Goal: Book appointment/travel/reservation

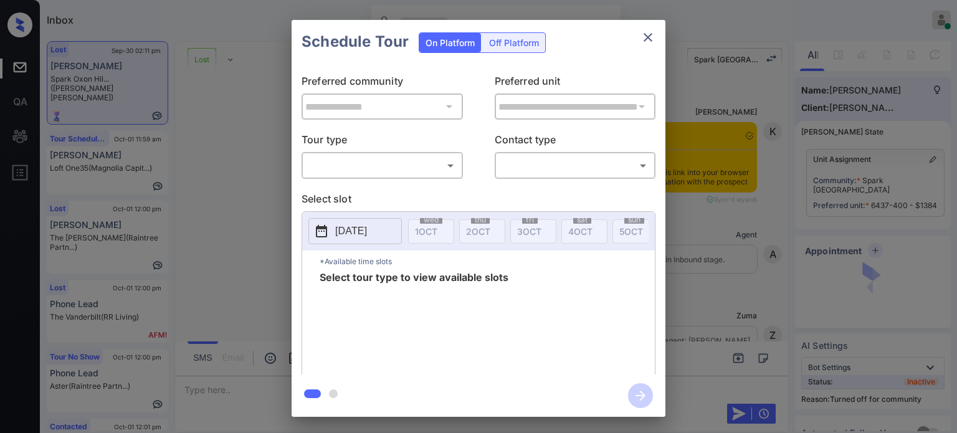
scroll to position [1362, 0]
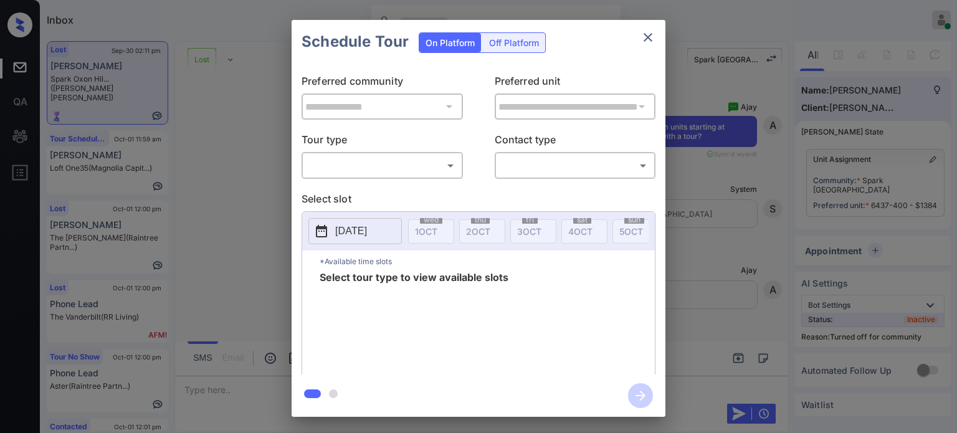
click at [444, 169] on body "Inbox [PERSON_NAME] Online Set yourself offline Set yourself on break Profile S…" at bounding box center [478, 216] width 957 height 433
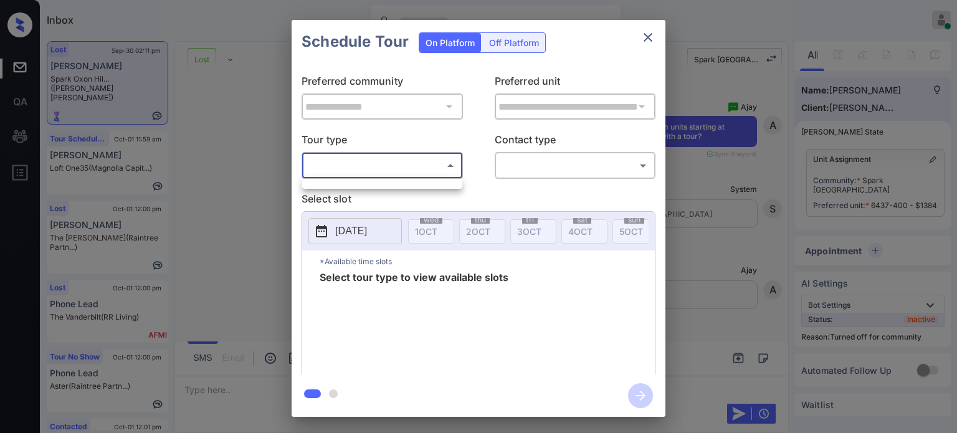
click at [643, 42] on div at bounding box center [478, 216] width 957 height 433
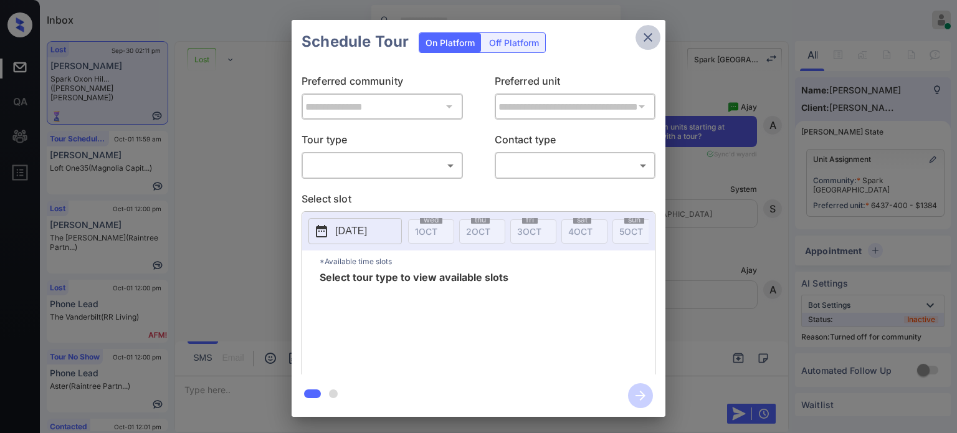
click at [658, 34] on button "close" at bounding box center [648, 37] width 25 height 25
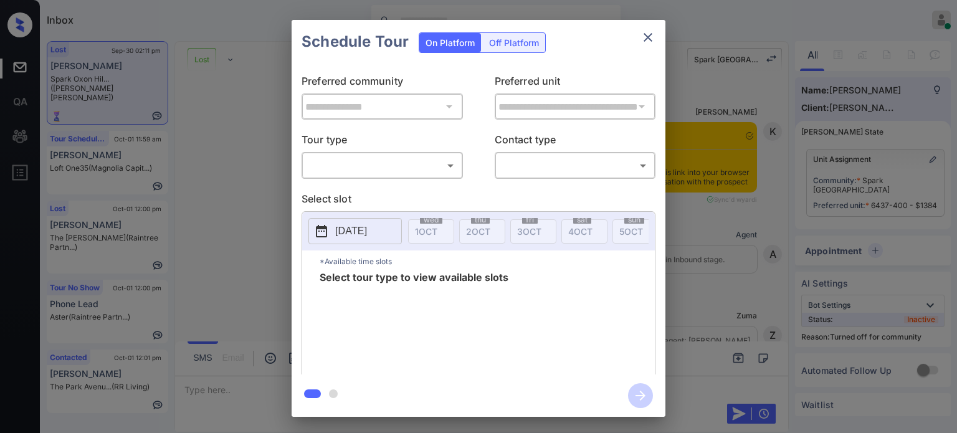
scroll to position [2982, 0]
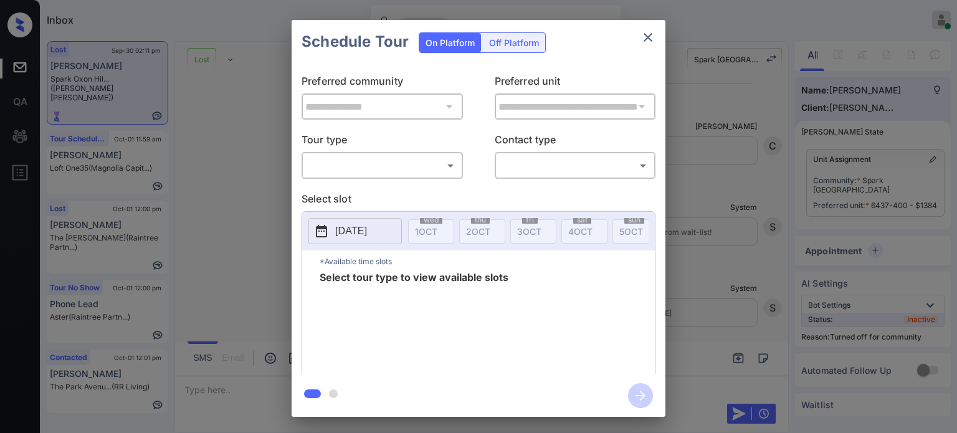
click at [426, 160] on body "Inbox Juan Carlos Manantan Online Set yourself offline Set yourself on break Pr…" at bounding box center [478, 216] width 957 height 433
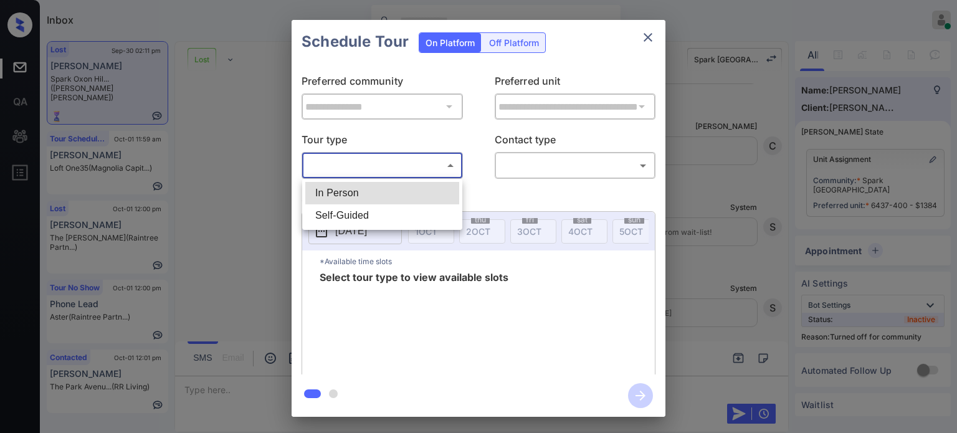
click at [374, 188] on li "In Person" at bounding box center [382, 193] width 154 height 22
type input "********"
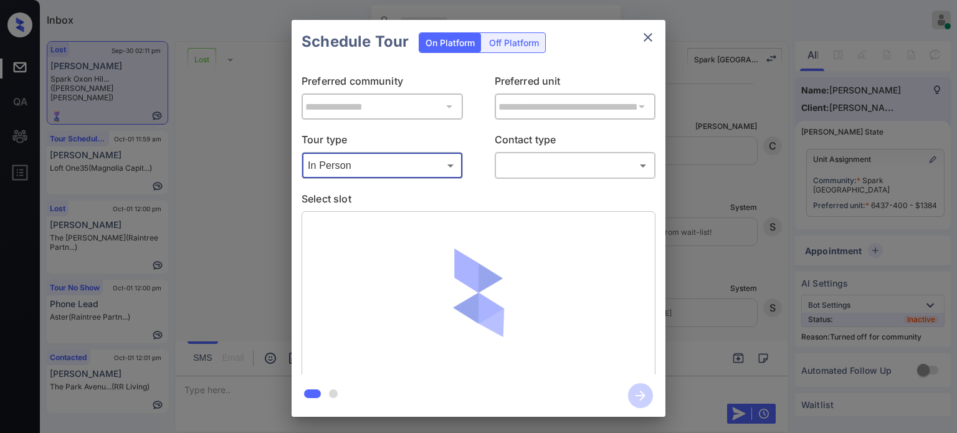
click at [553, 176] on div "​ ​" at bounding box center [575, 165] width 161 height 27
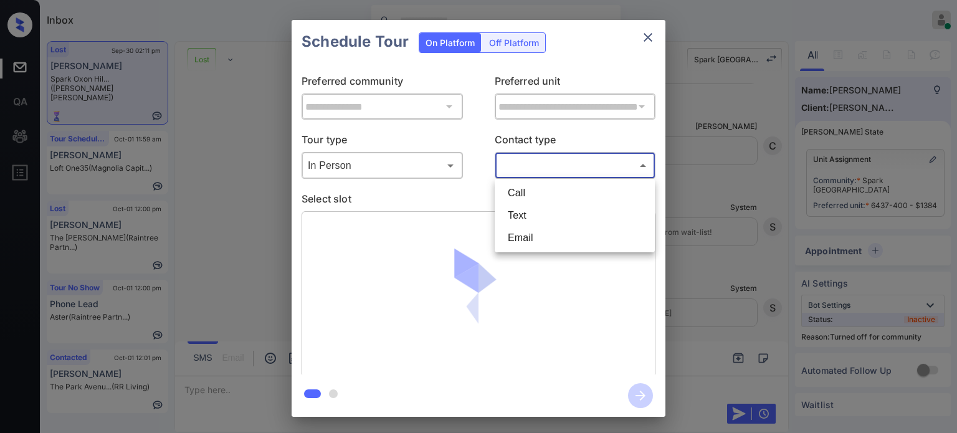
click at [555, 161] on body "Inbox Juan Carlos Manantan Online Set yourself offline Set yourself on break Pr…" at bounding box center [478, 216] width 957 height 433
click at [519, 214] on li "Text" at bounding box center [575, 215] width 154 height 22
type input "****"
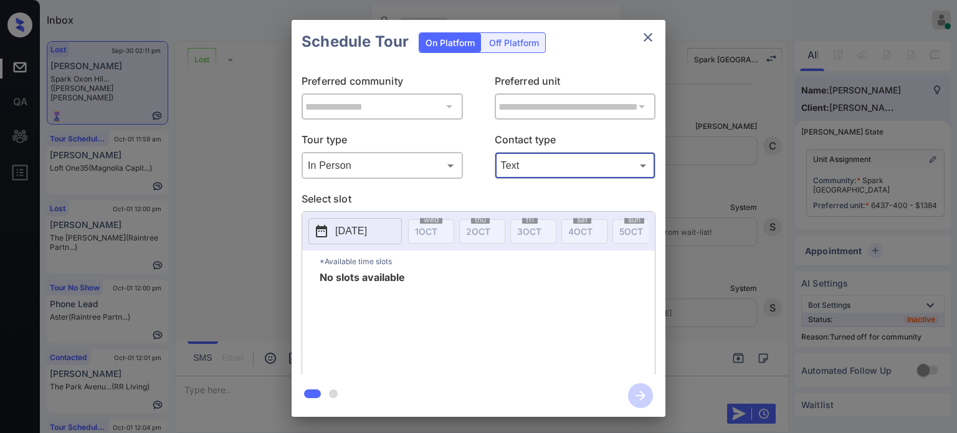
click at [341, 237] on p "[DATE]" at bounding box center [351, 231] width 32 height 15
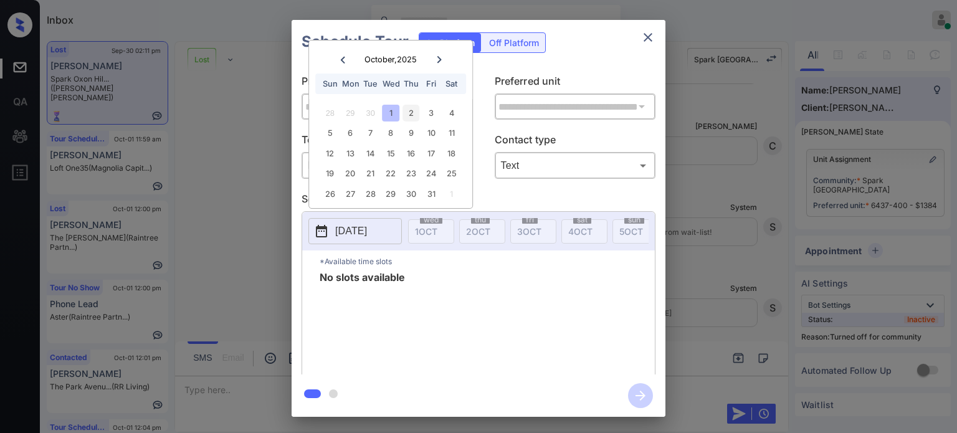
click at [416, 113] on div "2" at bounding box center [411, 113] width 17 height 17
click at [437, 113] on div "3" at bounding box center [431, 113] width 17 height 17
click at [446, 113] on div "4" at bounding box center [451, 113] width 17 height 17
drag, startPoint x: 333, startPoint y: 125, endPoint x: 361, endPoint y: 132, distance: 28.9
click at [338, 127] on div "5 6 7 8 9 10 11" at bounding box center [390, 133] width 155 height 20
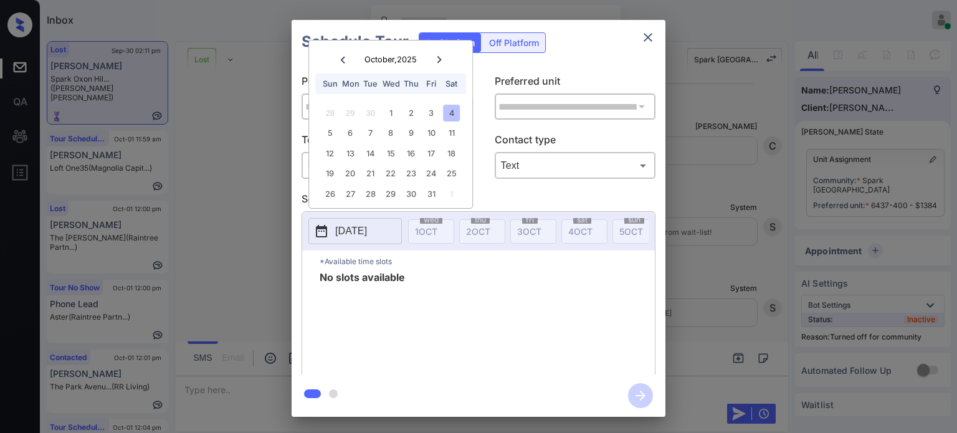
click at [361, 132] on div "5 6 7 8 9 10 11" at bounding box center [390, 133] width 155 height 20
click at [369, 133] on div "7" at bounding box center [370, 133] width 17 height 17
click at [644, 37] on icon "close" at bounding box center [648, 37] width 15 height 15
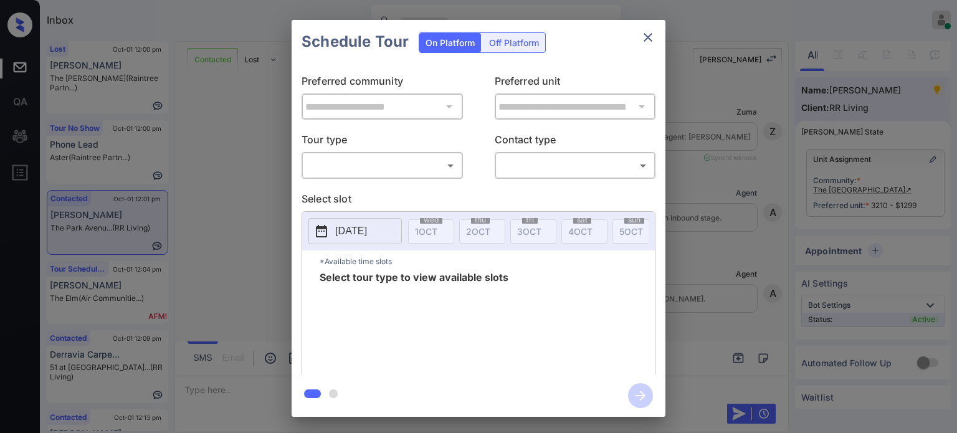
scroll to position [979, 0]
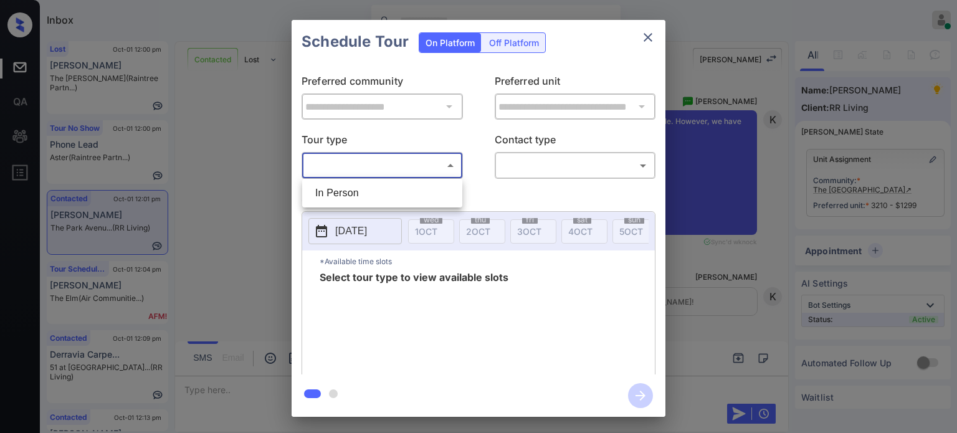
click at [404, 163] on body "Inbox Juan Carlos Manantan Online Set yourself offline Set yourself on break Pr…" at bounding box center [478, 216] width 957 height 433
click at [366, 195] on li "In Person" at bounding box center [382, 193] width 154 height 22
type input "********"
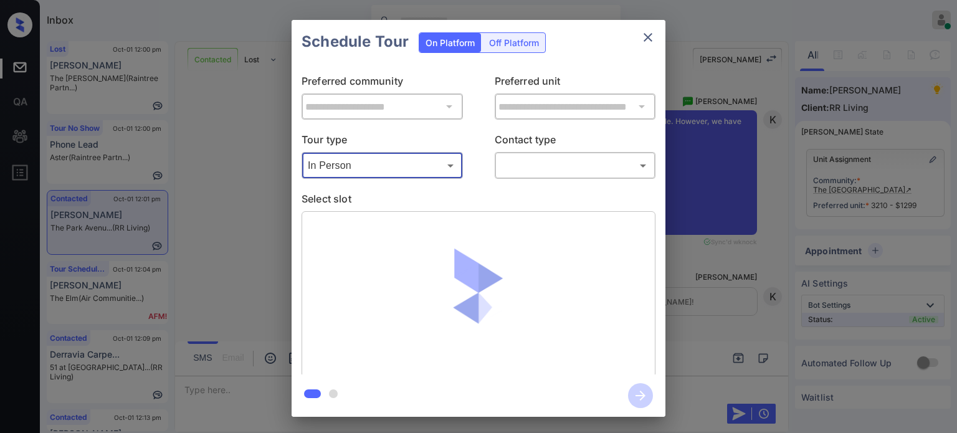
click at [596, 171] on body "Inbox Juan Carlos Manantan Online Set yourself offline Set yourself on break Pr…" at bounding box center [478, 216] width 957 height 433
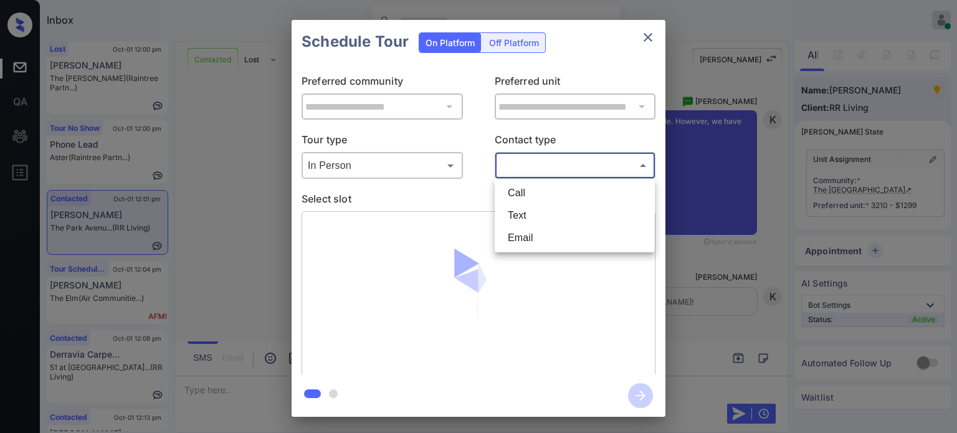
click at [543, 216] on li "Text" at bounding box center [575, 215] width 154 height 22
type input "****"
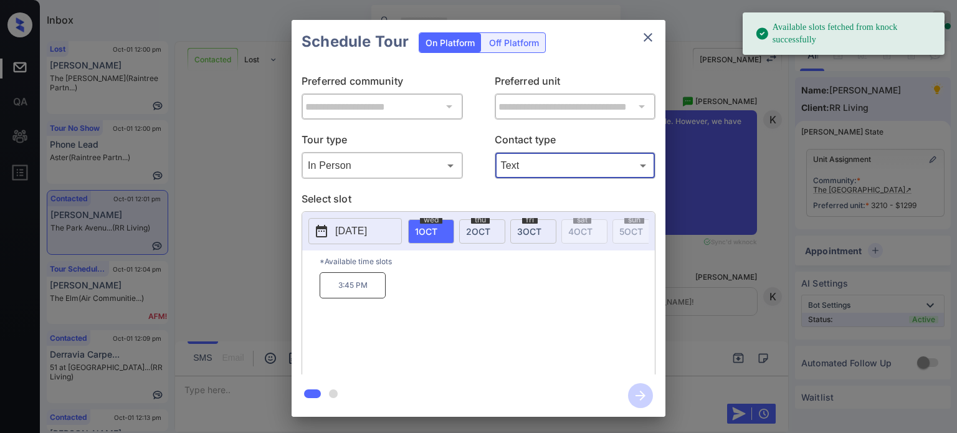
click at [339, 229] on p "2025-10-01" at bounding box center [351, 231] width 32 height 15
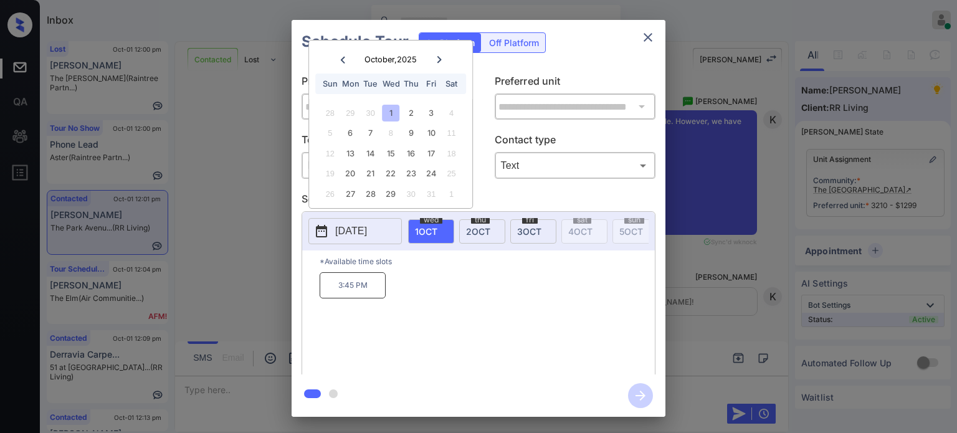
click at [451, 115] on div "4" at bounding box center [451, 113] width 17 height 17
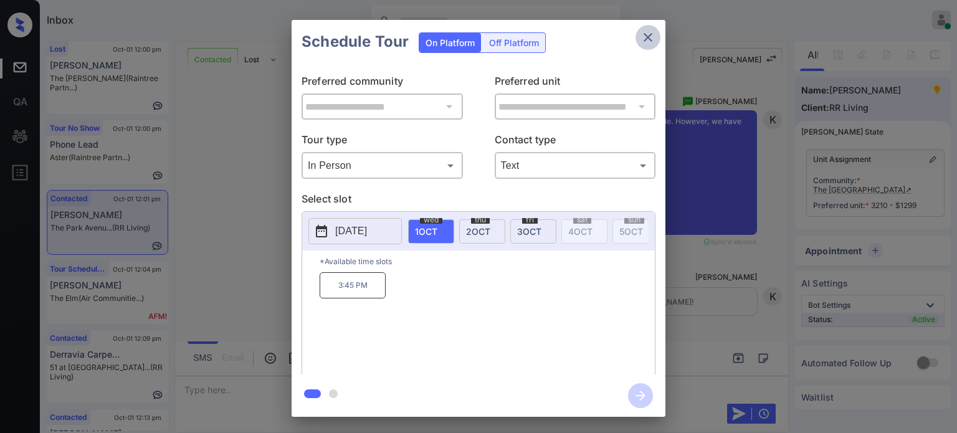
click at [653, 35] on icon "close" at bounding box center [648, 37] width 15 height 15
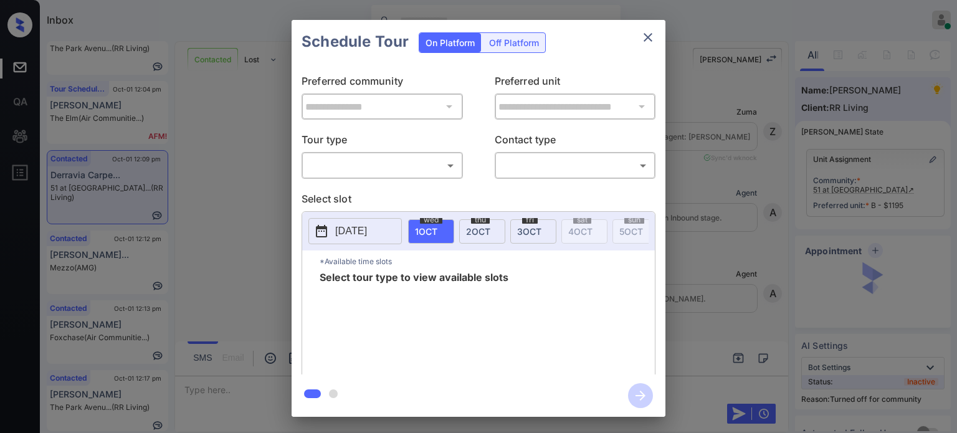
scroll to position [3247, 0]
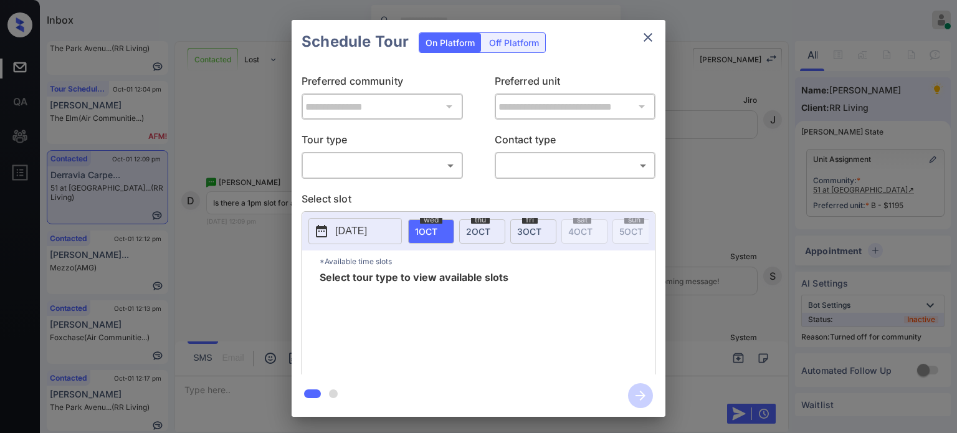
drag, startPoint x: 453, startPoint y: 181, endPoint x: 451, endPoint y: 173, distance: 8.3
click at [453, 180] on div "**********" at bounding box center [479, 219] width 374 height 311
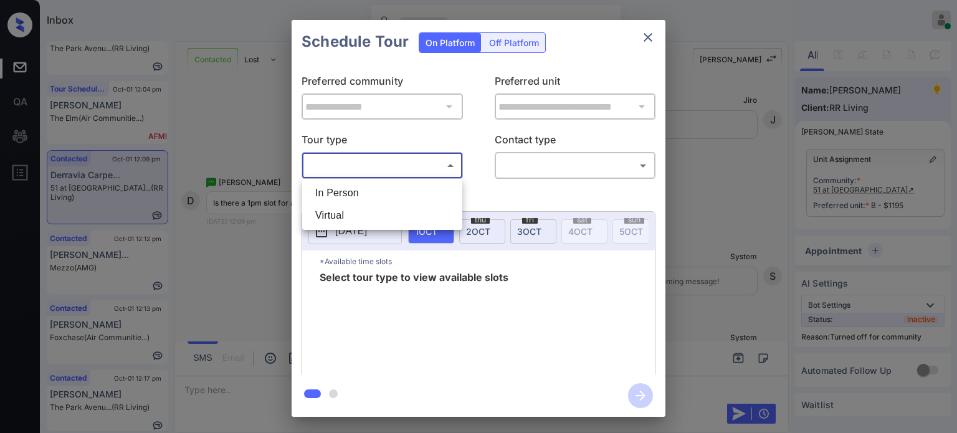
click at [451, 173] on body "Inbox Juan Carlos Manantan Online Set yourself offline Set yourself on break Pr…" at bounding box center [478, 216] width 957 height 433
click at [394, 189] on li "In Person" at bounding box center [382, 193] width 154 height 22
type input "********"
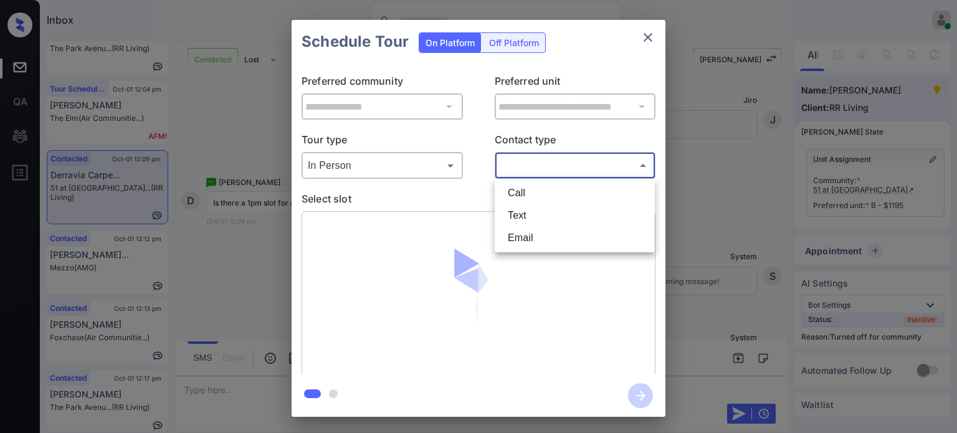
click at [559, 166] on body "Inbox Juan Carlos Manantan Online Set yourself offline Set yourself on break Pr…" at bounding box center [478, 216] width 957 height 433
click at [532, 217] on li "Text" at bounding box center [575, 215] width 154 height 22
type input "****"
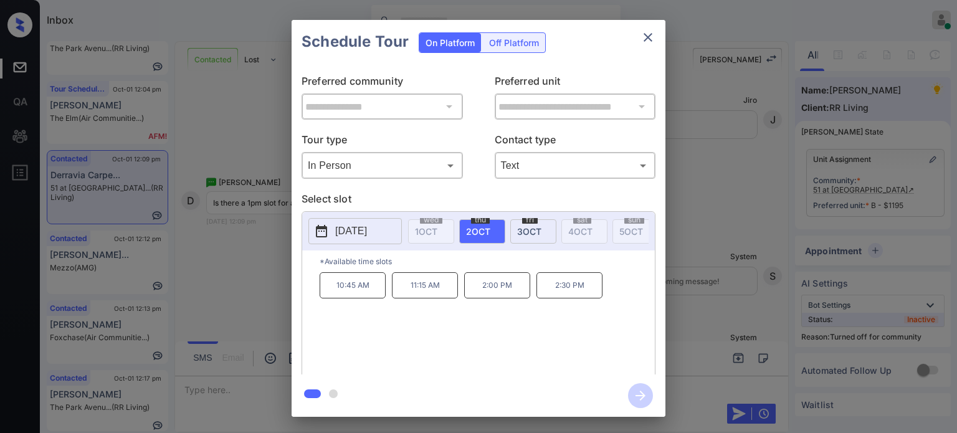
click at [528, 229] on span "3 OCT" at bounding box center [529, 231] width 24 height 11
click at [361, 234] on p "2025-10-03" at bounding box center [351, 231] width 32 height 15
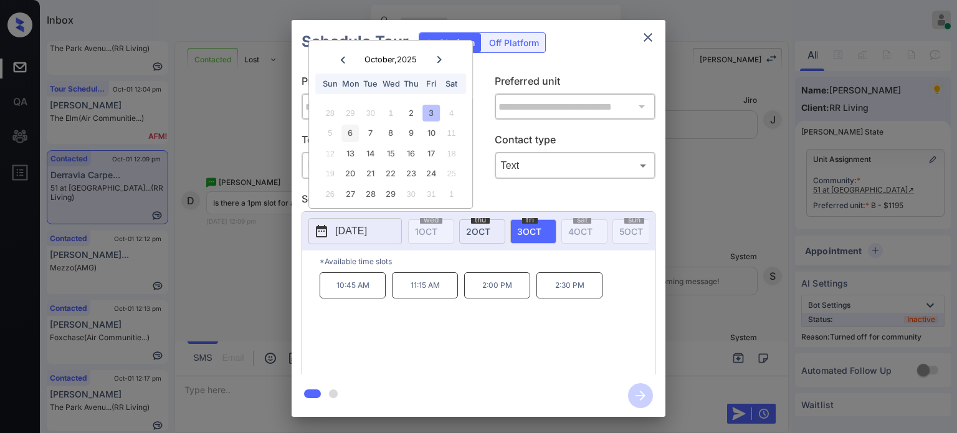
drag, startPoint x: 348, startPoint y: 129, endPoint x: 356, endPoint y: 134, distance: 10.0
click at [348, 130] on div "6" at bounding box center [350, 133] width 17 height 17
click at [365, 134] on div "7" at bounding box center [370, 133] width 17 height 17
click at [385, 134] on div "8" at bounding box center [391, 133] width 17 height 17
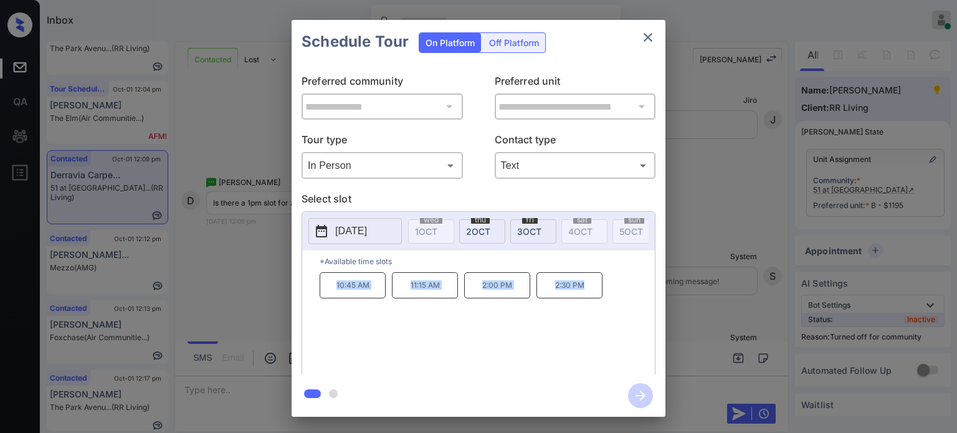
drag, startPoint x: 315, startPoint y: 294, endPoint x: 609, endPoint y: 297, distance: 294.2
click at [609, 297] on div "*Available time slots 10:45 AM 11:15 AM 2:00 PM 2:30 PM" at bounding box center [478, 315] width 353 height 128
copy div "10:45 AM 11:15 AM 2:00 PM 2:30 PM"
click at [645, 45] on button "close" at bounding box center [648, 37] width 25 height 25
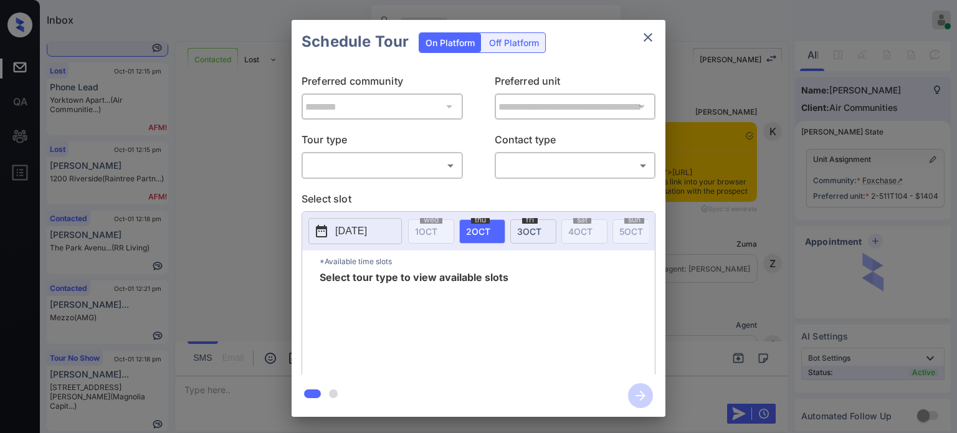
scroll to position [1683, 0]
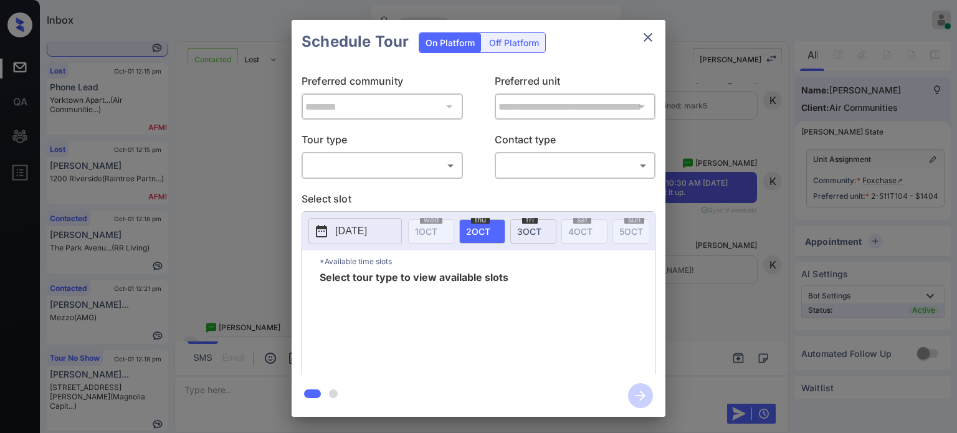
click at [360, 237] on p "[DATE]" at bounding box center [351, 231] width 32 height 15
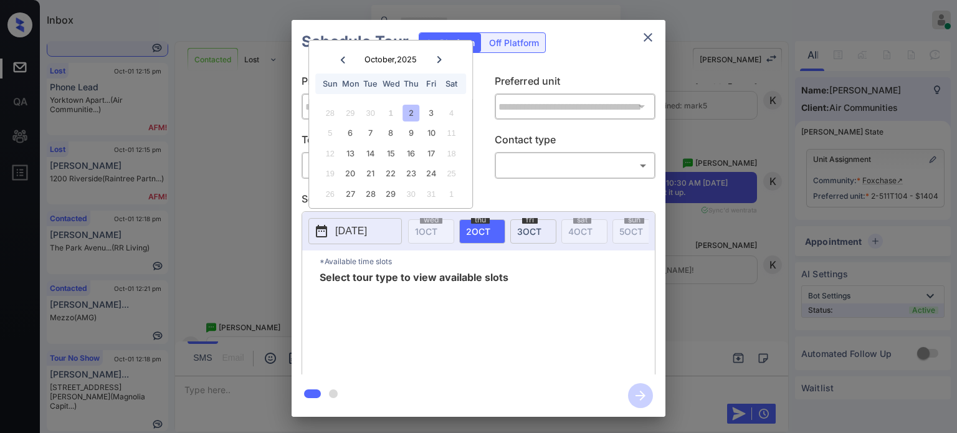
click at [651, 39] on icon "close" at bounding box center [648, 37] width 15 height 15
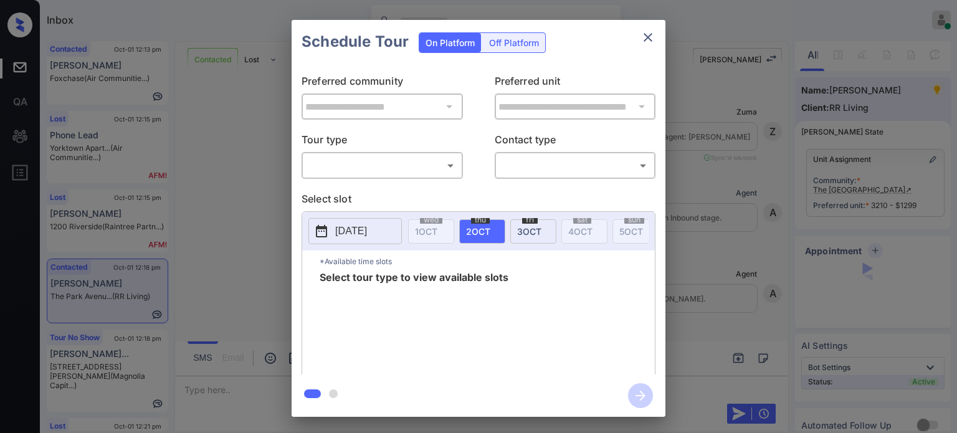
scroll to position [1716, 0]
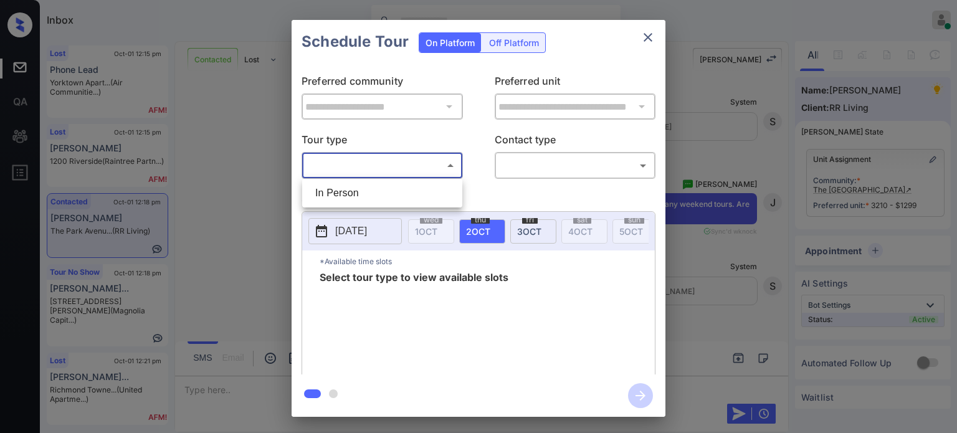
click at [433, 163] on body "Inbox Juan Carlos Manantan Online Set yourself offline Set yourself on break Pr…" at bounding box center [478, 216] width 957 height 433
click at [648, 32] on div at bounding box center [478, 216] width 957 height 433
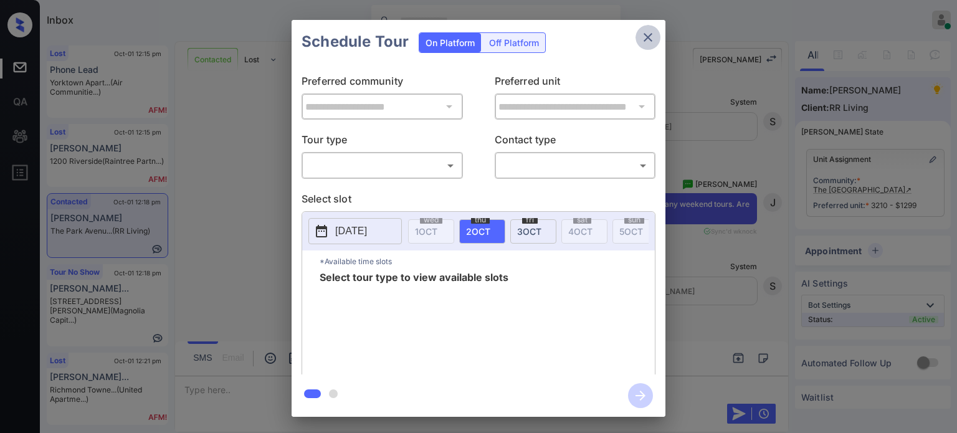
click at [647, 37] on icon "close" at bounding box center [648, 37] width 9 height 9
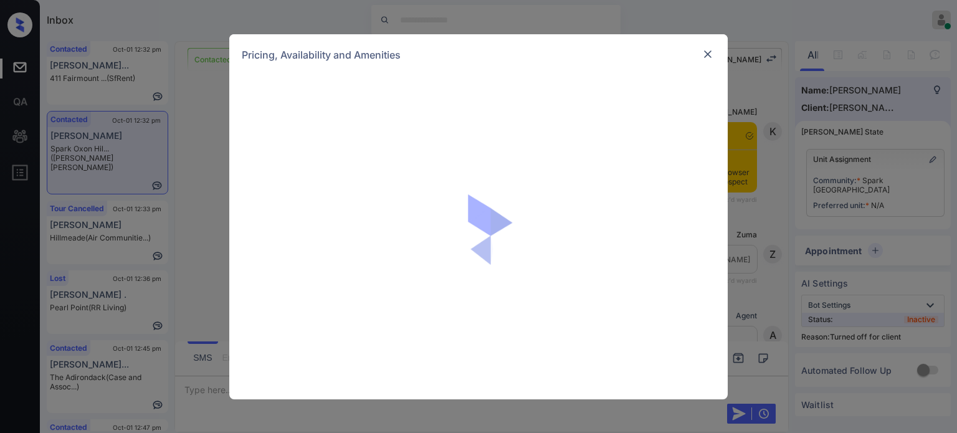
scroll to position [1208, 0]
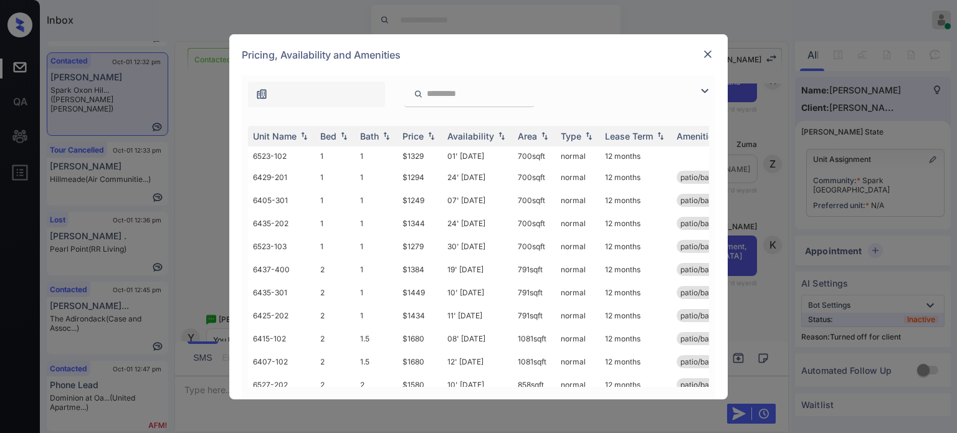
click at [700, 96] on img at bounding box center [704, 91] width 15 height 15
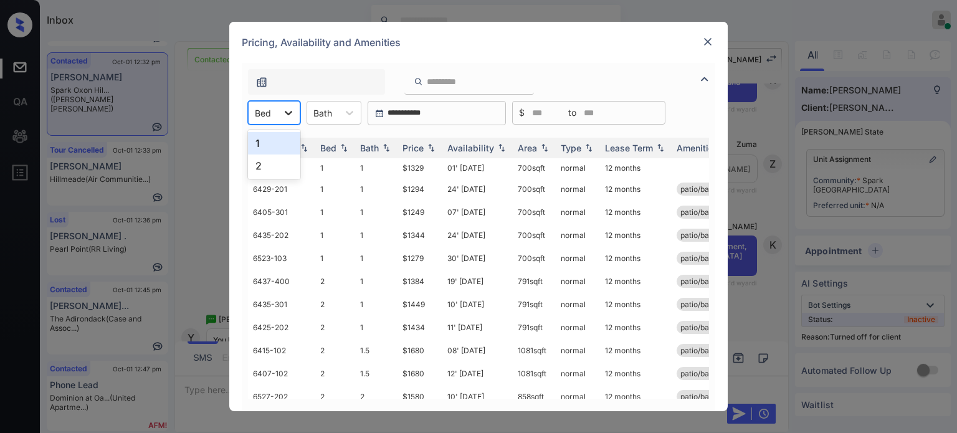
click at [292, 112] on icon at bounding box center [288, 113] width 7 height 4
click at [259, 163] on div "2" at bounding box center [274, 166] width 52 height 22
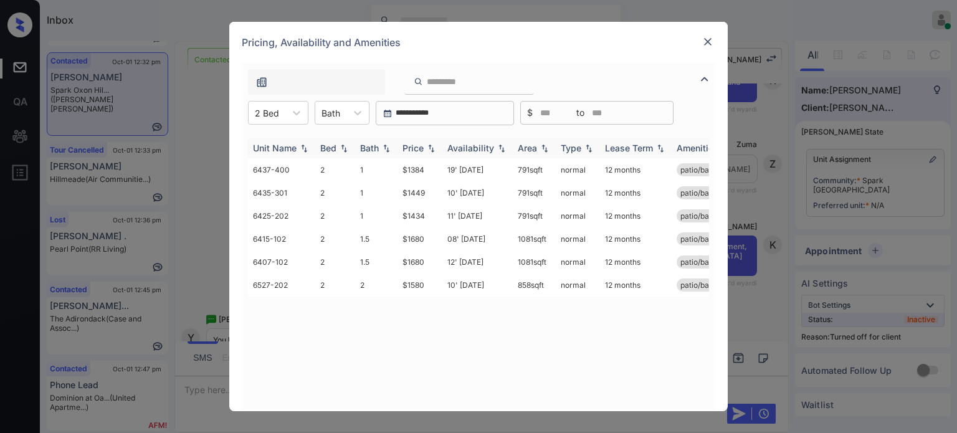
click at [417, 149] on div "Price" at bounding box center [413, 148] width 21 height 11
click at [707, 36] on img at bounding box center [708, 42] width 12 height 12
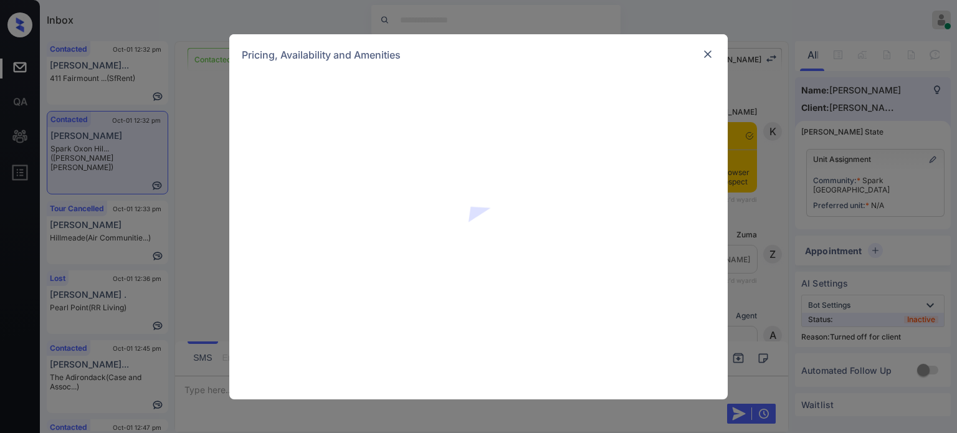
scroll to position [1395, 0]
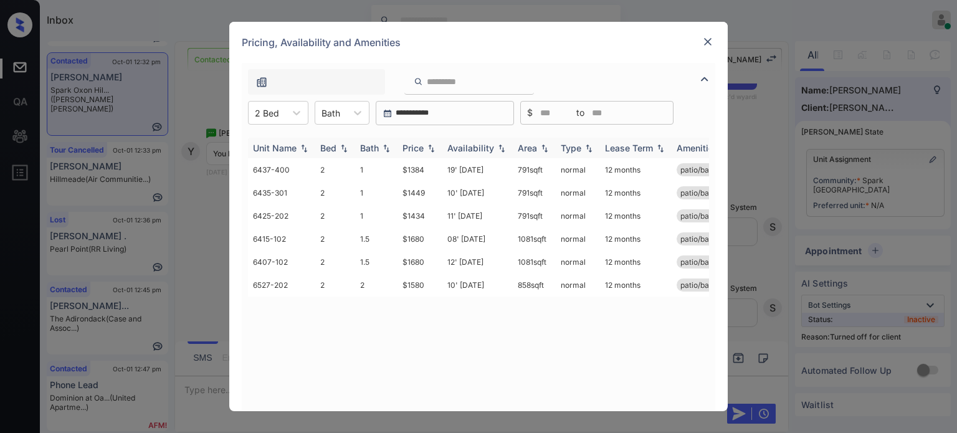
click at [411, 151] on div "Price" at bounding box center [413, 148] width 21 height 11
click at [416, 147] on div "Price" at bounding box center [413, 148] width 21 height 11
click at [484, 175] on td "19' [DATE]" at bounding box center [477, 169] width 70 height 23
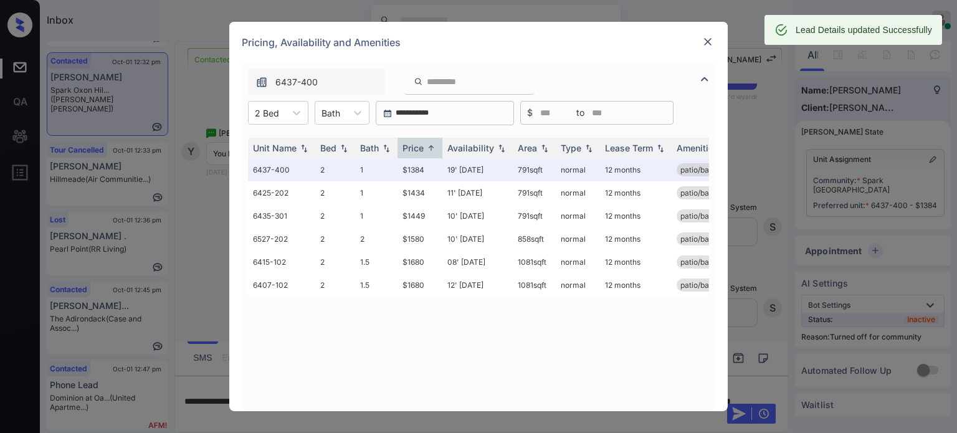
click at [714, 37] on img at bounding box center [708, 42] width 12 height 12
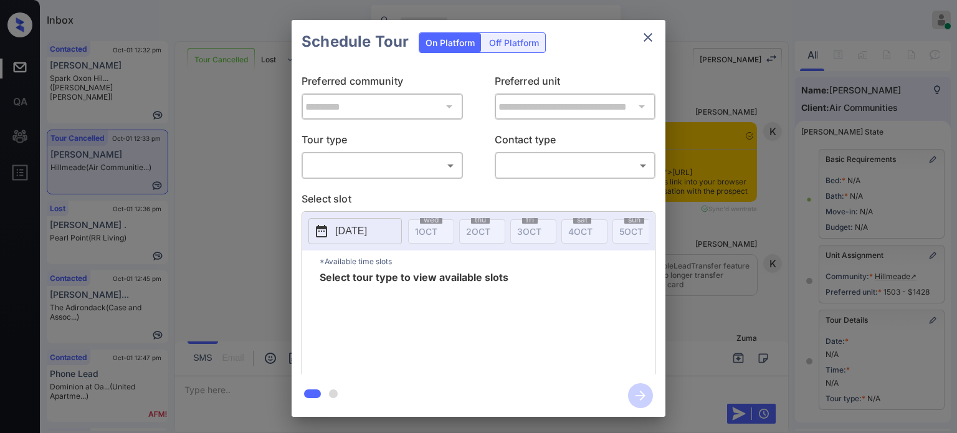
scroll to position [179, 0]
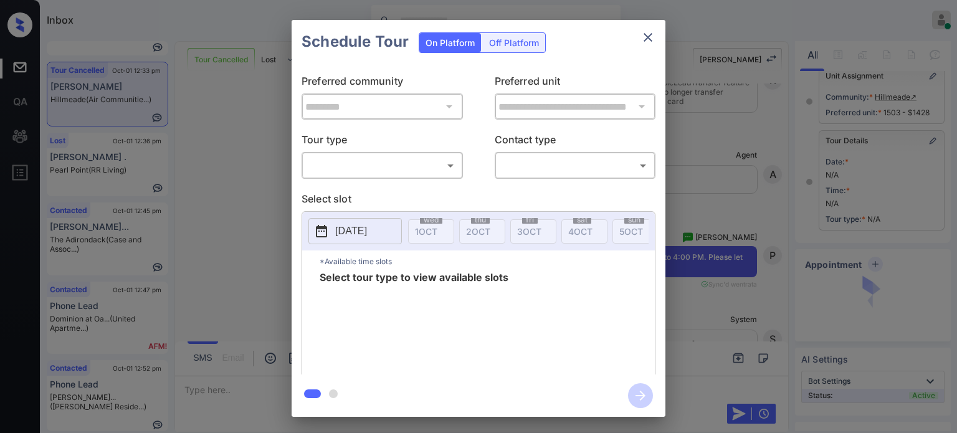
click at [381, 167] on body "Inbox Juan Carlos Manantan Online Set yourself offline Set yourself on break Pr…" at bounding box center [478, 216] width 957 height 433
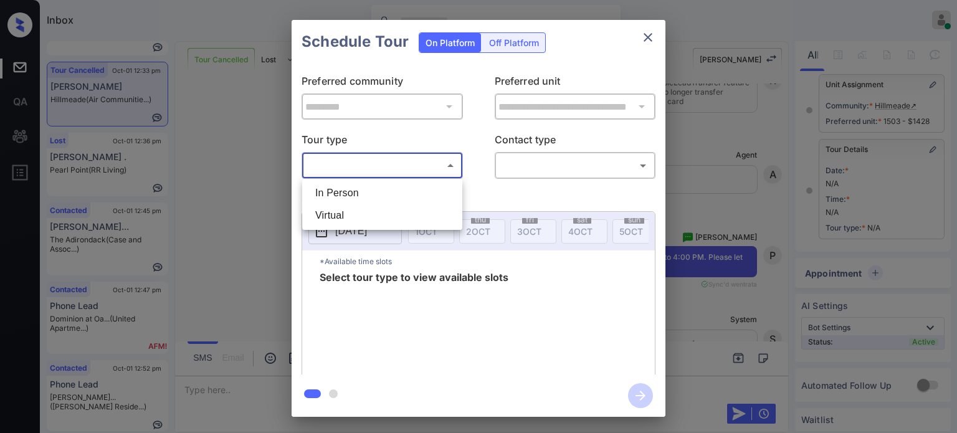
drag, startPoint x: 356, startPoint y: 189, endPoint x: 464, endPoint y: 179, distance: 107.7
click at [357, 189] on li "In Person" at bounding box center [382, 193] width 154 height 22
type input "********"
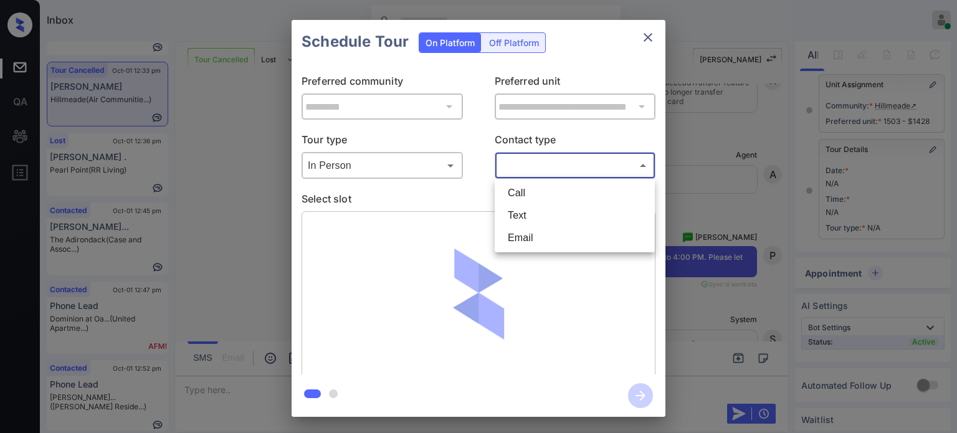
click at [532, 158] on body "Inbox Juan Carlos Manantan Online Set yourself offline Set yourself on break Pr…" at bounding box center [478, 216] width 957 height 433
click at [516, 219] on li "Text" at bounding box center [575, 215] width 154 height 22
type input "****"
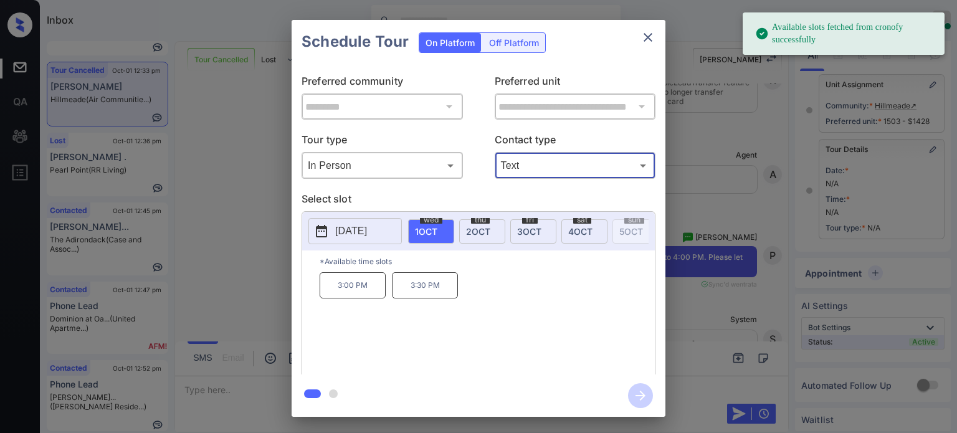
click at [529, 230] on span "3 OCT" at bounding box center [529, 231] width 24 height 11
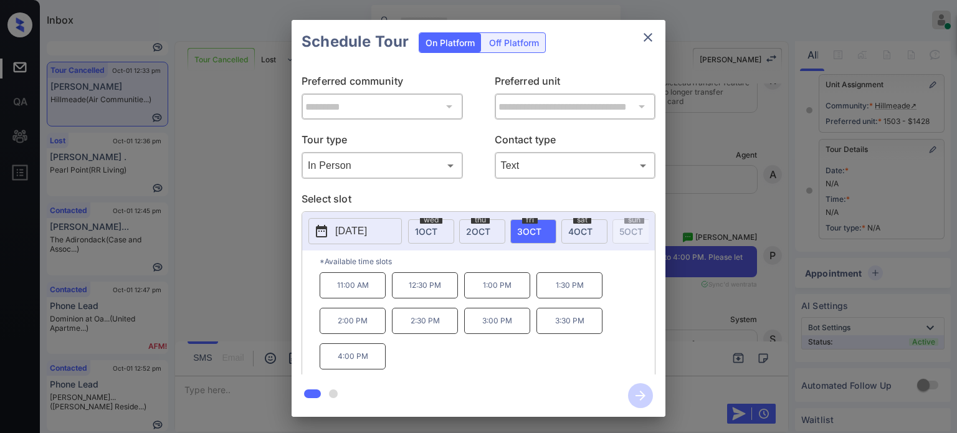
click at [358, 294] on p "11:00 AM" at bounding box center [353, 285] width 66 height 26
click at [632, 396] on icon "button" at bounding box center [640, 395] width 25 height 25
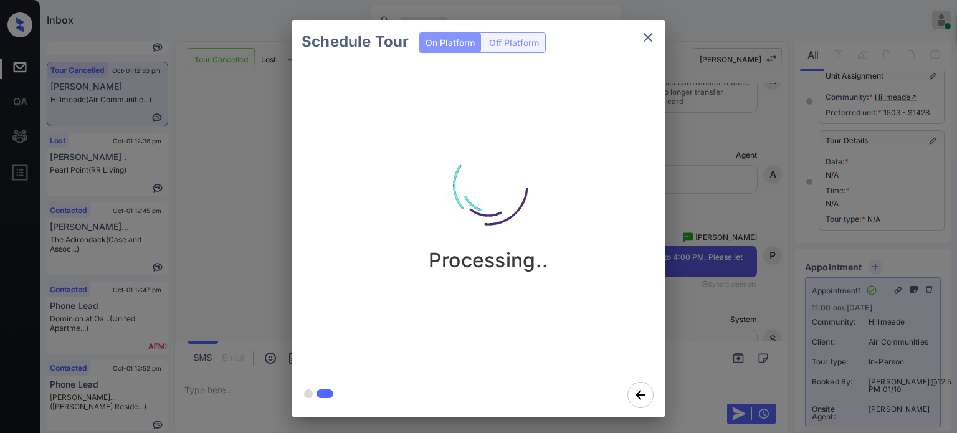
click at [643, 41] on icon "close" at bounding box center [648, 37] width 15 height 15
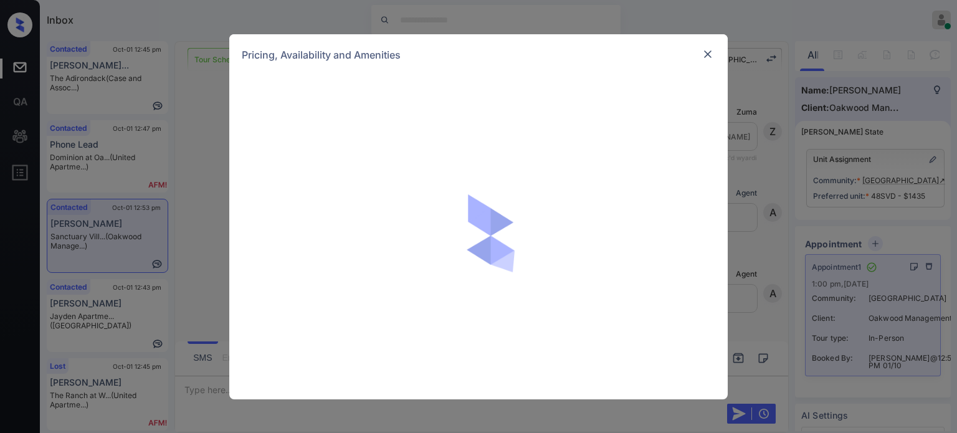
scroll to position [3565, 0]
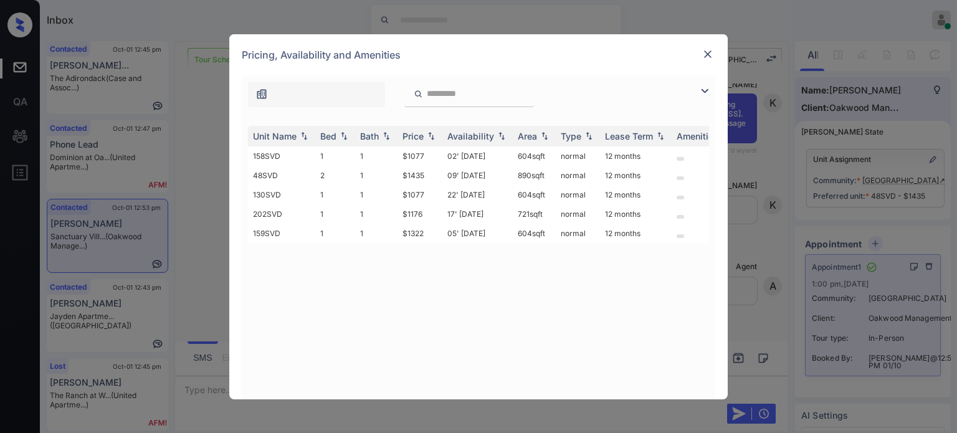
click at [710, 87] on img at bounding box center [704, 91] width 15 height 15
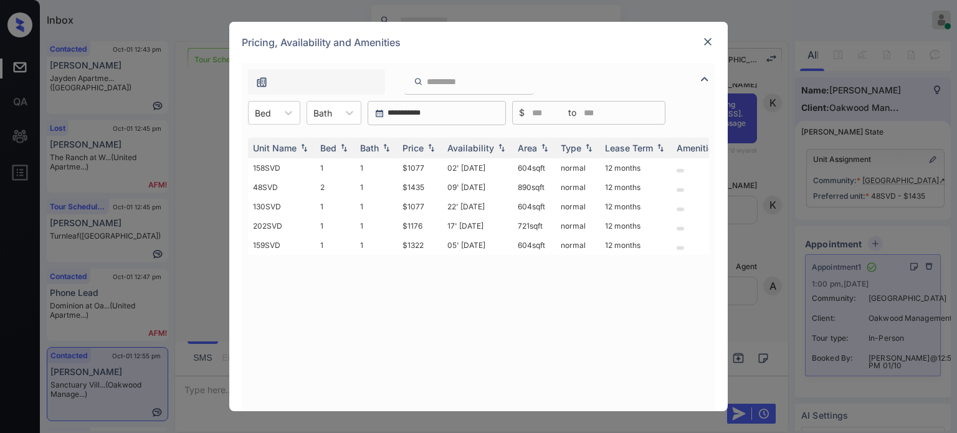
click at [706, 44] on img at bounding box center [708, 42] width 12 height 12
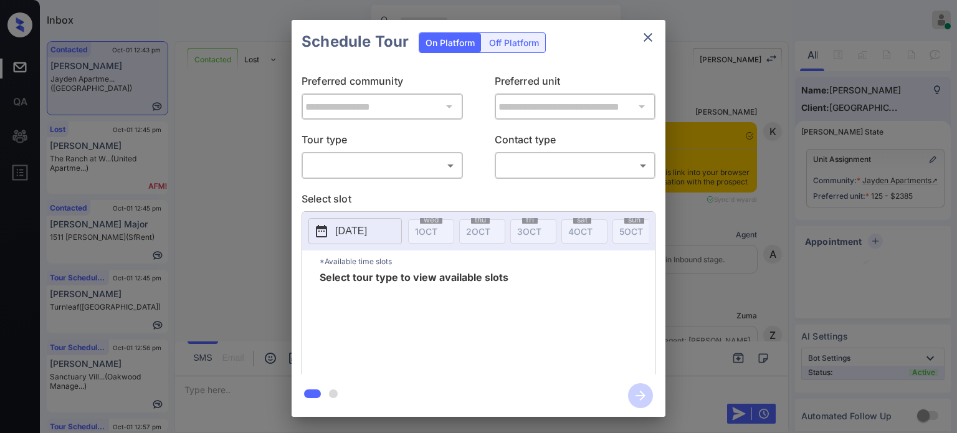
scroll to position [2889, 0]
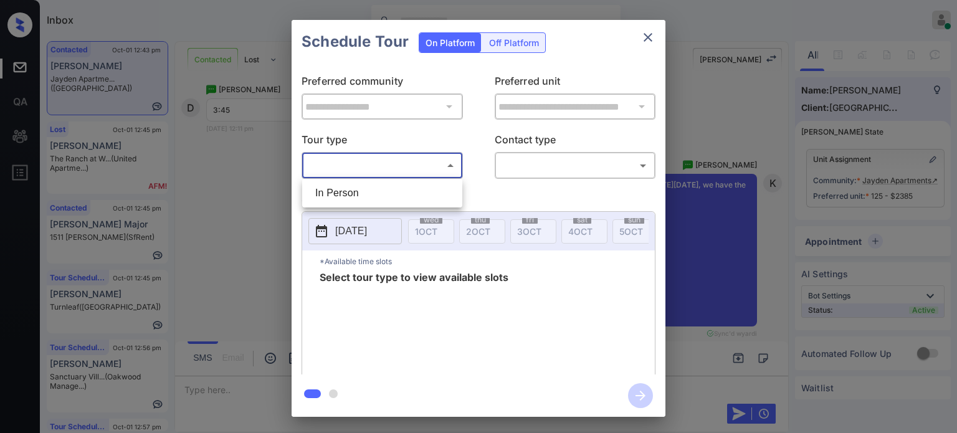
click at [429, 166] on body "Inbox Juan Carlos Manantan Online Set yourself offline Set yourself on break Pr…" at bounding box center [478, 216] width 957 height 433
click at [378, 186] on li "In Person" at bounding box center [382, 193] width 154 height 22
type input "********"
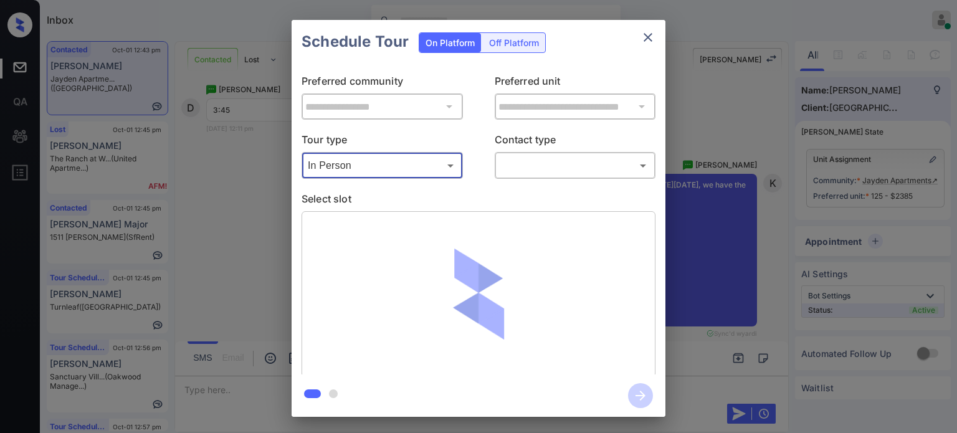
click at [528, 165] on body "Inbox Juan Carlos Manantan Online Set yourself offline Set yourself on break Pr…" at bounding box center [478, 216] width 957 height 433
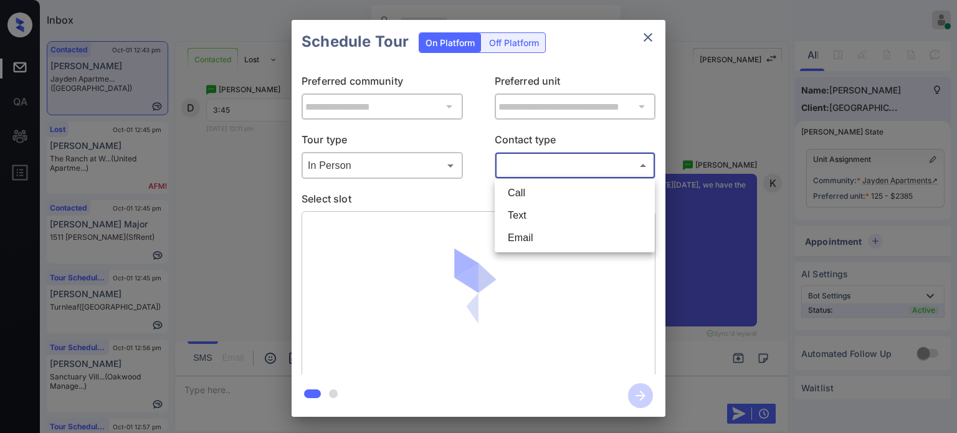
click at [517, 221] on li "Text" at bounding box center [575, 215] width 154 height 22
type input "****"
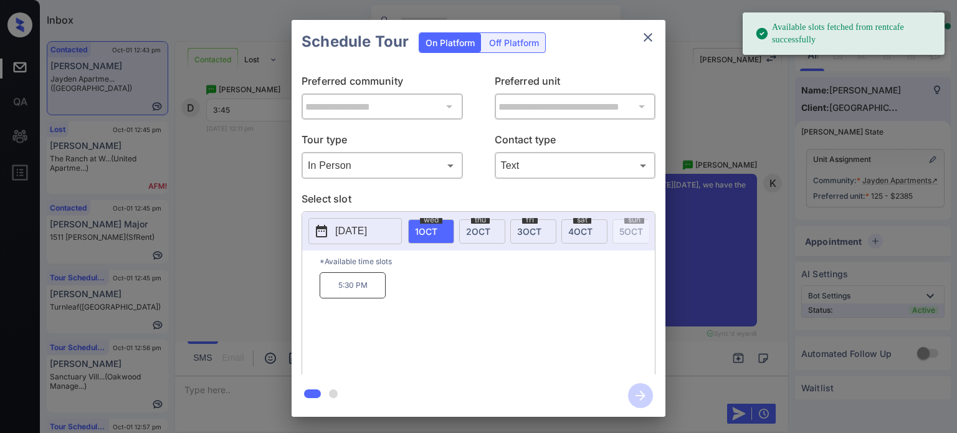
click at [353, 233] on p "[DATE]" at bounding box center [351, 231] width 32 height 15
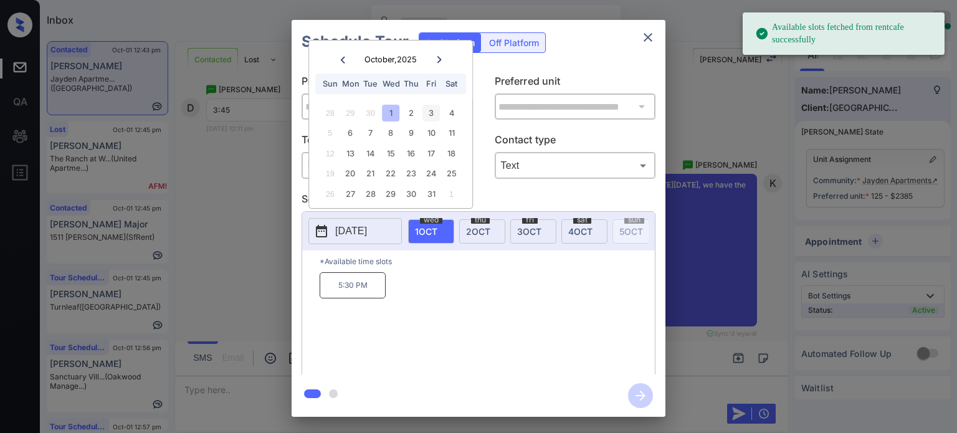
click at [431, 109] on div "3" at bounding box center [431, 113] width 17 height 17
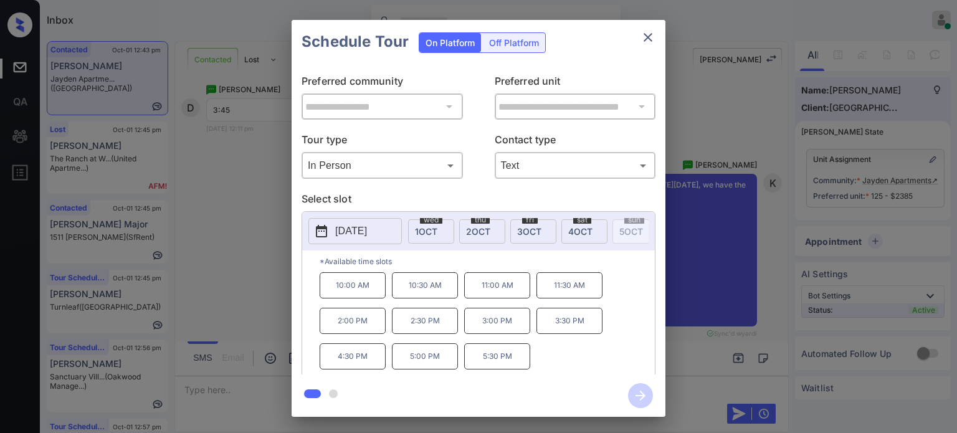
click at [364, 367] on p "4:30 PM" at bounding box center [353, 356] width 66 height 26
click at [643, 394] on icon "button" at bounding box center [641, 396] width 10 height 10
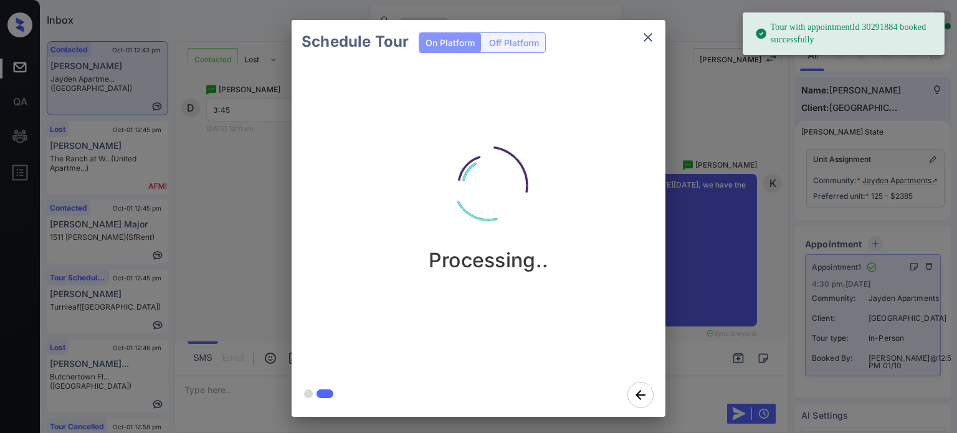
click at [644, 36] on icon "close" at bounding box center [648, 37] width 15 height 15
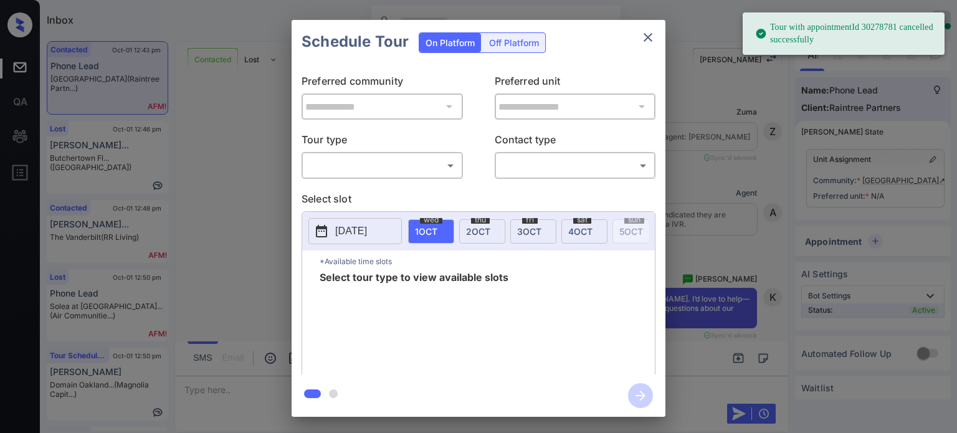
scroll to position [575, 0]
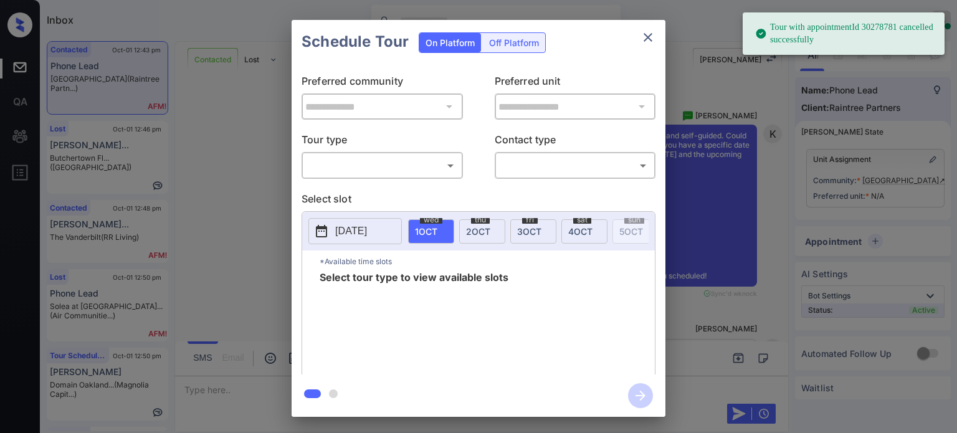
click at [434, 181] on div "**********" at bounding box center [479, 219] width 374 height 311
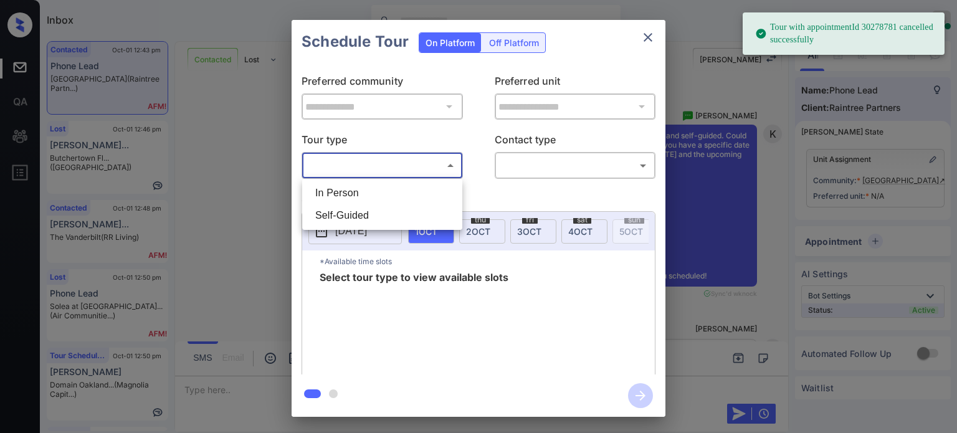
click at [434, 171] on body "Tour with appointmentId 30278781 cancelled successfully Inbox [PERSON_NAME] Onl…" at bounding box center [478, 216] width 957 height 433
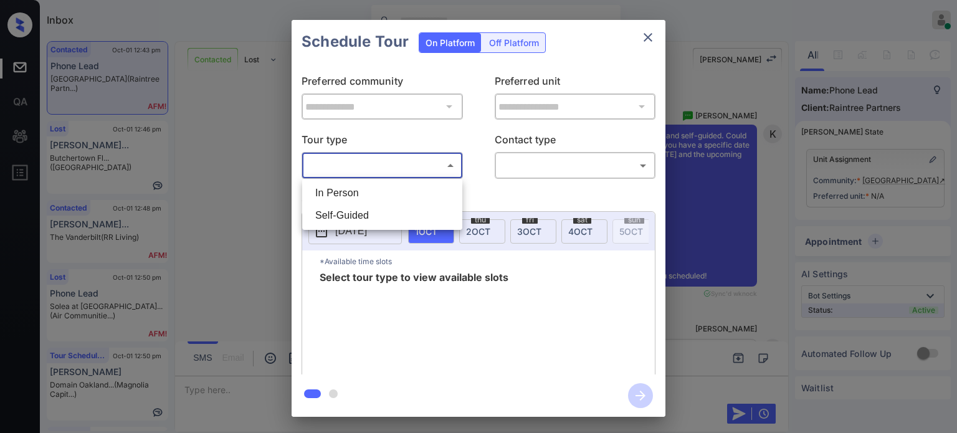
click at [646, 37] on div at bounding box center [478, 216] width 957 height 433
click at [647, 38] on icon "close" at bounding box center [648, 37] width 9 height 9
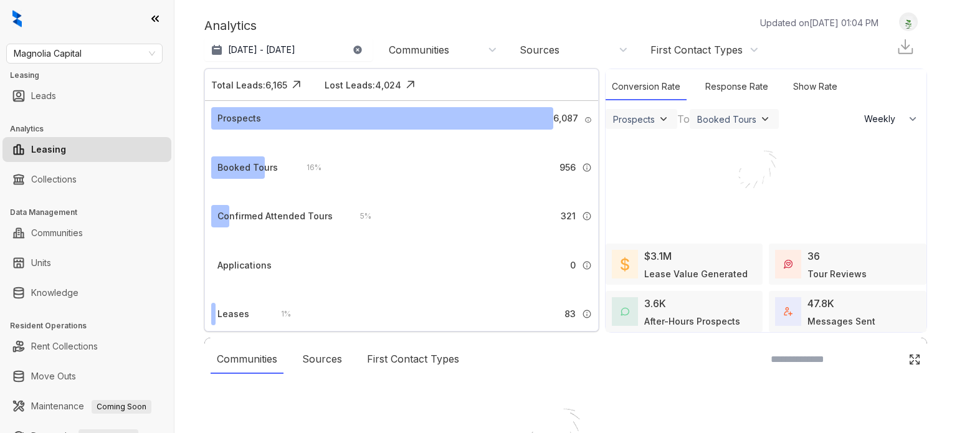
select select "******"
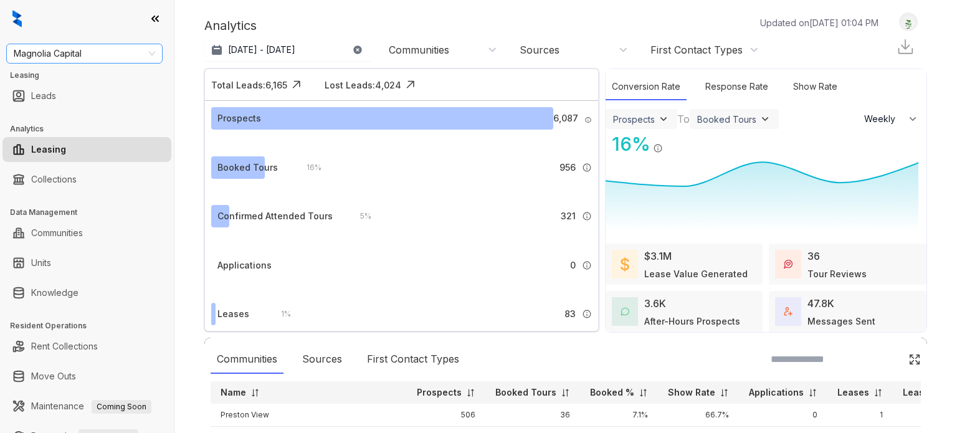
click at [95, 59] on span "Magnolia Capital" at bounding box center [84, 53] width 141 height 19
type input "****"
click at [71, 79] on div "Brookside" at bounding box center [84, 79] width 136 height 14
click at [62, 299] on link "Knowledge" at bounding box center [54, 292] width 47 height 25
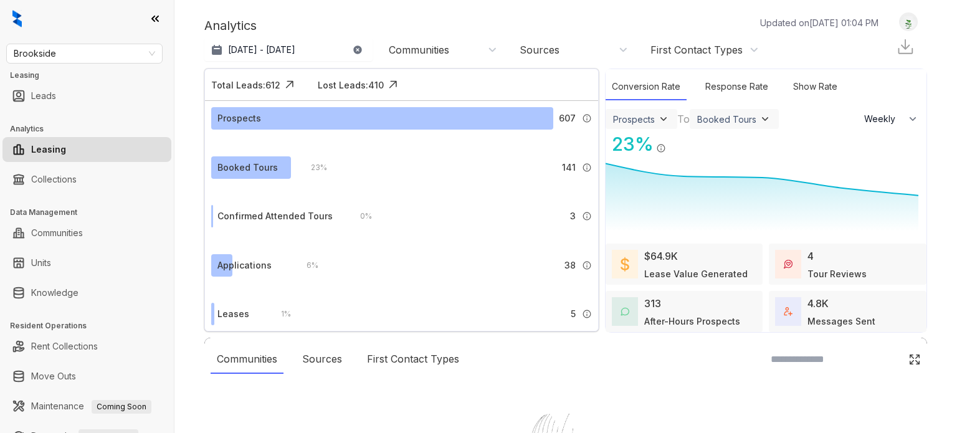
select select "******"
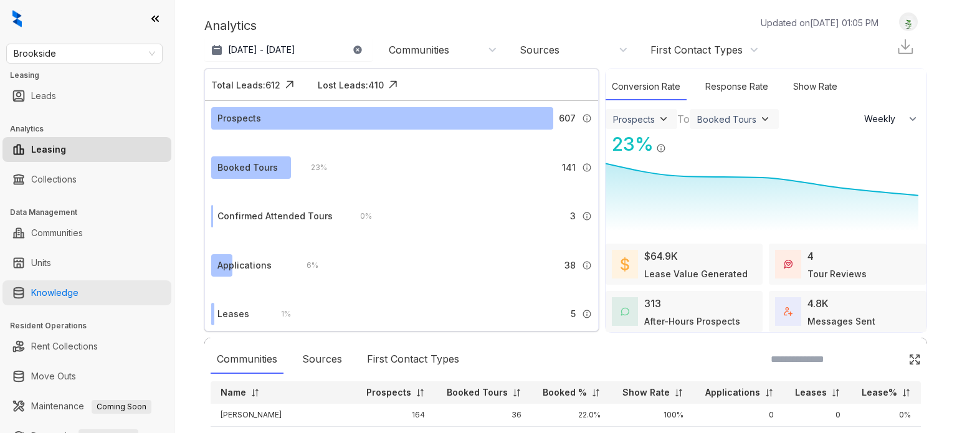
click at [53, 291] on link "Knowledge" at bounding box center [54, 292] width 47 height 25
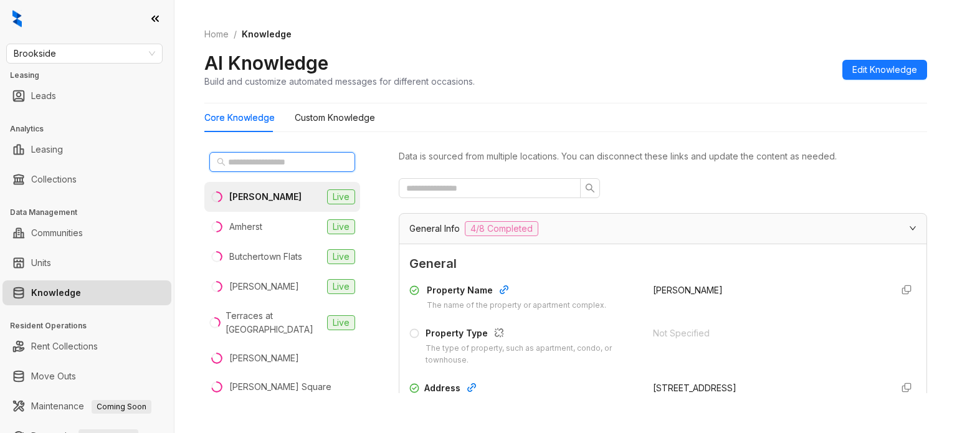
click at [259, 161] on input "text" at bounding box center [283, 162] width 110 height 14
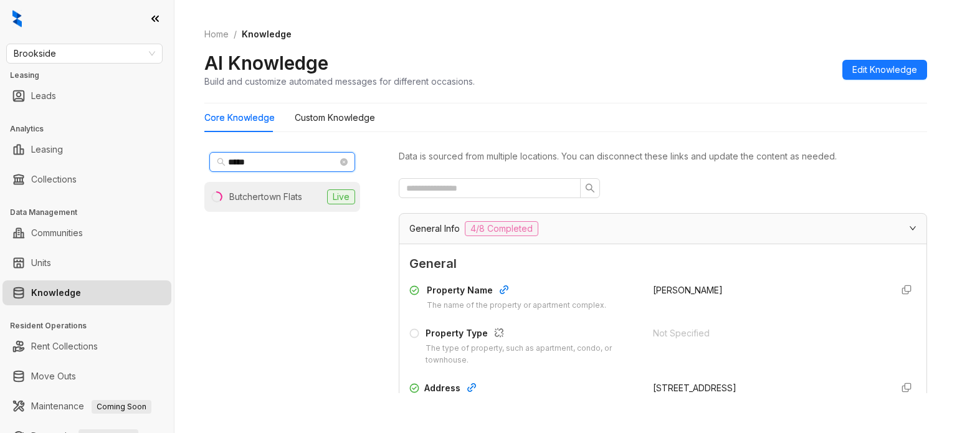
type input "*****"
click at [271, 191] on div "Butchertown Flats" at bounding box center [265, 197] width 73 height 14
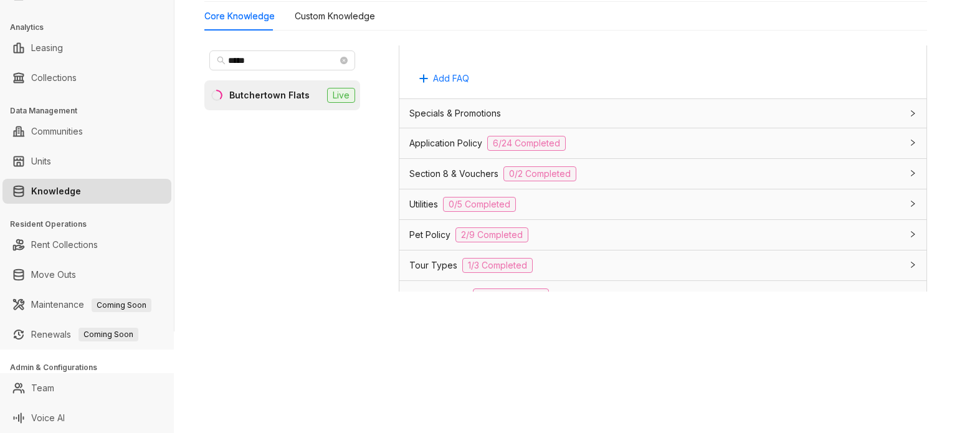
scroll to position [810, 0]
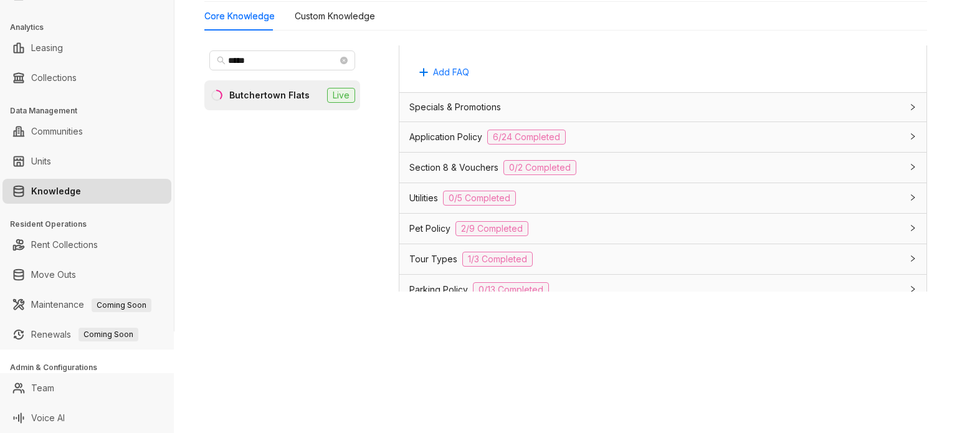
click at [581, 199] on div "Utilities 0/5 Completed" at bounding box center [655, 198] width 492 height 15
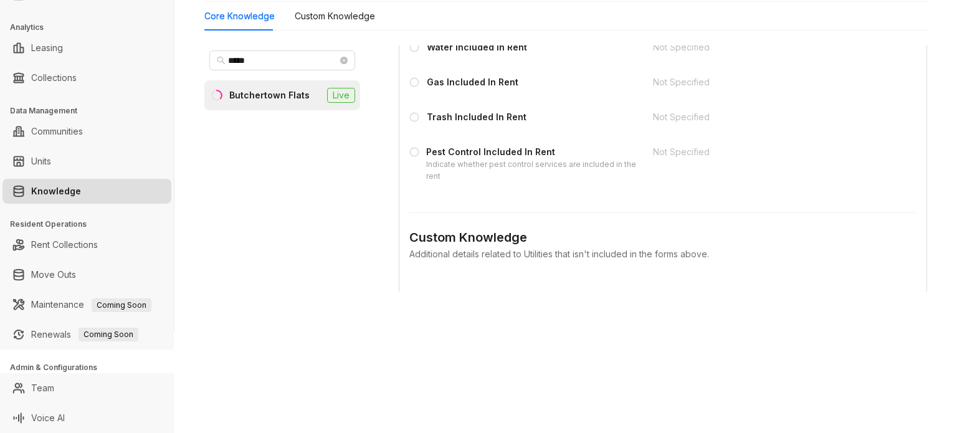
scroll to position [1059, 0]
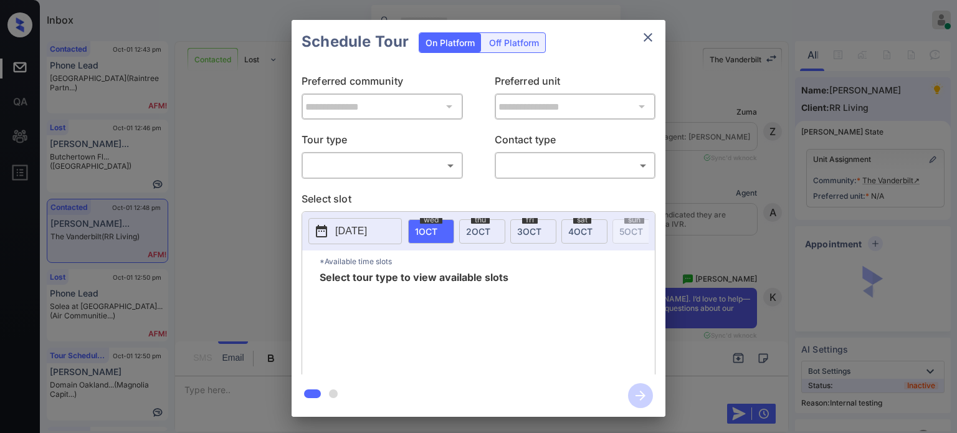
scroll to position [36, 0]
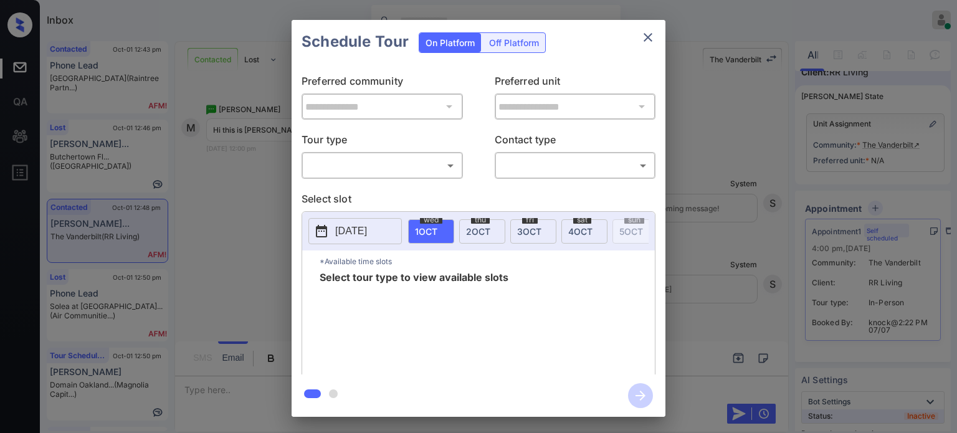
click at [454, 168] on body "Inbox Juan Carlos Manantan Online Set yourself offline Set yourself on break Pr…" at bounding box center [478, 216] width 957 height 433
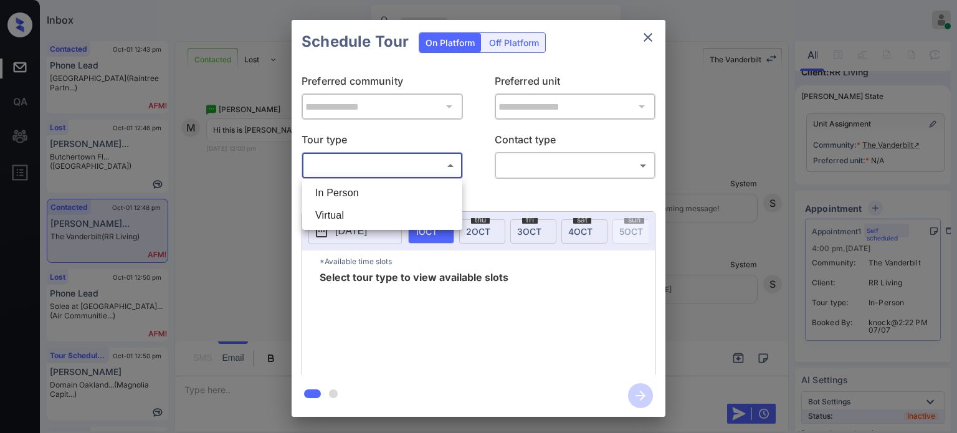
click at [393, 184] on li "In Person" at bounding box center [382, 193] width 154 height 22
type input "********"
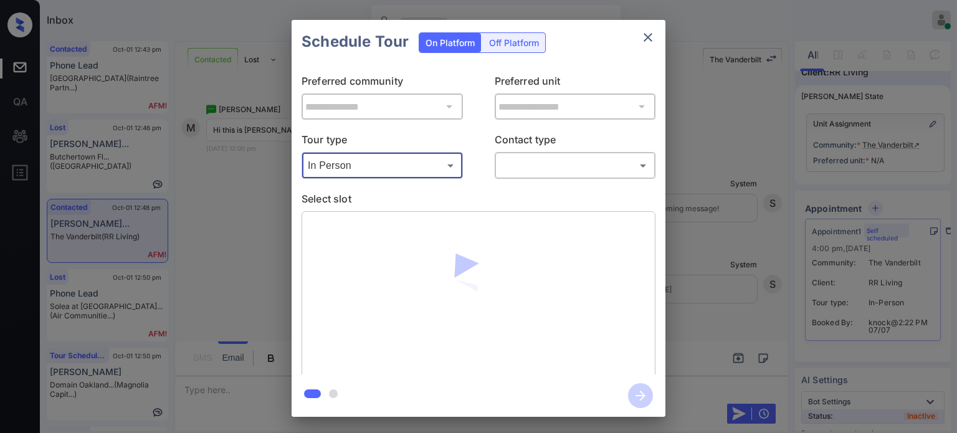
click at [535, 160] on body "Inbox Juan Carlos Manantan Online Set yourself offline Set yourself on break Pr…" at bounding box center [478, 216] width 957 height 433
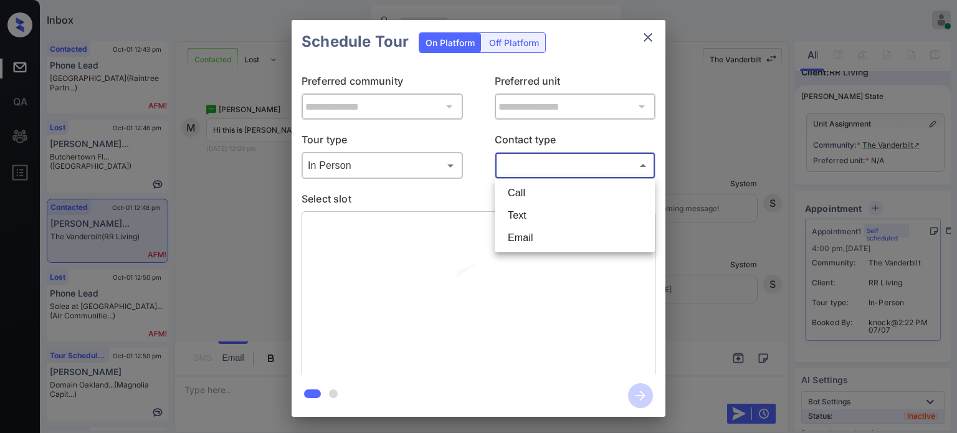
click at [523, 209] on li "Text" at bounding box center [575, 215] width 154 height 22
type input "****"
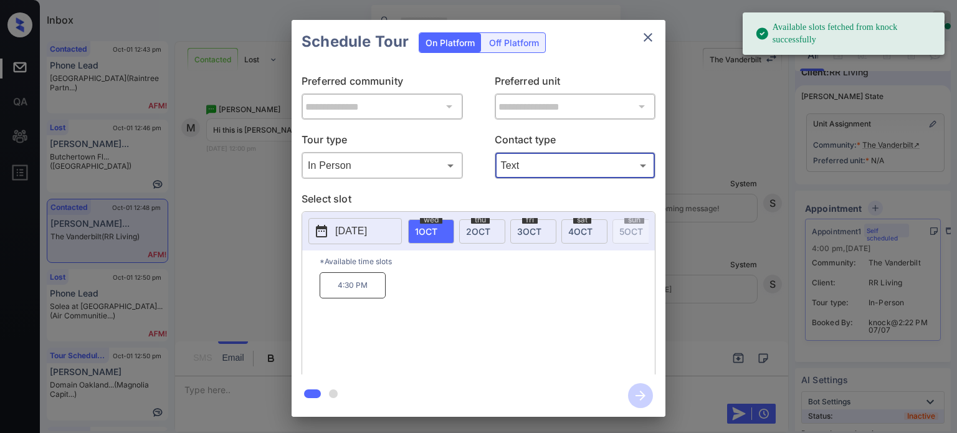
click at [586, 226] on span "[DATE]" at bounding box center [580, 231] width 24 height 11
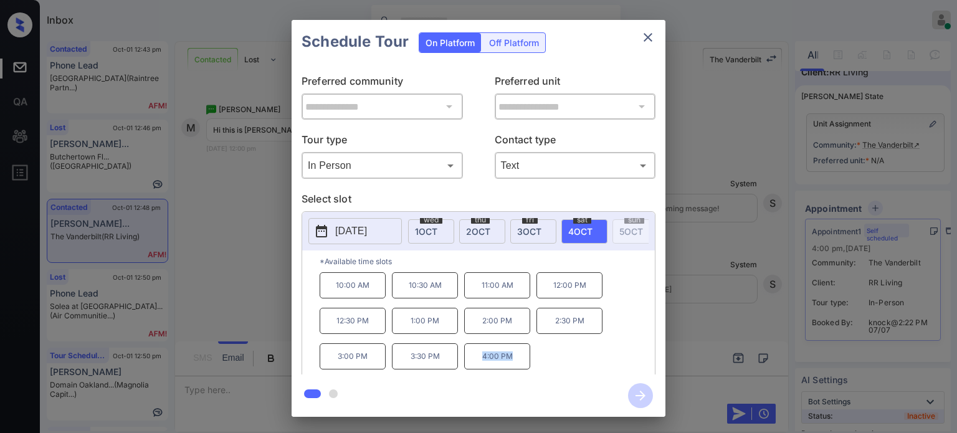
drag, startPoint x: 517, startPoint y: 366, endPoint x: 480, endPoint y: 365, distance: 36.8
click at [480, 365] on div "10:00 AM 10:30 AM 11:00 AM 12:00 PM 12:30 PM 1:00 PM 2:00 PM 2:30 PM 3:00 PM 3:…" at bounding box center [487, 322] width 335 height 100
copy p "4:00 PM"
click at [661, 35] on div "Schedule Tour On Platform Off Platform" at bounding box center [479, 42] width 374 height 44
click at [656, 34] on button "close" at bounding box center [648, 37] width 25 height 25
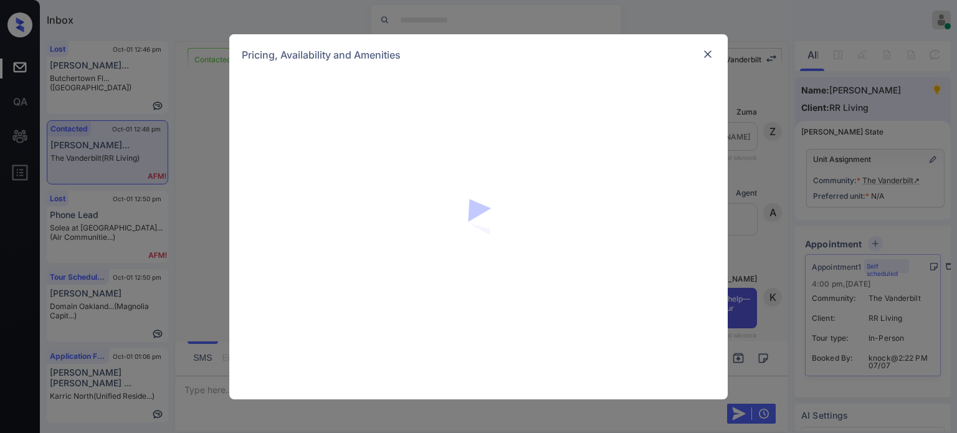
scroll to position [36, 0]
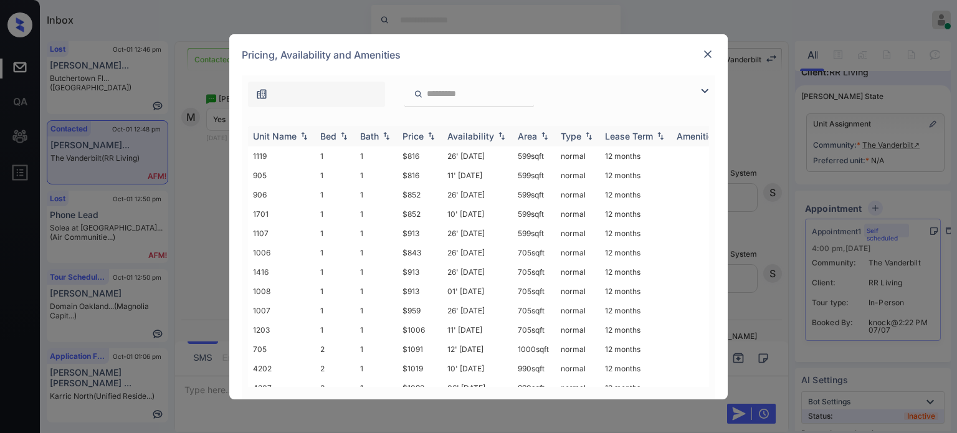
click at [408, 137] on div "Price" at bounding box center [413, 136] width 21 height 11
click at [467, 156] on td "26' Sep 25" at bounding box center [477, 155] width 70 height 19
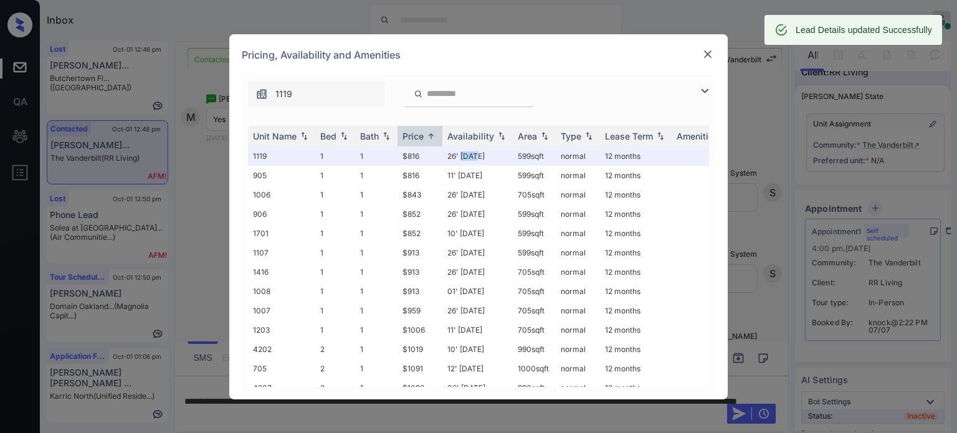
click at [705, 56] on img at bounding box center [708, 54] width 12 height 12
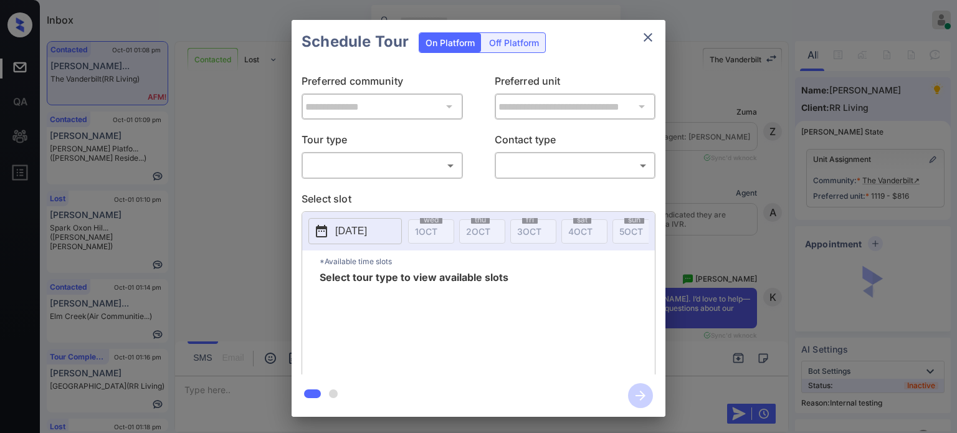
click at [412, 168] on body "Inbox [PERSON_NAME] Online Set yourself offline Set yourself on break Profile S…" at bounding box center [478, 216] width 957 height 433
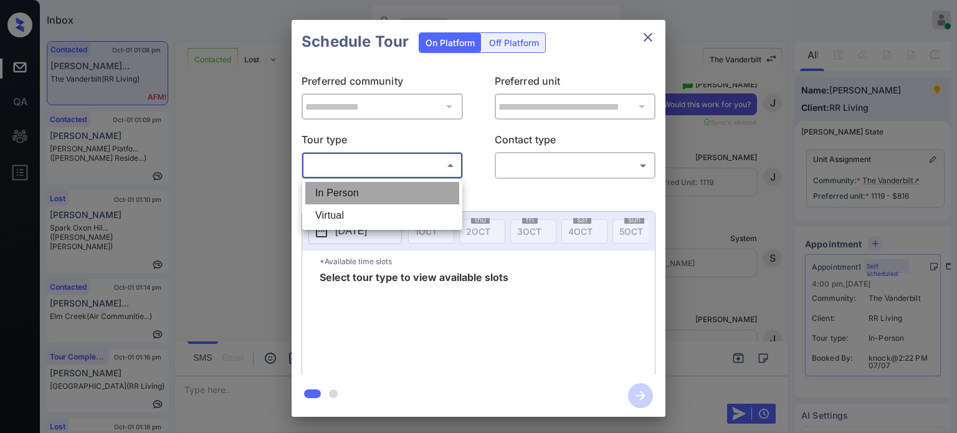
click at [376, 189] on li "In Person" at bounding box center [382, 193] width 154 height 22
type input "********"
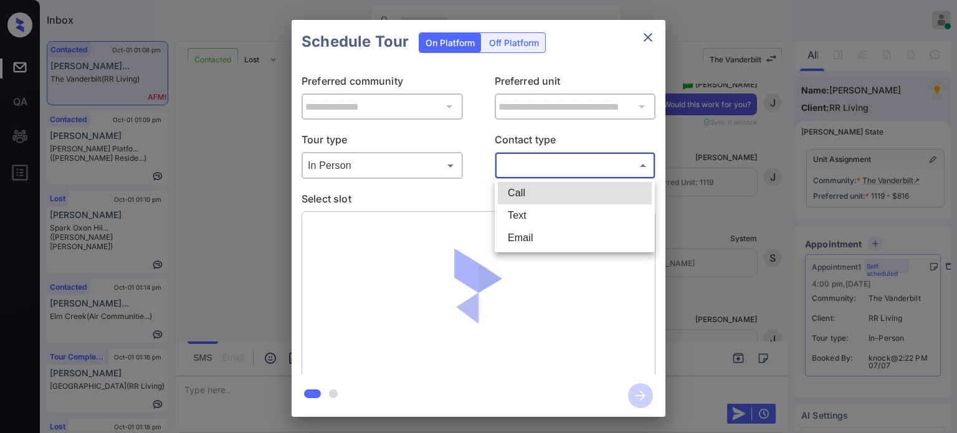
click at [545, 171] on body "Inbox [PERSON_NAME] Online Set yourself offline Set yourself on break Profile S…" at bounding box center [478, 216] width 957 height 433
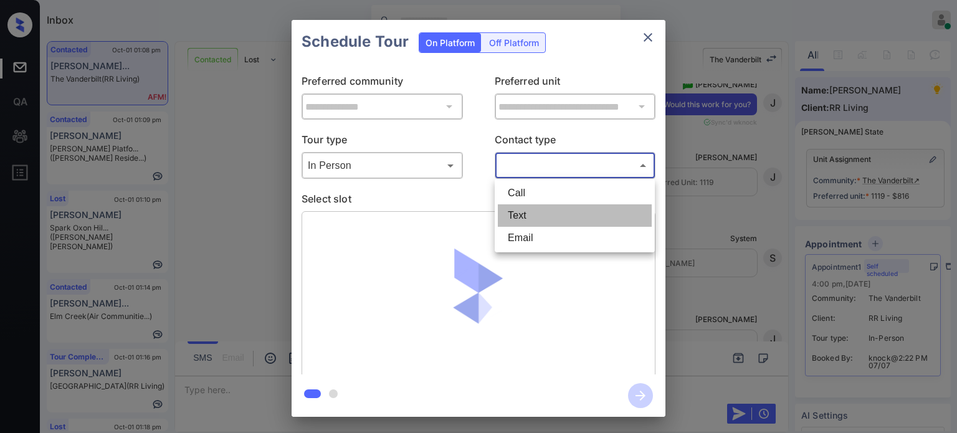
click at [526, 217] on li "Text" at bounding box center [575, 215] width 154 height 22
type input "****"
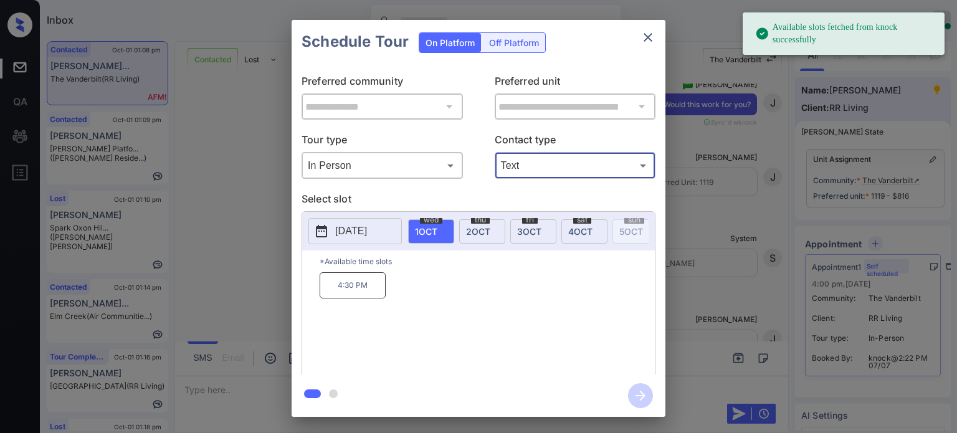
click at [581, 234] on span "4 OCT" at bounding box center [580, 231] width 24 height 11
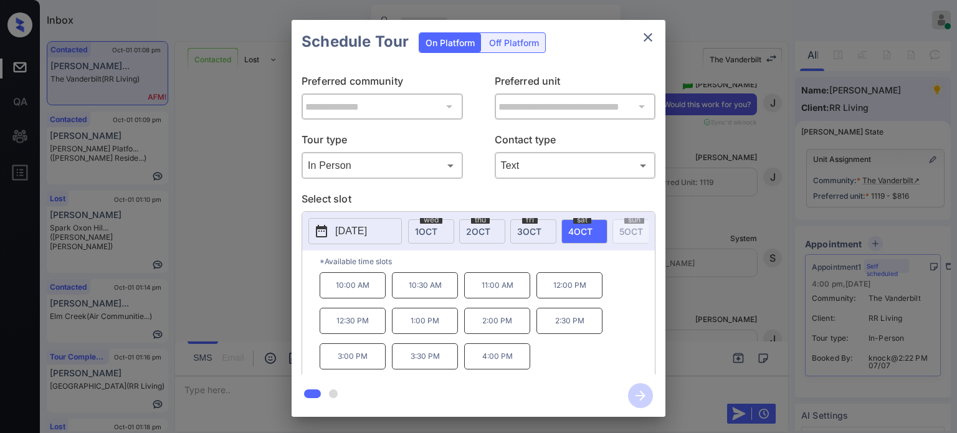
click at [494, 370] on p "4:00 PM" at bounding box center [497, 356] width 66 height 26
click at [636, 391] on icon "button" at bounding box center [640, 395] width 25 height 25
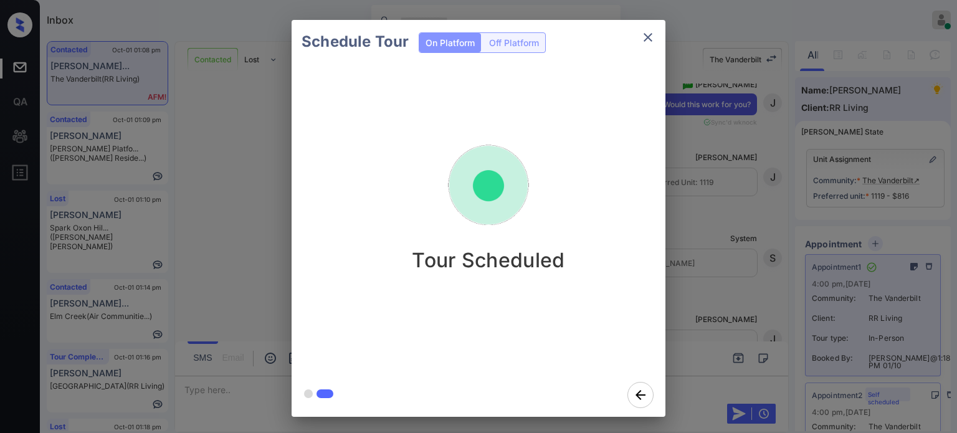
click at [639, 32] on button "close" at bounding box center [648, 37] width 25 height 25
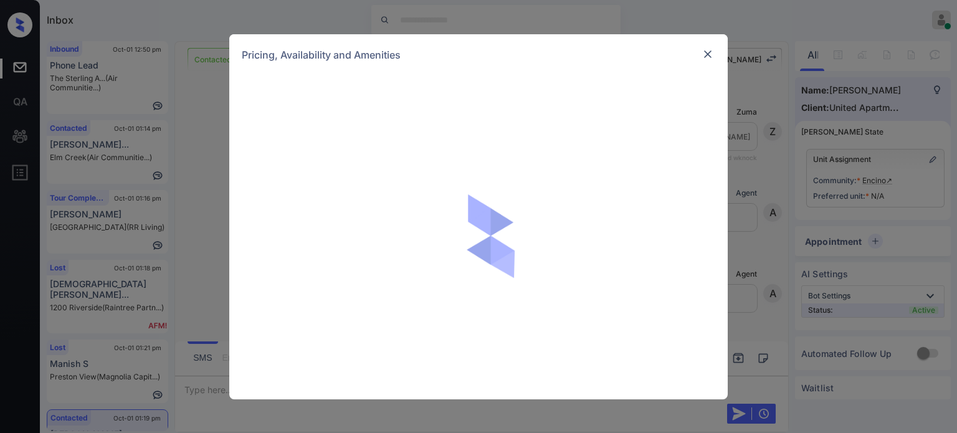
scroll to position [538, 0]
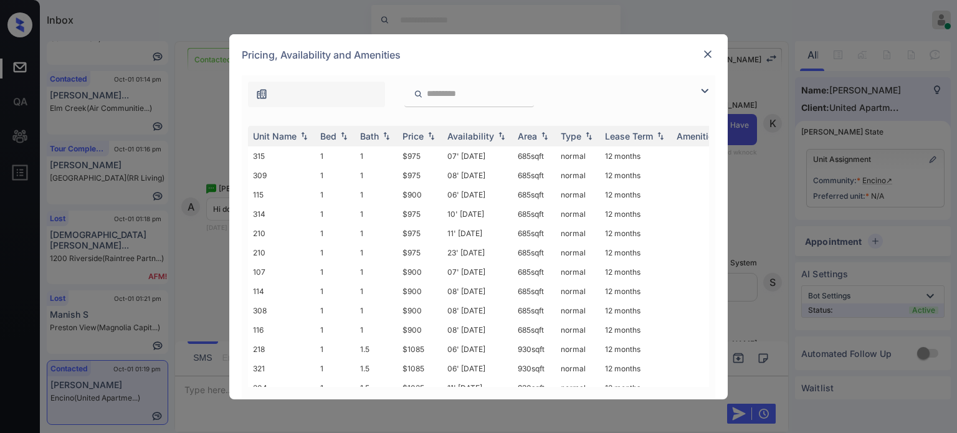
click at [702, 93] on img at bounding box center [704, 91] width 15 height 15
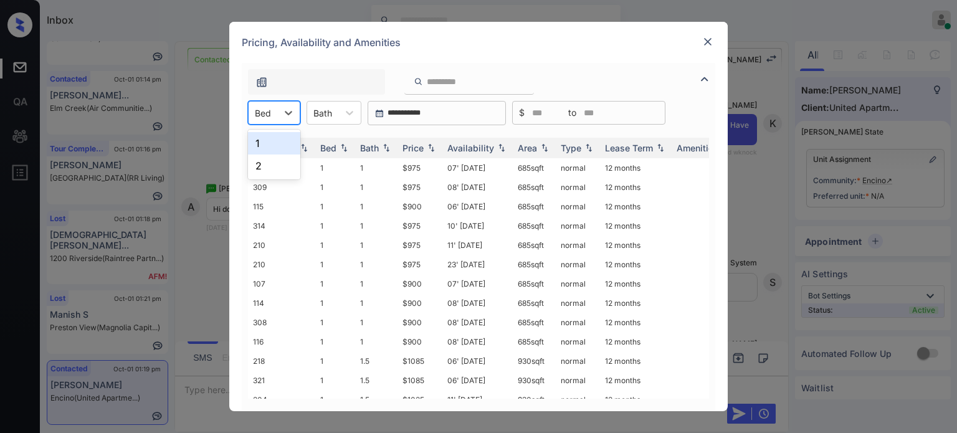
click at [256, 113] on input "text" at bounding box center [256, 113] width 2 height 11
click at [272, 136] on div "1" at bounding box center [274, 143] width 52 height 22
click at [431, 149] on img at bounding box center [431, 148] width 12 height 9
click at [702, 39] on img at bounding box center [708, 42] width 12 height 12
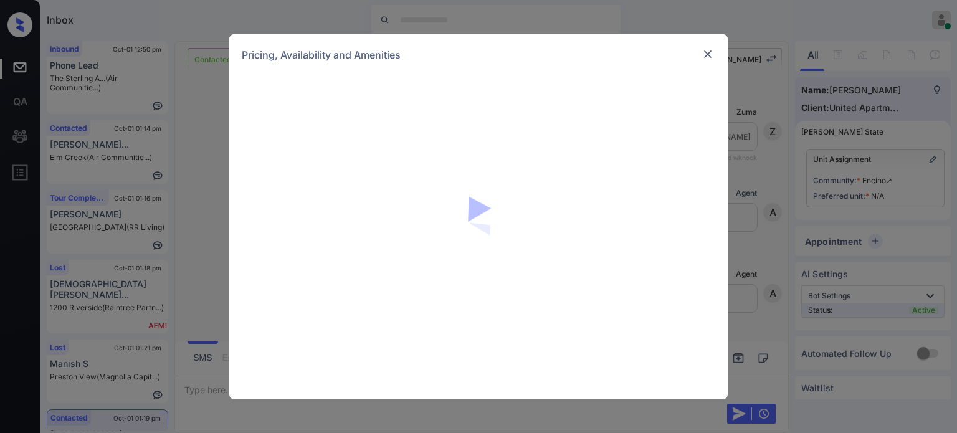
scroll to position [850, 0]
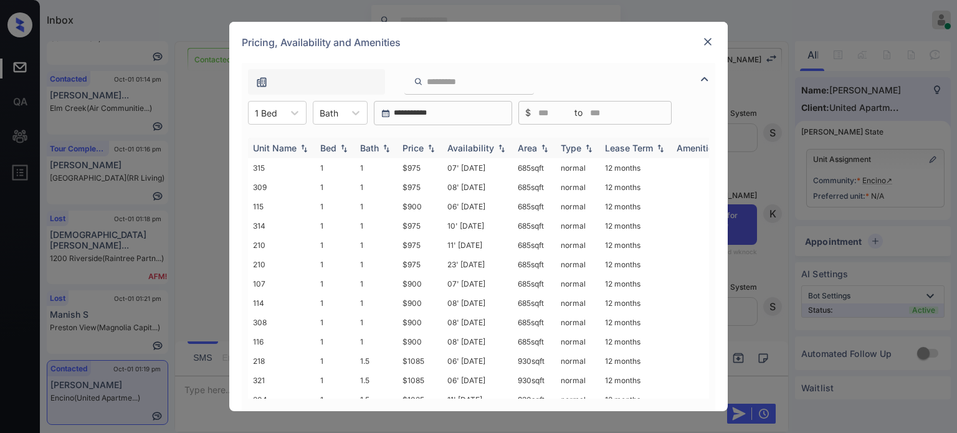
click at [419, 149] on div "Price" at bounding box center [413, 148] width 21 height 11
click at [715, 36] on div "Pricing, Availability and Amenities" at bounding box center [478, 42] width 499 height 41
click at [705, 39] on img at bounding box center [708, 42] width 12 height 12
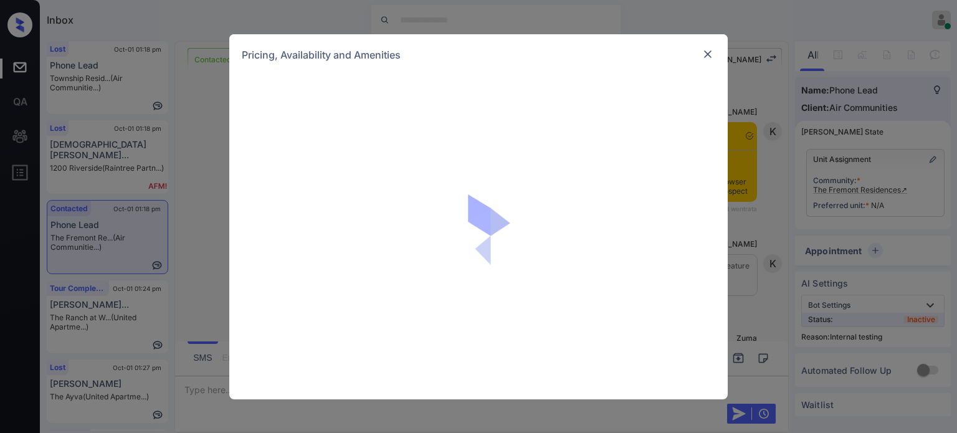
scroll to position [1013, 0]
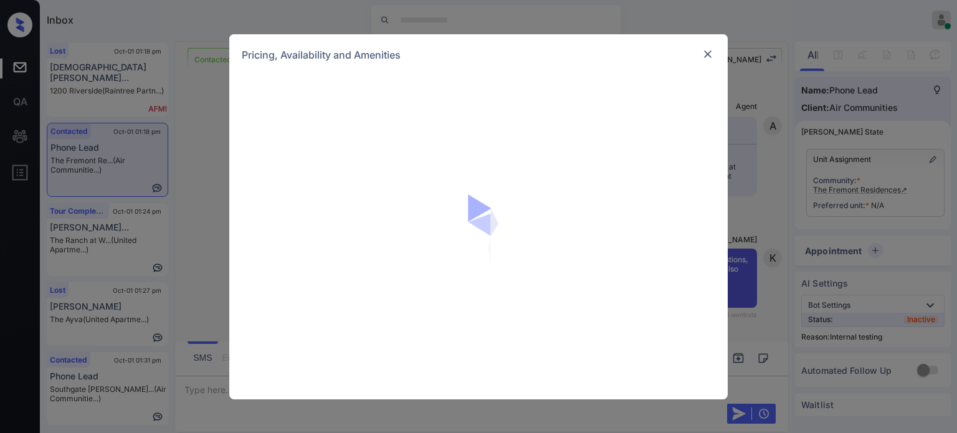
click at [710, 51] on img at bounding box center [708, 54] width 12 height 12
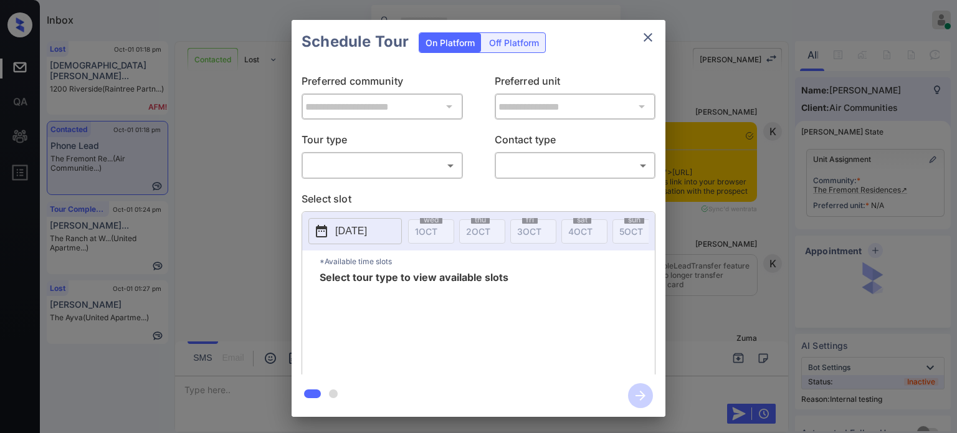
scroll to position [1137, 0]
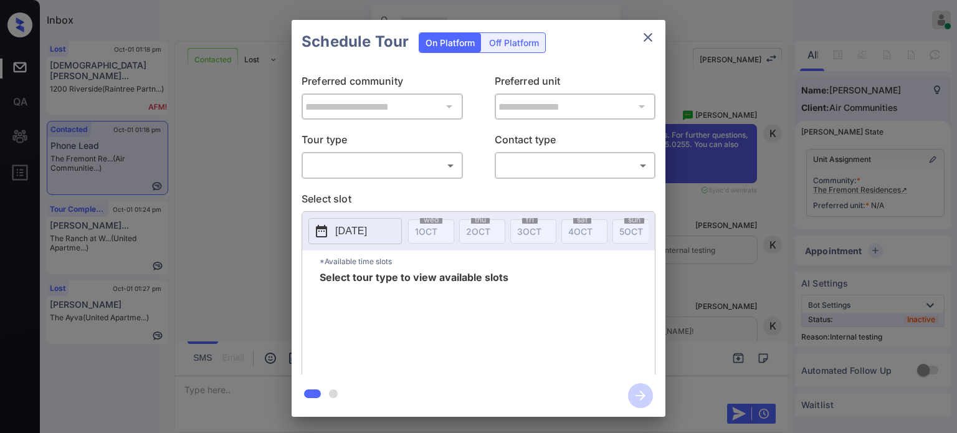
click at [391, 168] on body "Inbox Juan Carlos Manantan Online Set yourself offline Set yourself on break Pr…" at bounding box center [478, 216] width 957 height 433
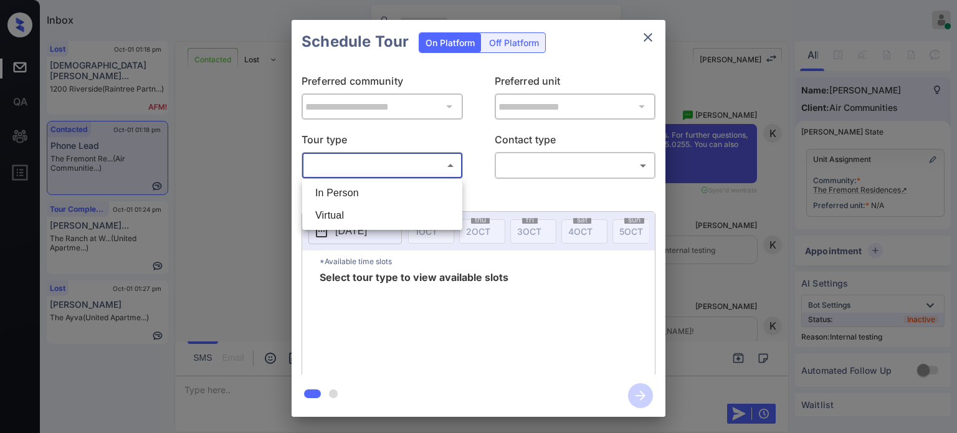
click at [648, 29] on div at bounding box center [478, 216] width 957 height 433
click at [648, 34] on div "In Person Virtual" at bounding box center [478, 216] width 957 height 433
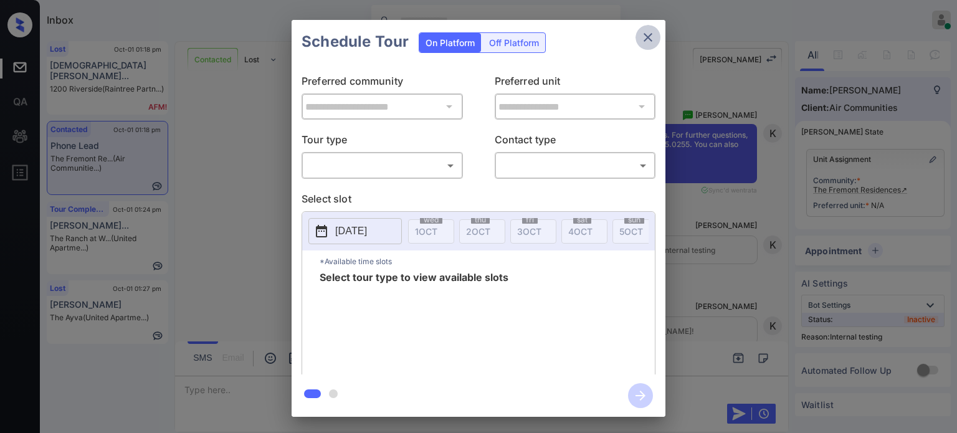
click at [647, 37] on icon "close" at bounding box center [648, 37] width 9 height 9
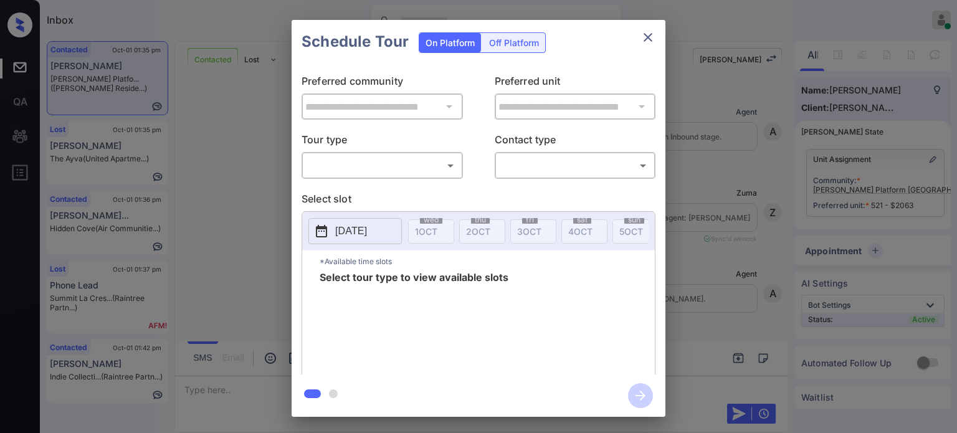
scroll to position [5140, 0]
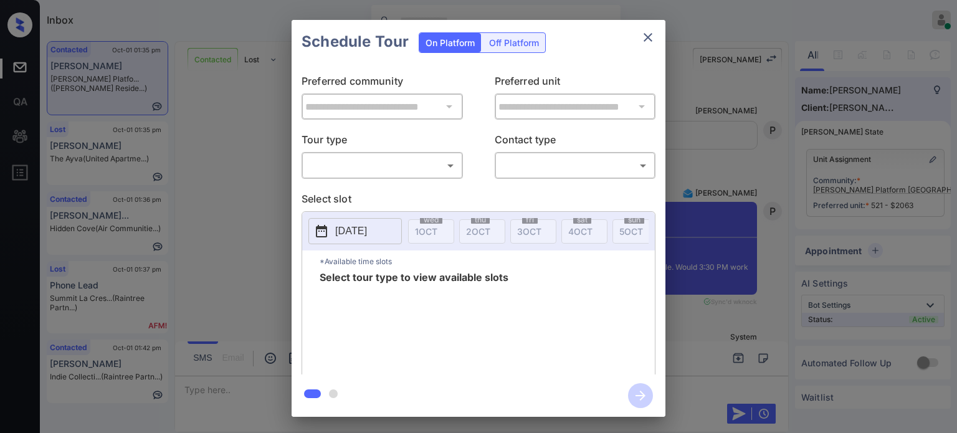
click at [429, 171] on body "Inbox [PERSON_NAME] Online Set yourself offline Set yourself on break Profile S…" at bounding box center [478, 216] width 957 height 433
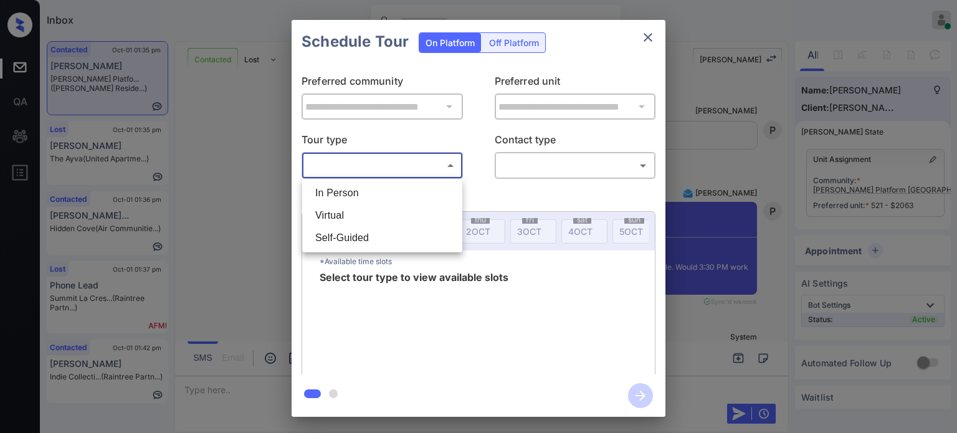
click at [373, 218] on li "Virtual" at bounding box center [382, 215] width 154 height 22
type input "*******"
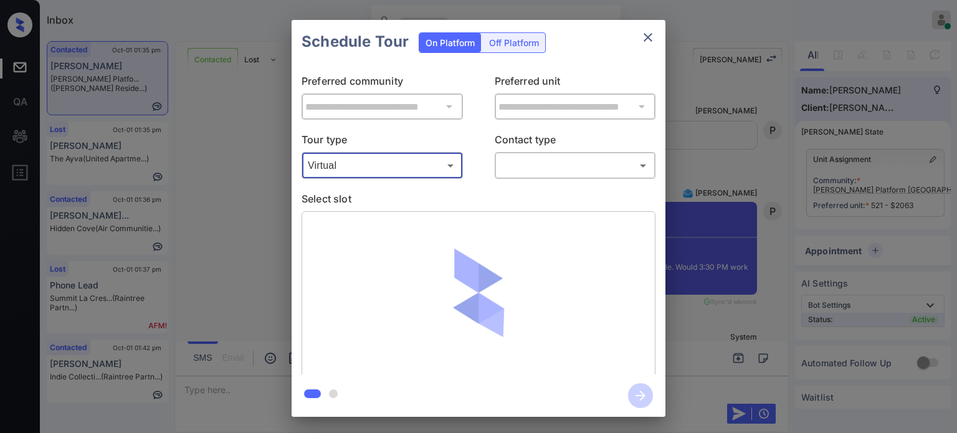
click at [541, 163] on body "Inbox Juan Carlos Manantan Online Set yourself offline Set yourself on break Pr…" at bounding box center [478, 216] width 957 height 433
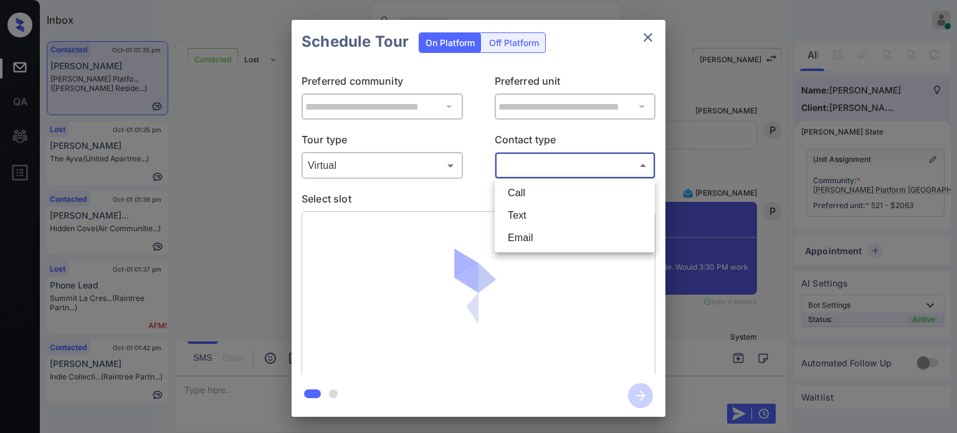
click at [528, 211] on li "Text" at bounding box center [575, 215] width 154 height 22
type input "****"
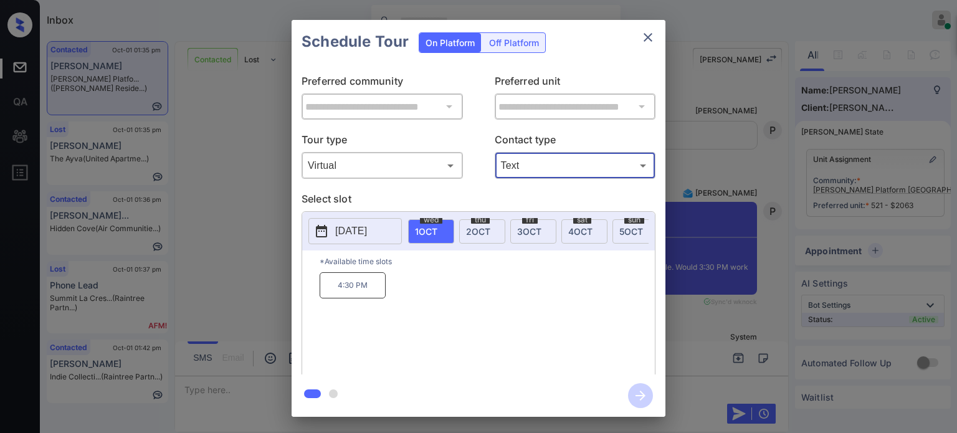
click at [333, 234] on button "[DATE]" at bounding box center [354, 231] width 93 height 26
click at [648, 39] on icon "close" at bounding box center [648, 37] width 15 height 15
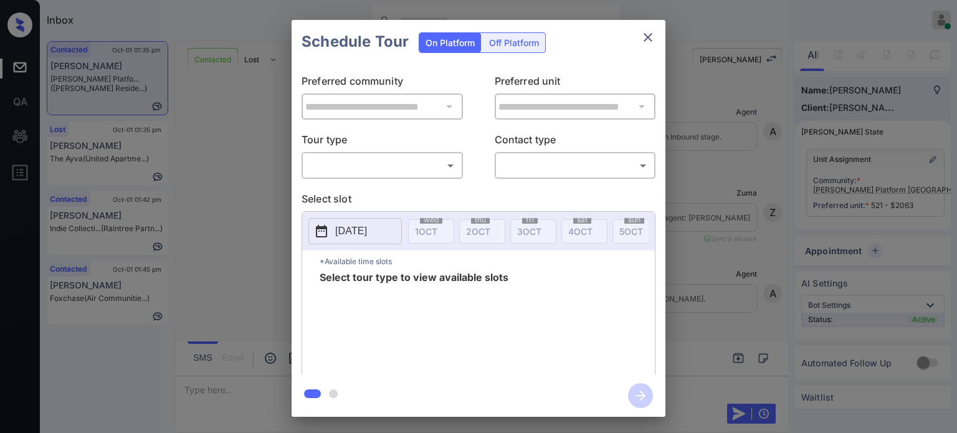
scroll to position [5202, 0]
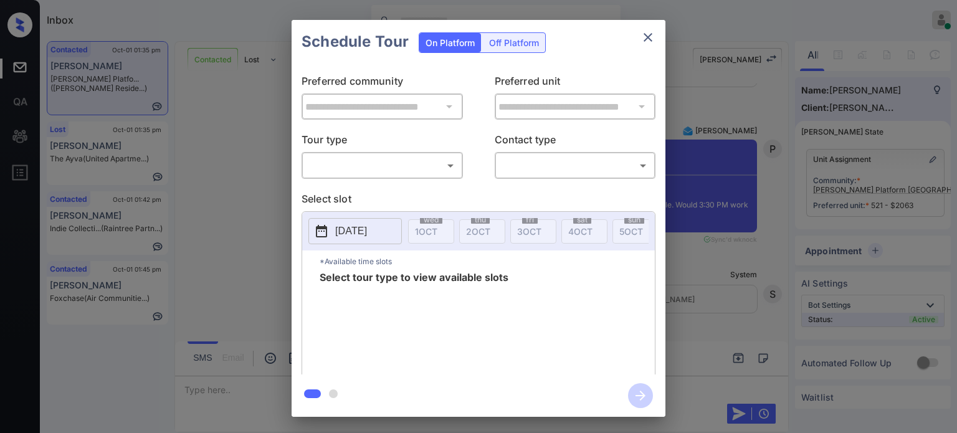
click at [401, 163] on body "Inbox [PERSON_NAME] Online Set yourself offline Set yourself on break Profile S…" at bounding box center [478, 216] width 957 height 433
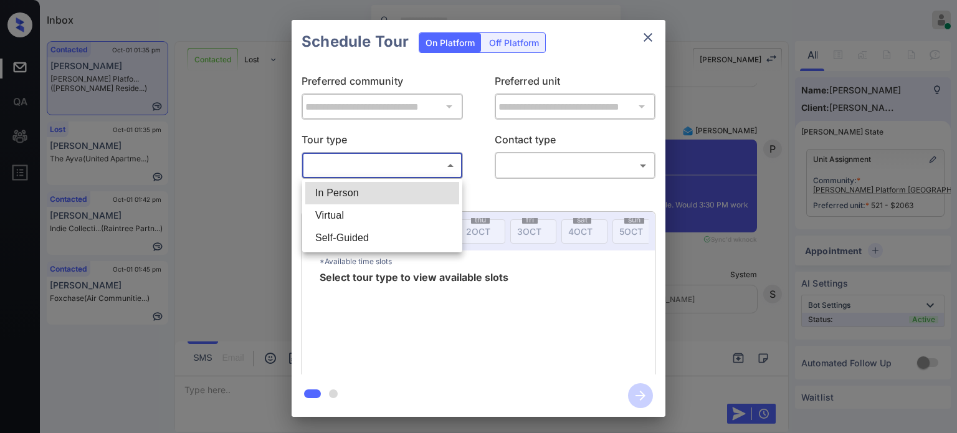
click at [351, 221] on li "Virtual" at bounding box center [382, 215] width 154 height 22
type input "*******"
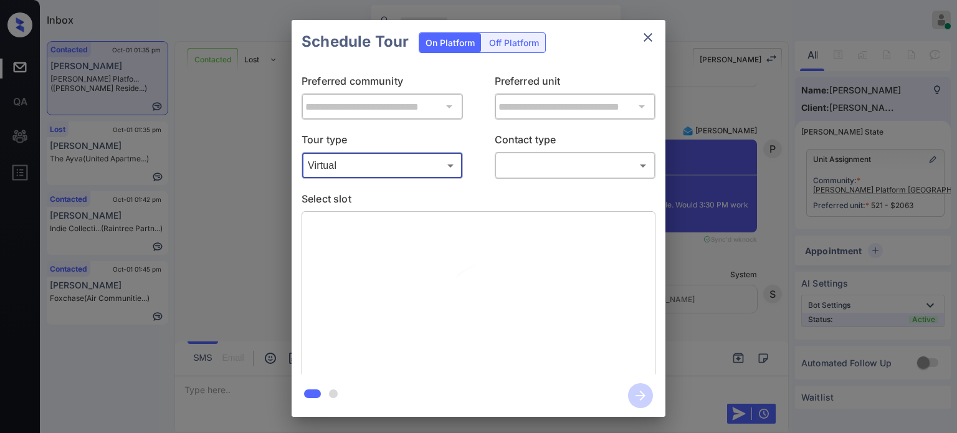
click at [537, 150] on p "Contact type" at bounding box center [575, 142] width 161 height 20
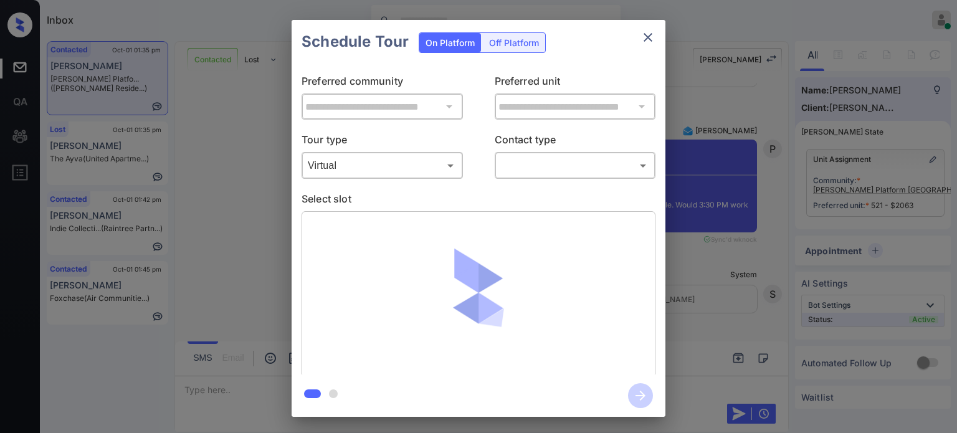
click at [535, 160] on body "Inbox [PERSON_NAME] Online Set yourself offline Set yourself on break Profile S…" at bounding box center [478, 216] width 957 height 433
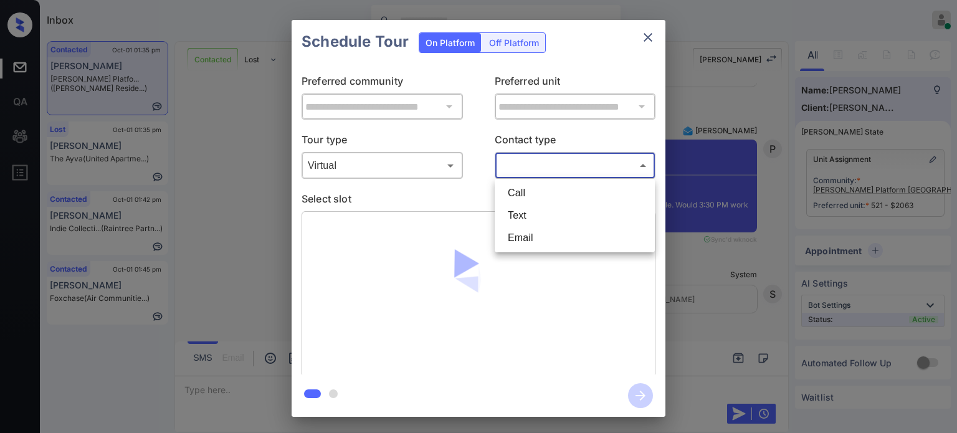
click at [517, 208] on li "Text" at bounding box center [575, 215] width 154 height 22
type input "****"
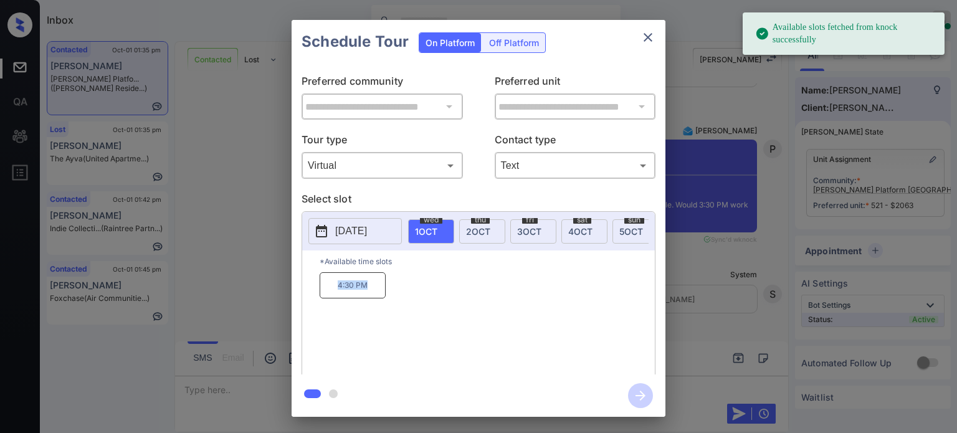
drag, startPoint x: 373, startPoint y: 297, endPoint x: 320, endPoint y: 295, distance: 53.0
click at [322, 297] on p "4:30 PM" at bounding box center [353, 285] width 66 height 26
copy p "4:30 PM"
click at [646, 37] on icon "close" at bounding box center [648, 37] width 15 height 15
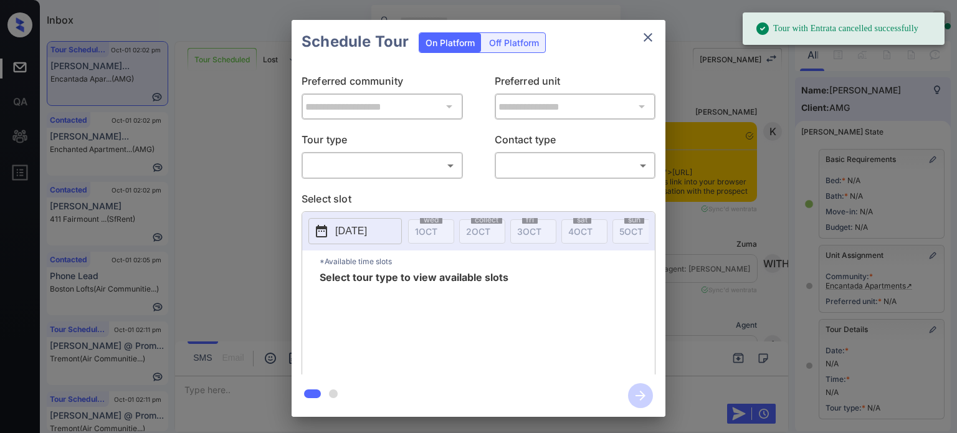
click at [393, 164] on body "Tour with Entrata cancelled successfully Inbox [PERSON_NAME] Online Set yoursel…" at bounding box center [478, 216] width 957 height 433
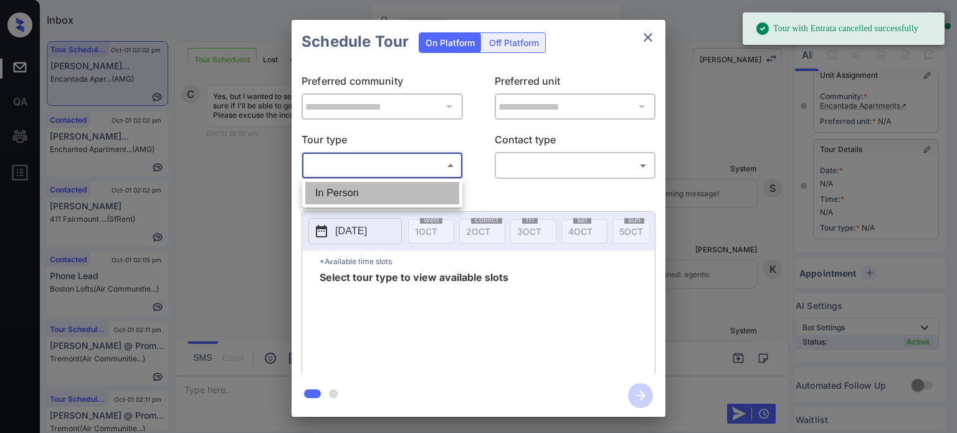
click at [361, 188] on li "In Person" at bounding box center [382, 193] width 154 height 22
type input "********"
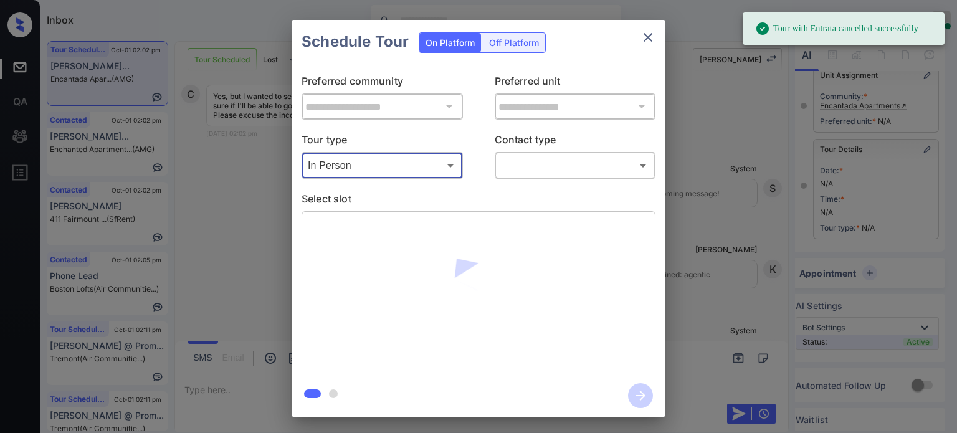
click at [533, 169] on body "Tour with Entrata cancelled successfully Inbox Juan Carlos Manantan Online Set …" at bounding box center [478, 216] width 957 height 433
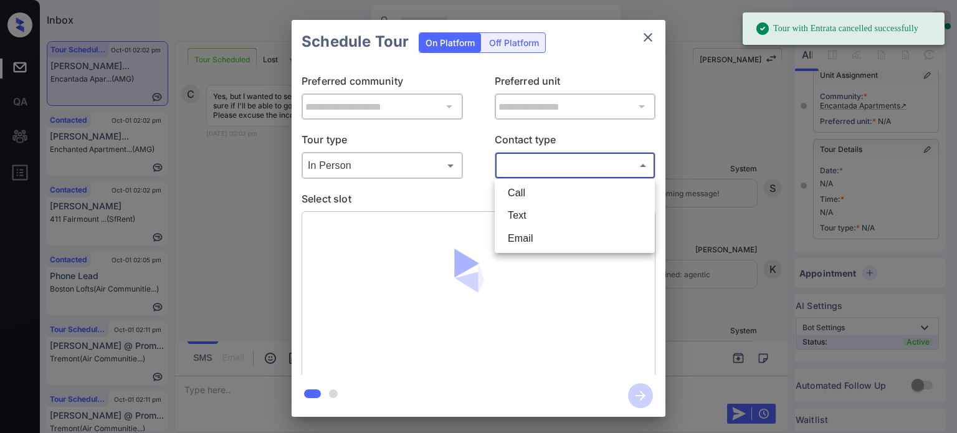
click at [526, 221] on li "Text" at bounding box center [575, 215] width 154 height 22
type input "****"
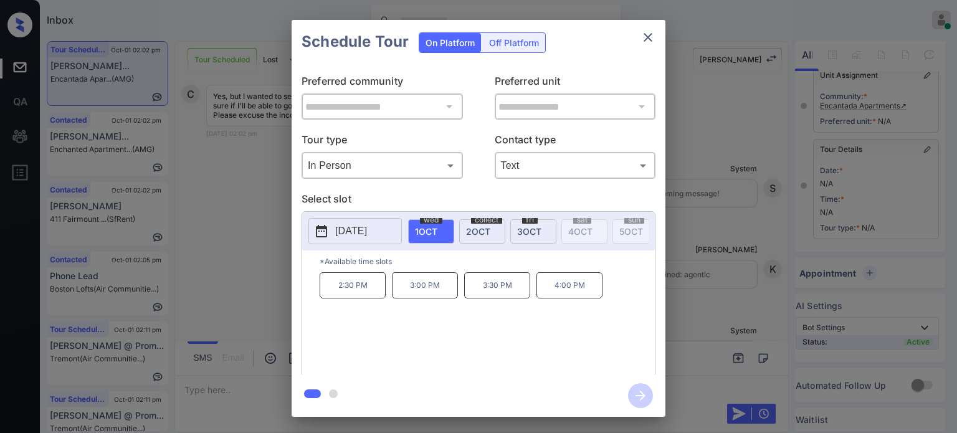
click at [533, 232] on font "OCT" at bounding box center [532, 231] width 19 height 11
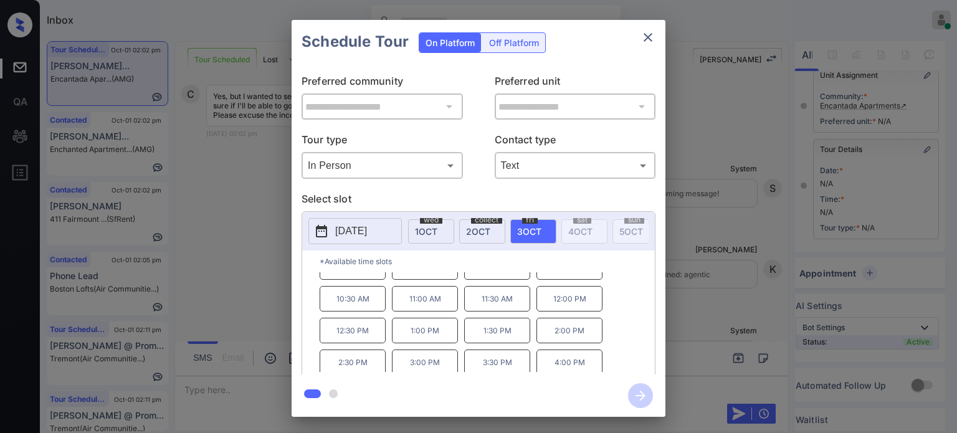
scroll to position [20, 0]
click at [644, 42] on icon "close" at bounding box center [648, 37] width 15 height 15
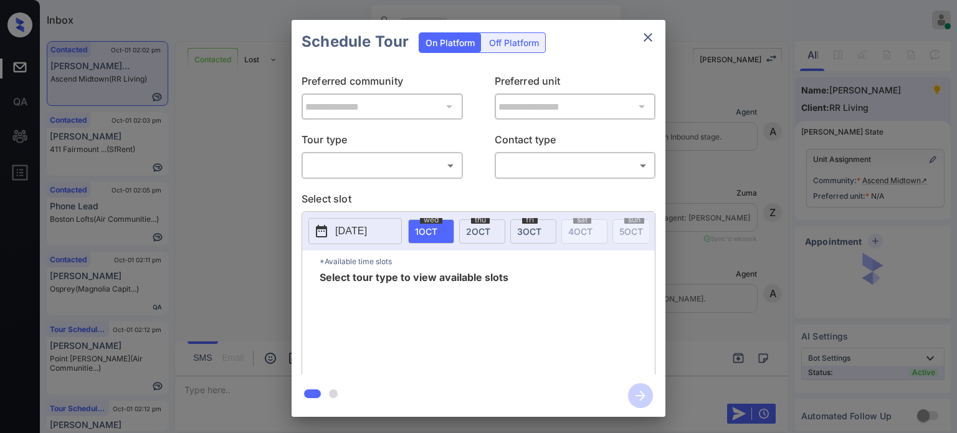
scroll to position [0, 5]
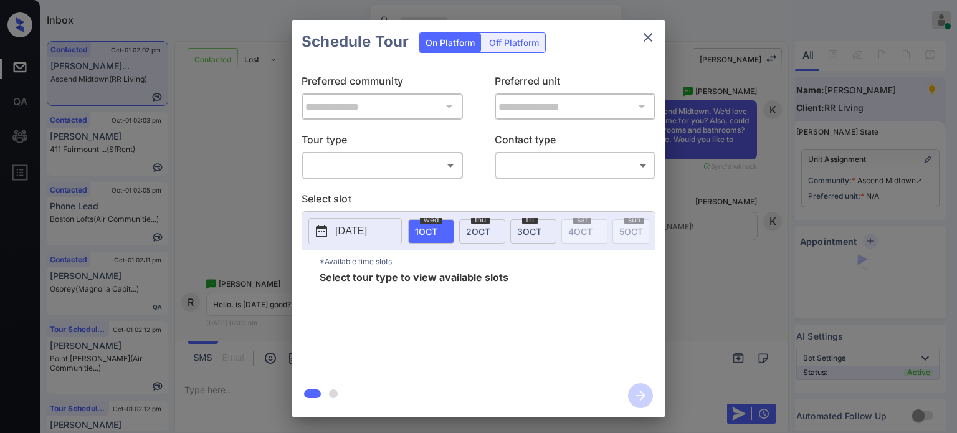
click at [409, 165] on body "Inbox [PERSON_NAME] Online Set yourself offline Set yourself on break Profile S…" at bounding box center [478, 216] width 957 height 433
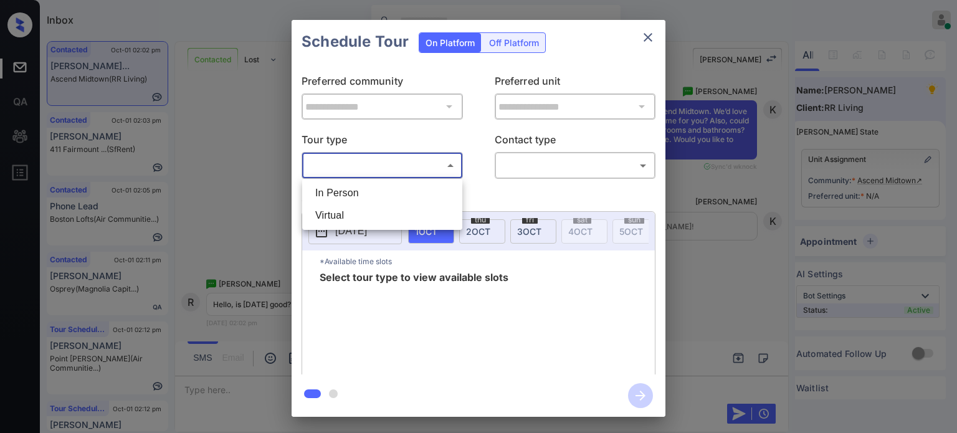
click at [353, 194] on li "In Person" at bounding box center [382, 193] width 154 height 22
type input "********"
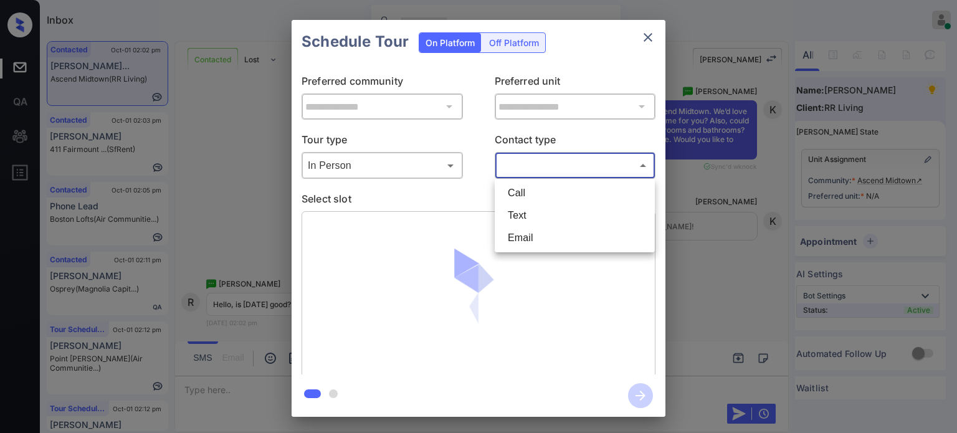
click at [526, 165] on body "Inbox [PERSON_NAME] Online Set yourself offline Set yourself on break Profile S…" at bounding box center [478, 216] width 957 height 433
click at [514, 209] on li "Text" at bounding box center [575, 215] width 154 height 22
type input "****"
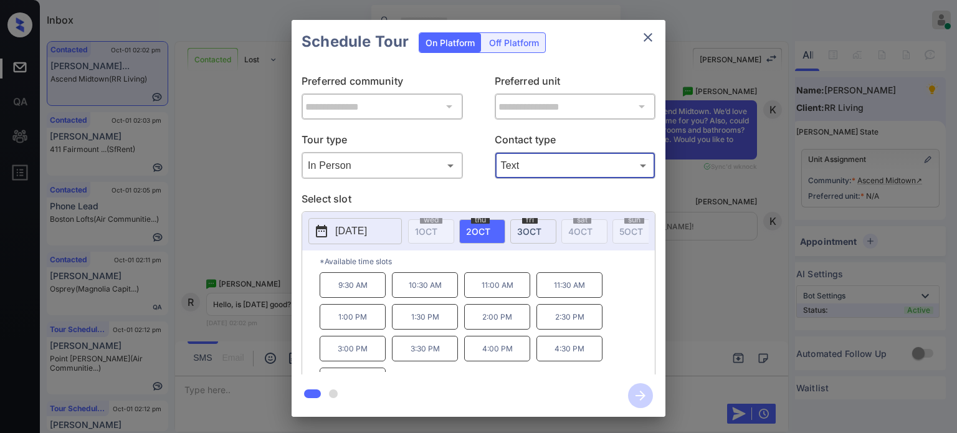
click at [539, 231] on span "3 OCT" at bounding box center [529, 231] width 24 height 11
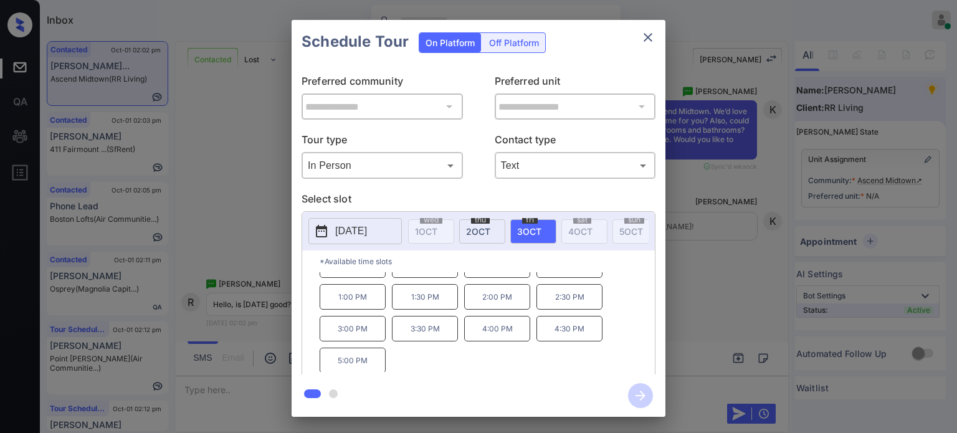
scroll to position [20, 0]
click at [644, 34] on icon "close" at bounding box center [648, 37] width 15 height 15
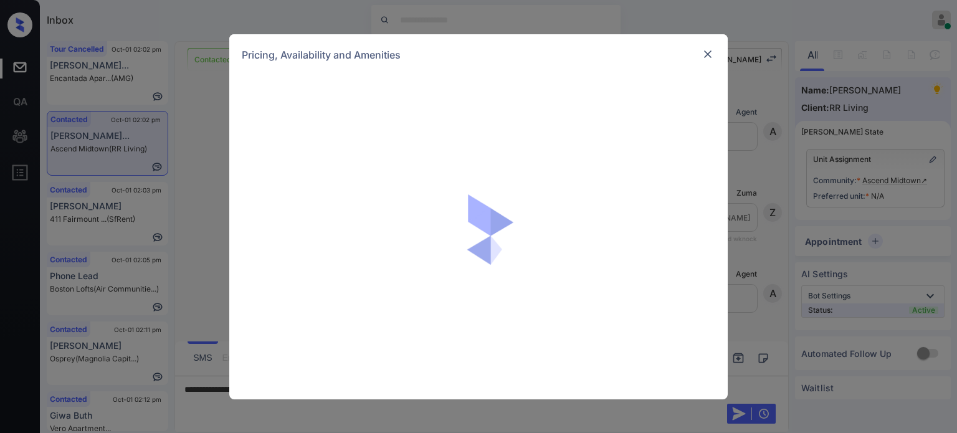
scroll to position [0, 5]
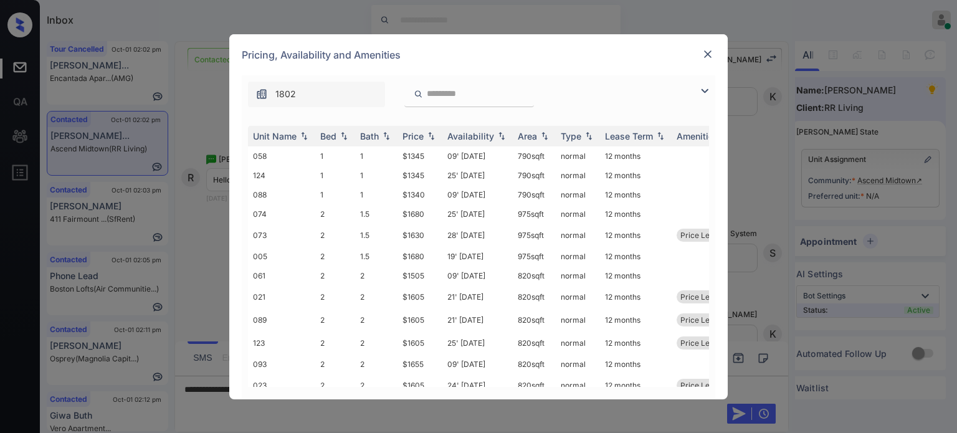
click at [705, 89] on img at bounding box center [704, 91] width 15 height 15
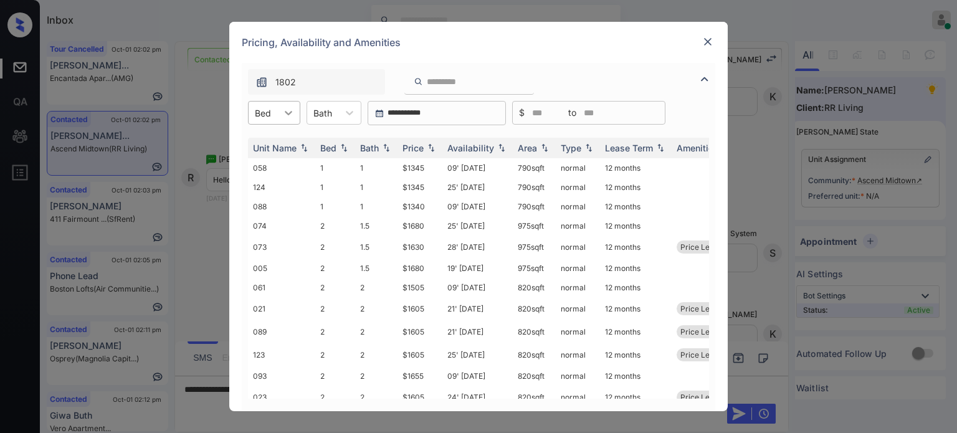
click at [283, 104] on div at bounding box center [288, 113] width 22 height 22
click at [275, 138] on div "1" at bounding box center [274, 143] width 52 height 22
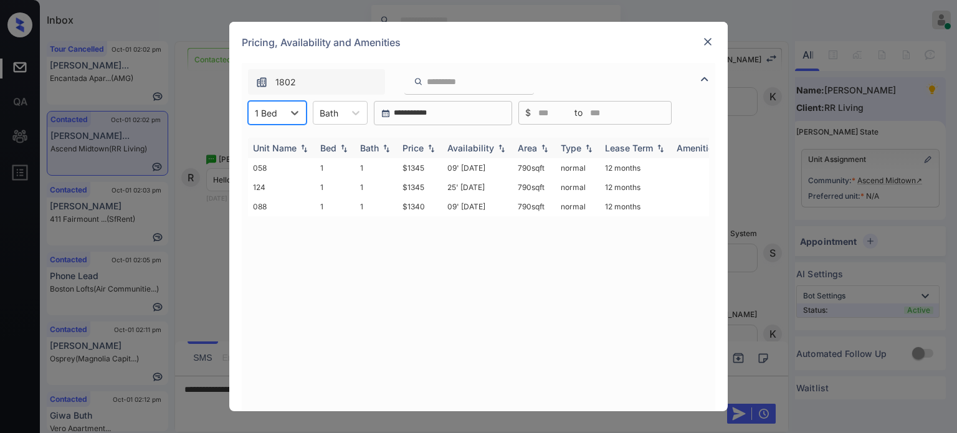
click at [415, 148] on div "Price" at bounding box center [413, 148] width 21 height 11
click at [477, 169] on td "09' Sep 25" at bounding box center [477, 167] width 70 height 19
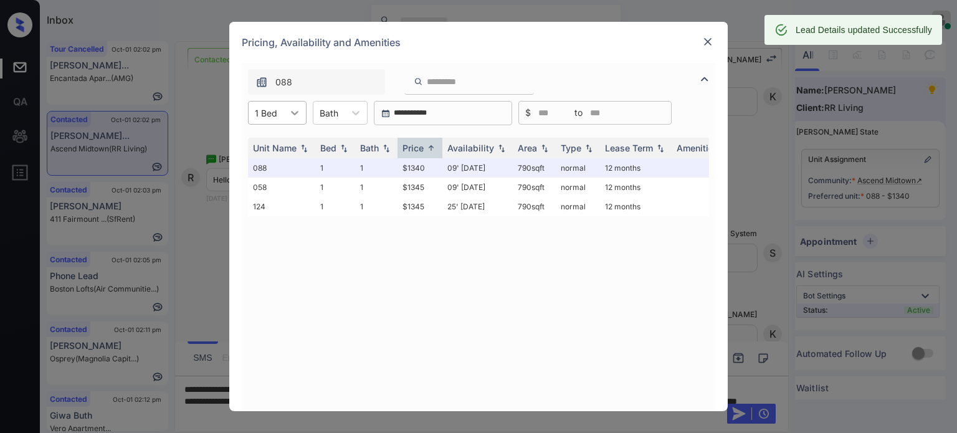
click at [293, 120] on div at bounding box center [295, 113] width 22 height 22
click at [259, 166] on div "2" at bounding box center [277, 166] width 59 height 22
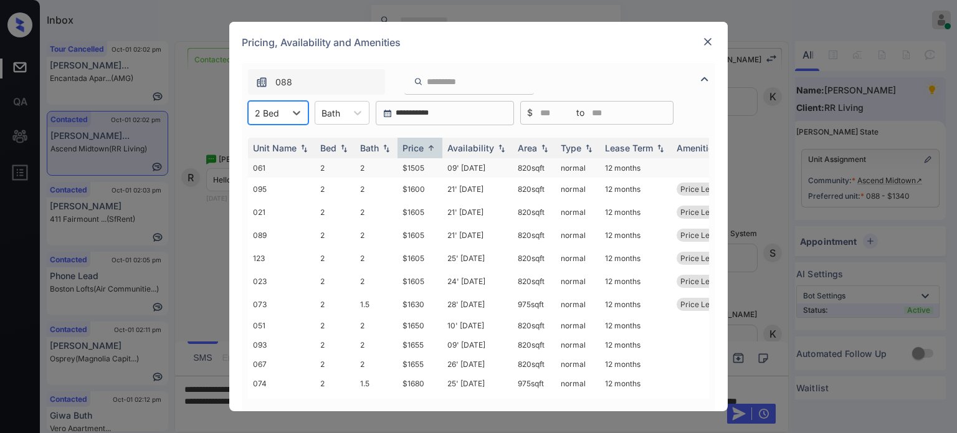
click at [475, 169] on td "09' Sep 25" at bounding box center [477, 167] width 70 height 19
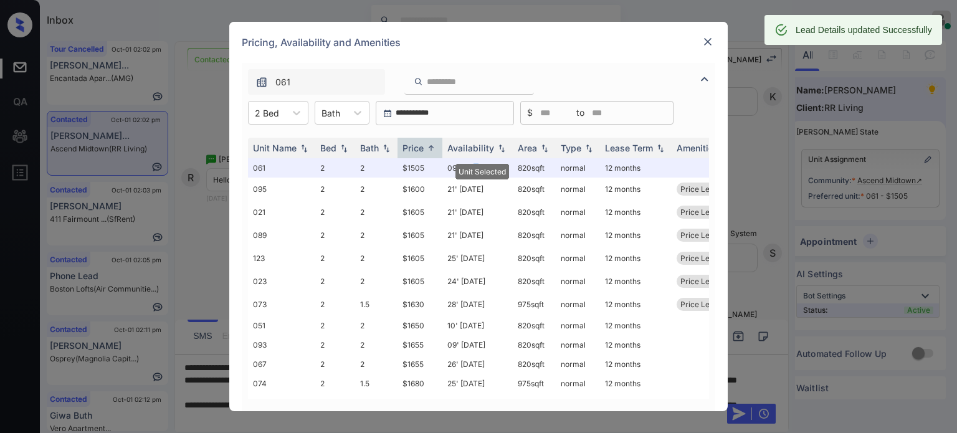
click at [709, 39] on img at bounding box center [708, 42] width 12 height 12
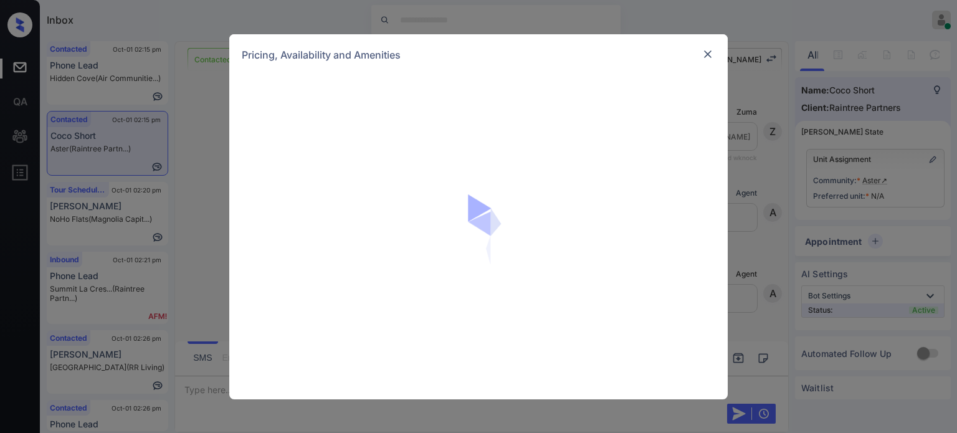
scroll to position [693, 0]
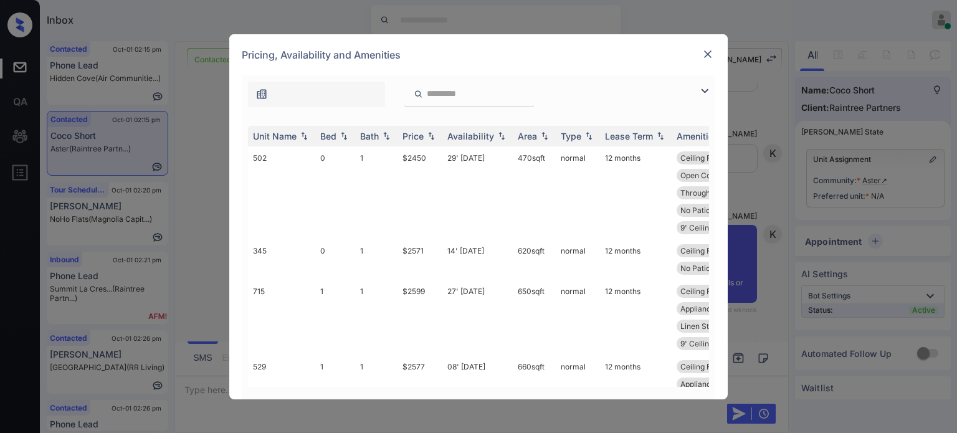
click at [702, 87] on img at bounding box center [704, 91] width 15 height 15
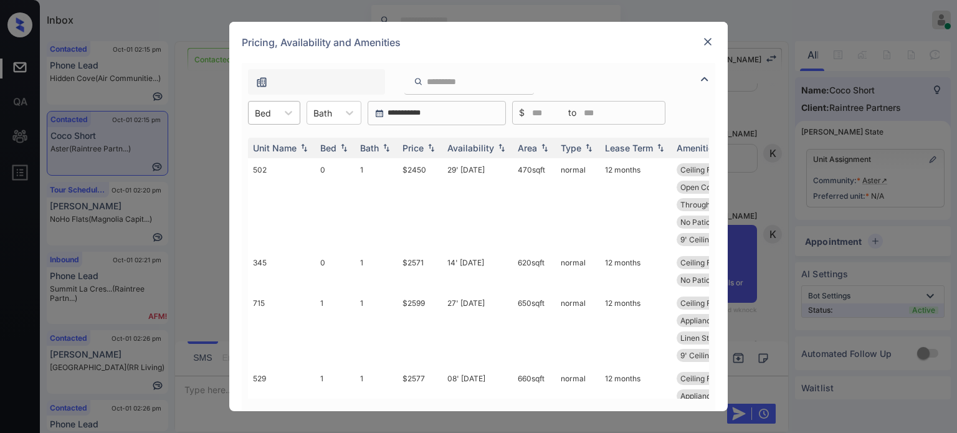
click at [275, 114] on div "Bed" at bounding box center [263, 113] width 29 height 18
click at [265, 203] on div "3" at bounding box center [274, 210] width 52 height 22
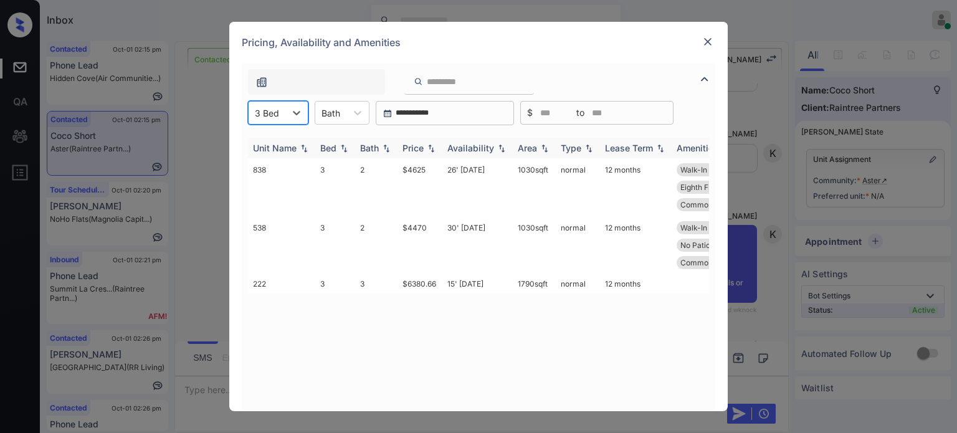
click at [421, 147] on div "Price" at bounding box center [413, 148] width 21 height 11
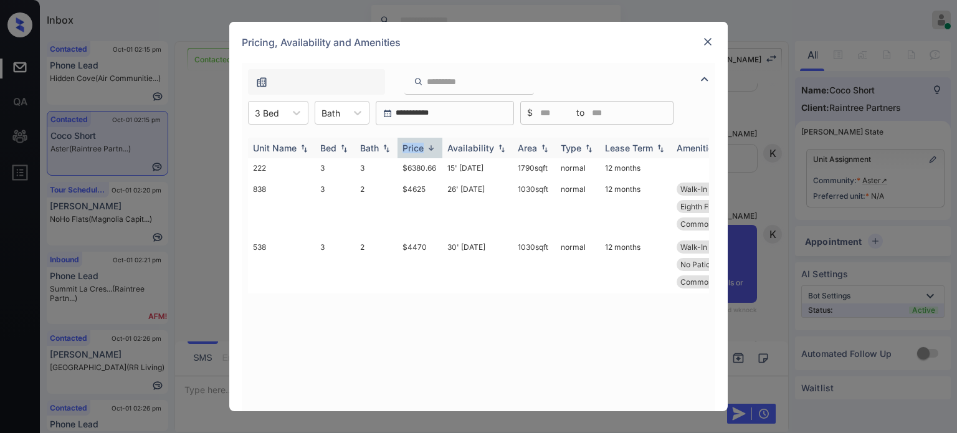
click at [421, 147] on div "Price" at bounding box center [413, 148] width 21 height 11
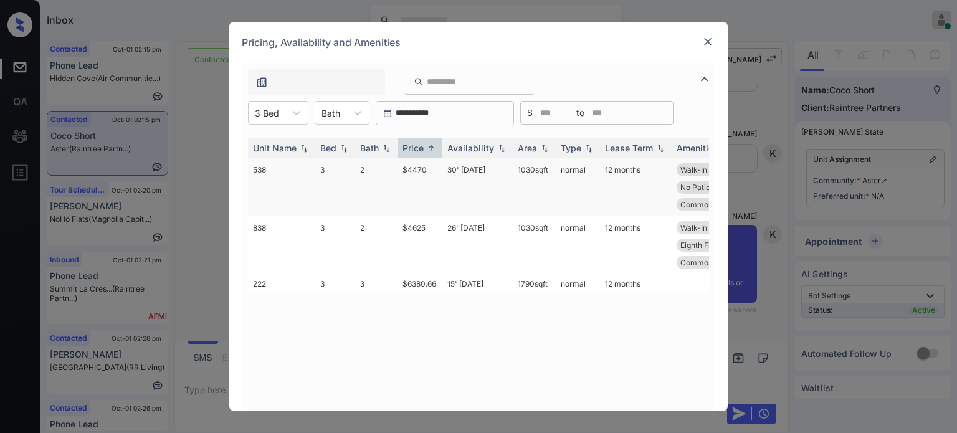
click at [461, 168] on td "30' Jun 25" at bounding box center [477, 187] width 70 height 58
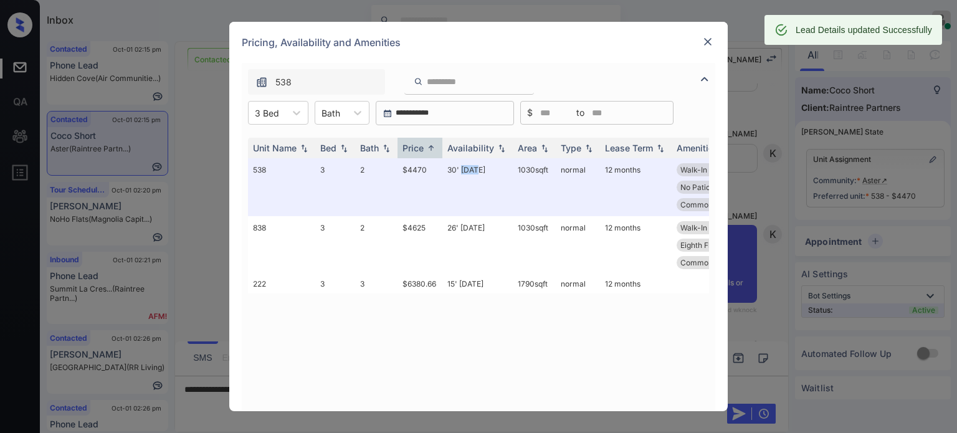
click at [705, 36] on img at bounding box center [708, 42] width 12 height 12
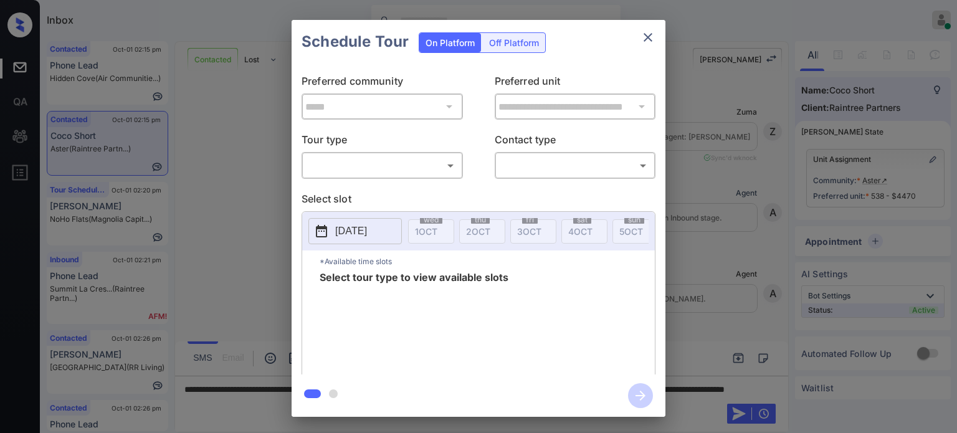
scroll to position [693, 0]
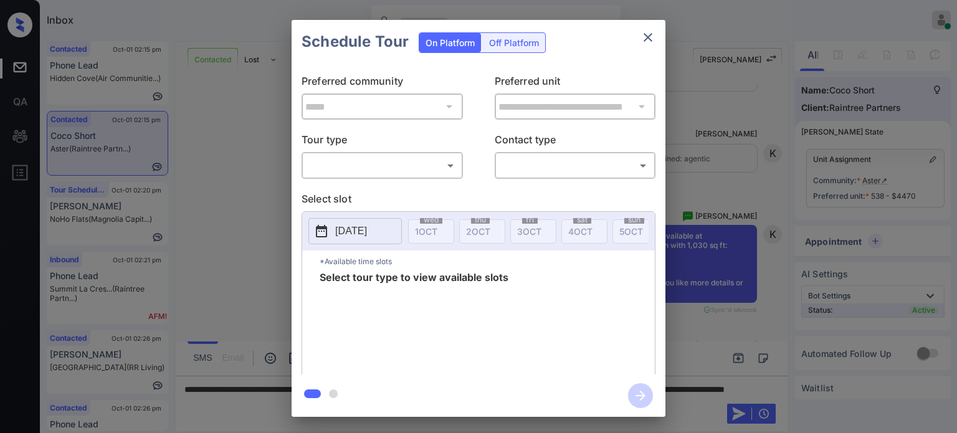
click at [433, 166] on body "Inbox Juan Carlos Manantan Online Set yourself offline Set yourself on break Pr…" at bounding box center [478, 216] width 957 height 433
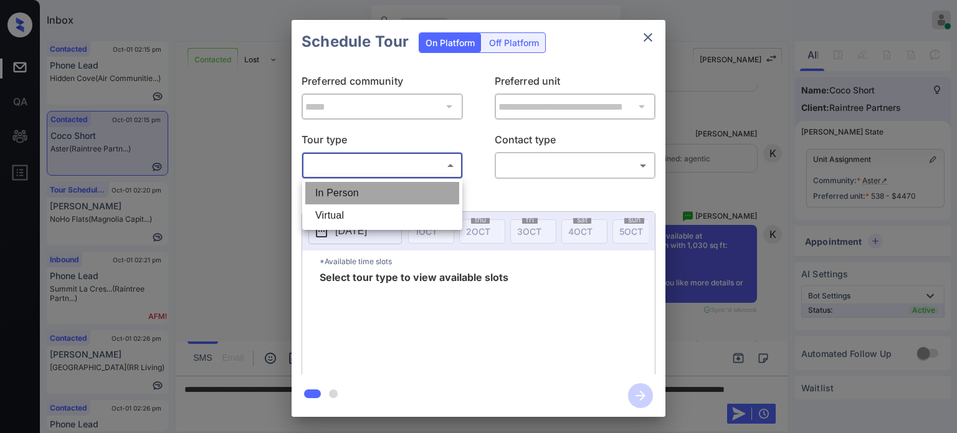
click at [354, 201] on li "In Person" at bounding box center [382, 193] width 154 height 22
type input "********"
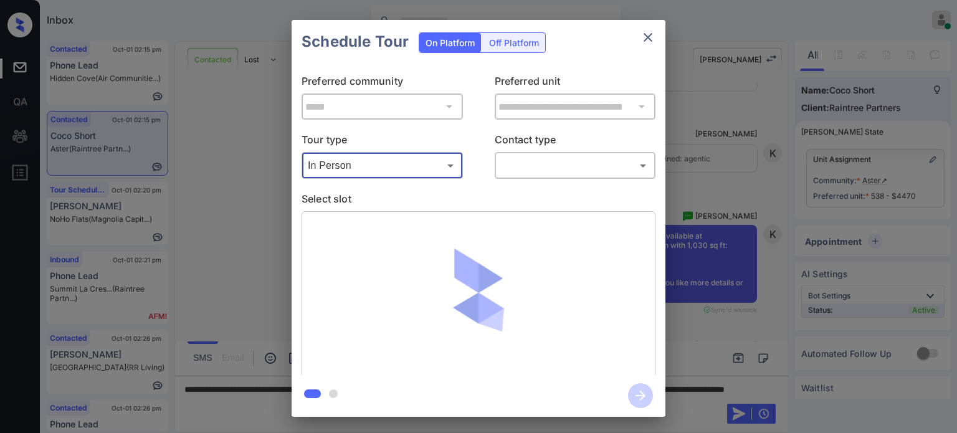
click at [557, 168] on body "Inbox Juan Carlos Manantan Online Set yourself offline Set yourself on break Pr…" at bounding box center [478, 216] width 957 height 433
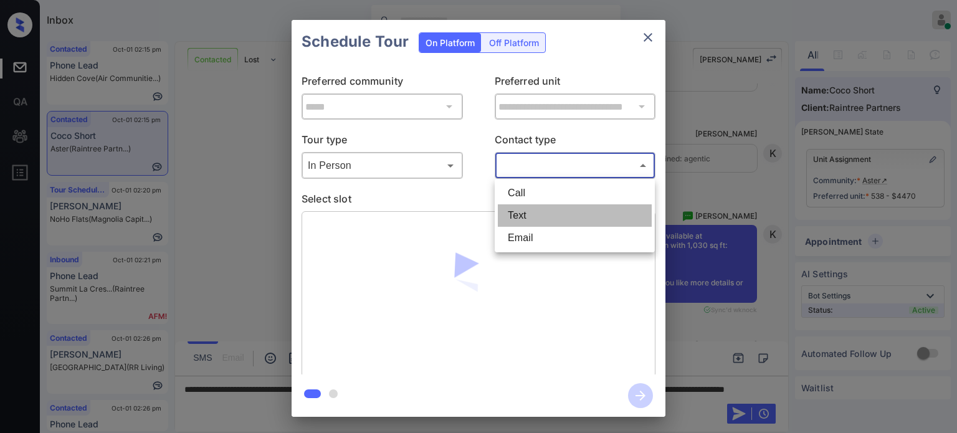
click at [531, 219] on li "Text" at bounding box center [575, 215] width 154 height 22
type input "****"
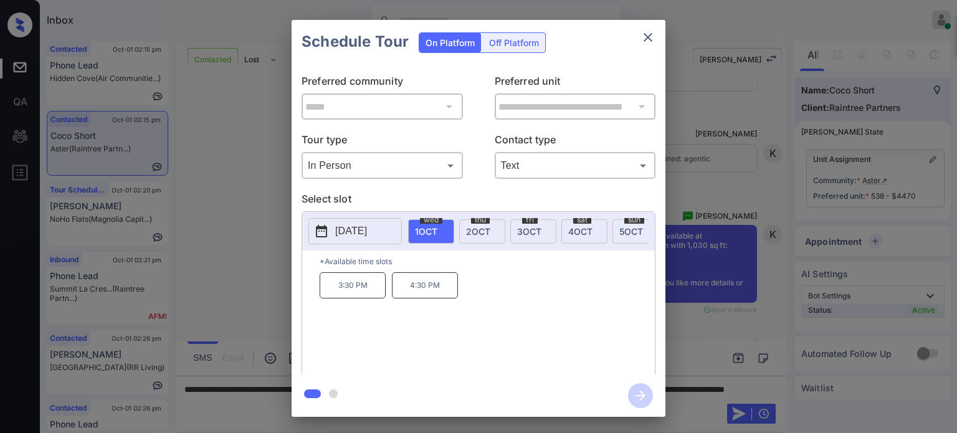
click at [493, 232] on div "thu 2 OCT" at bounding box center [482, 231] width 46 height 24
click at [502, 299] on p "4:00 PM" at bounding box center [497, 285] width 66 height 26
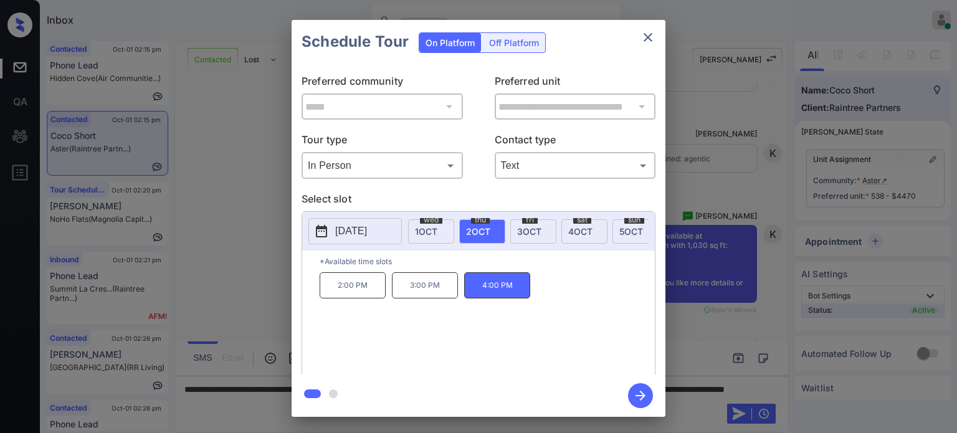
click at [640, 391] on icon "button" at bounding box center [641, 396] width 10 height 10
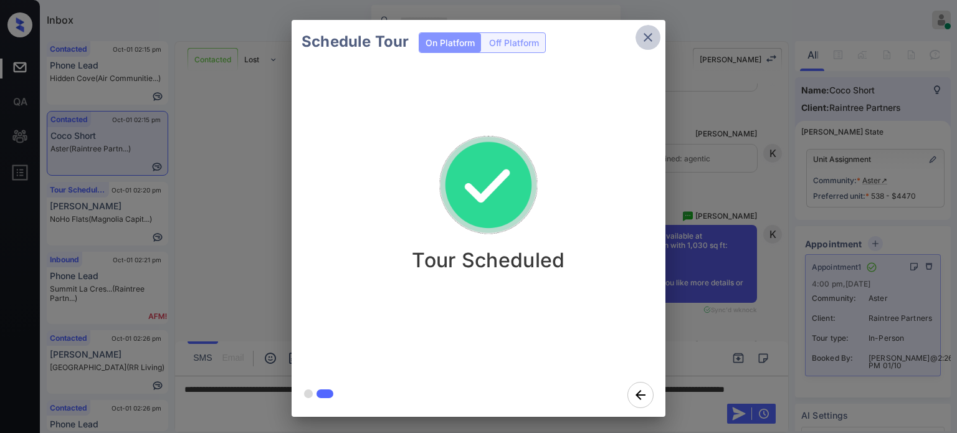
click at [648, 34] on icon "close" at bounding box center [648, 37] width 15 height 15
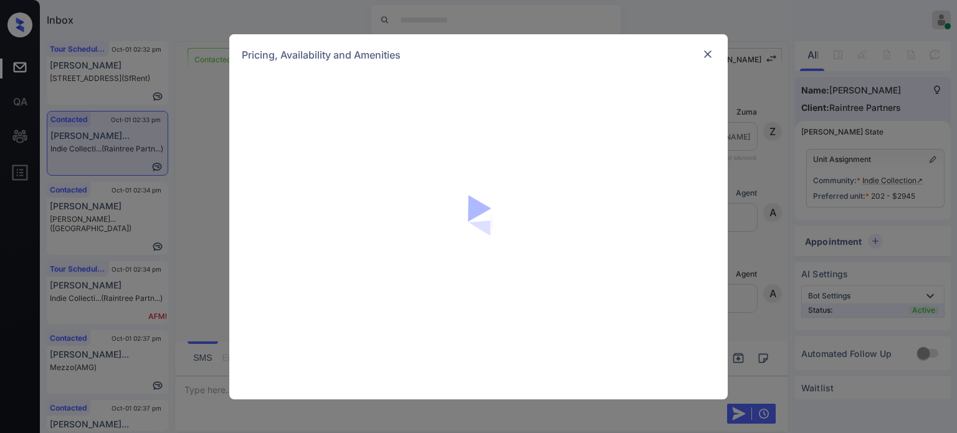
scroll to position [666, 0]
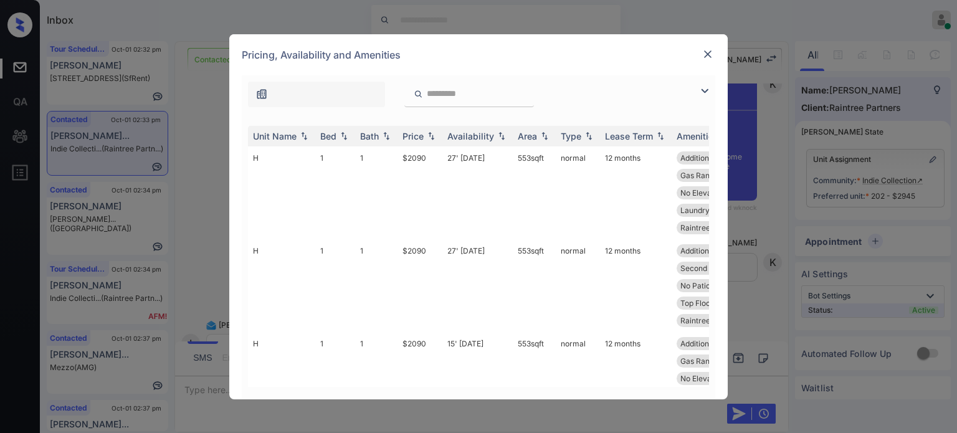
click at [706, 94] on img at bounding box center [704, 91] width 15 height 15
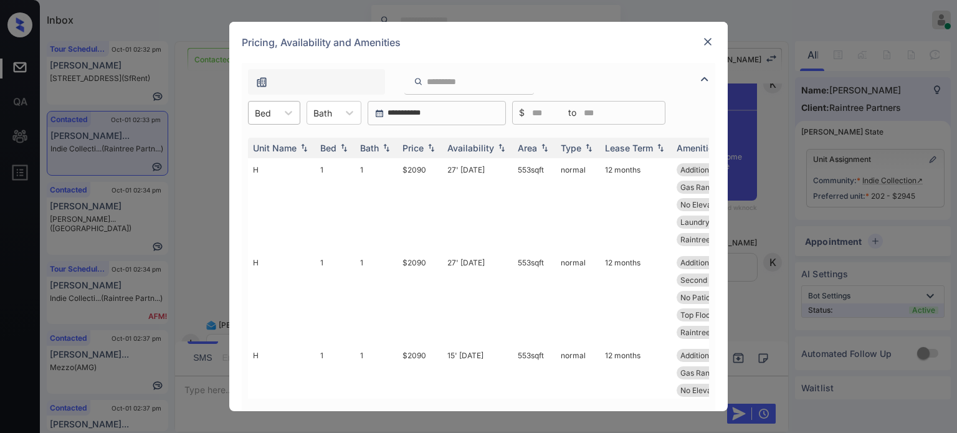
click at [274, 115] on div "Bed" at bounding box center [263, 113] width 29 height 18
click at [256, 163] on div "2" at bounding box center [274, 166] width 52 height 22
click at [709, 46] on img at bounding box center [708, 42] width 12 height 12
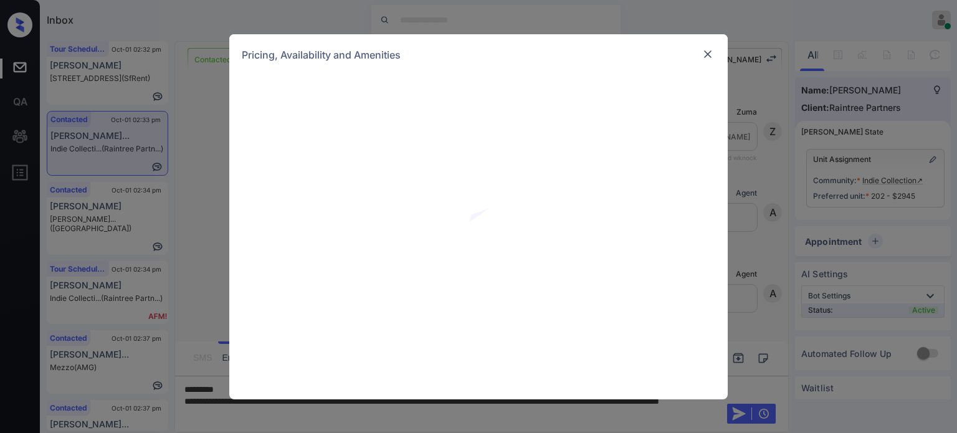
scroll to position [666, 0]
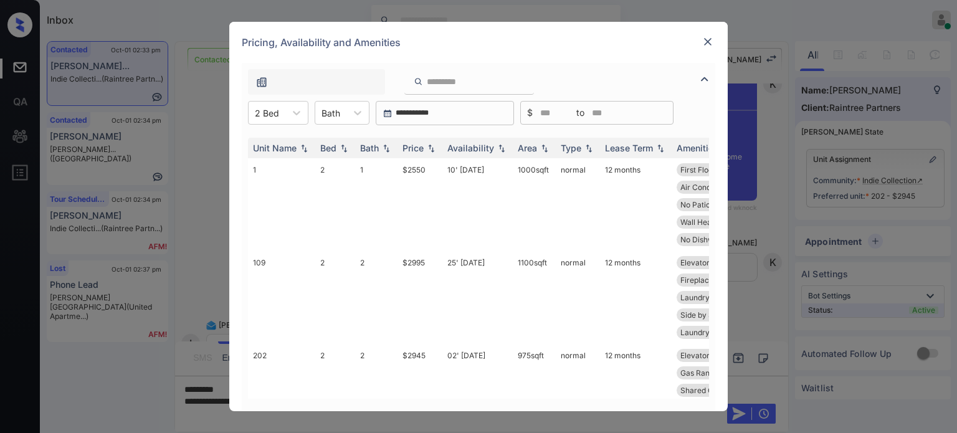
click at [707, 41] on img at bounding box center [708, 42] width 12 height 12
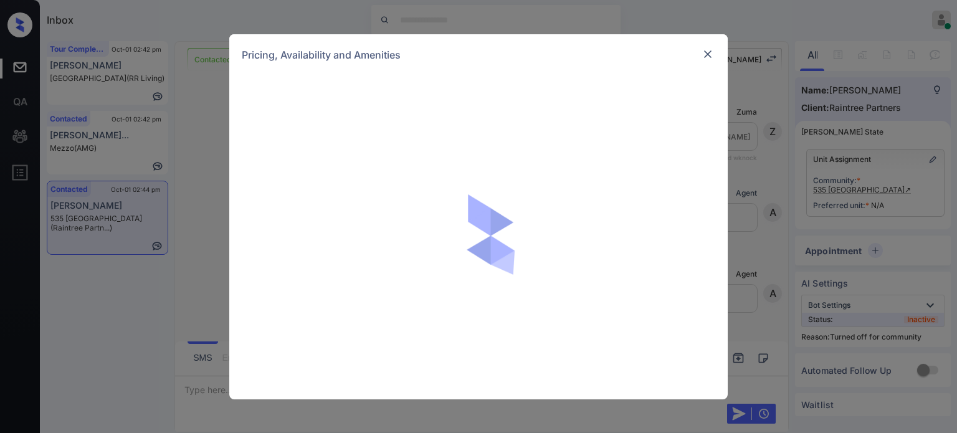
scroll to position [1158, 0]
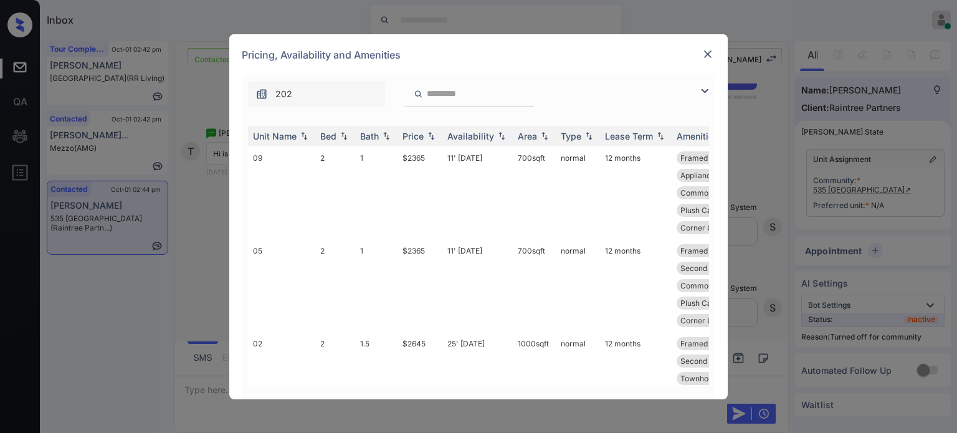
click at [699, 88] on img at bounding box center [704, 91] width 15 height 15
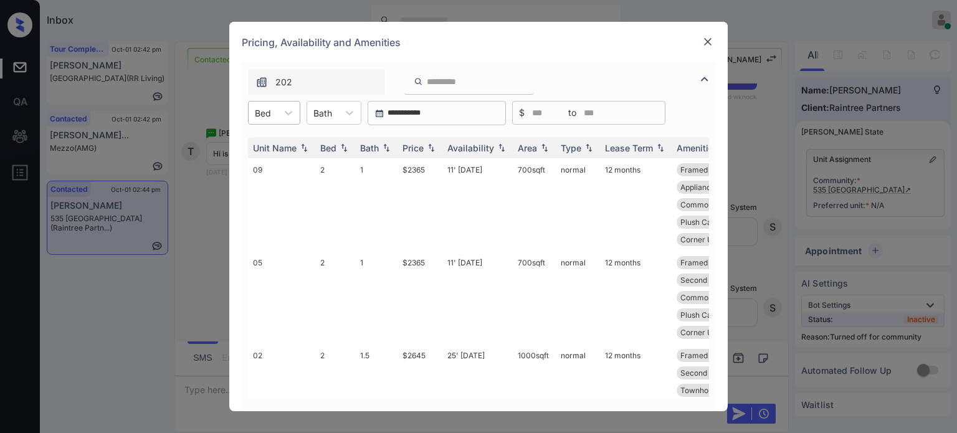
click at [275, 118] on div "Bed" at bounding box center [263, 113] width 29 height 18
click at [272, 143] on div "2" at bounding box center [274, 143] width 52 height 22
click at [414, 147] on div "Price" at bounding box center [413, 148] width 21 height 11
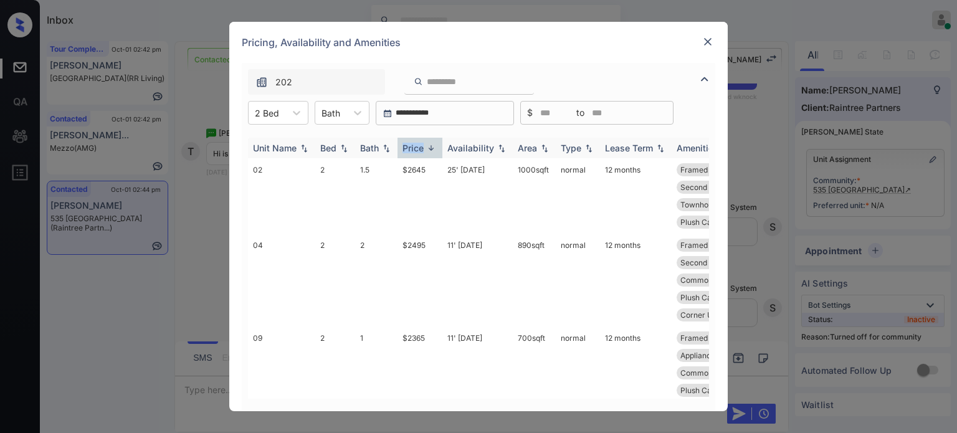
click at [414, 147] on div "Price" at bounding box center [413, 148] width 21 height 11
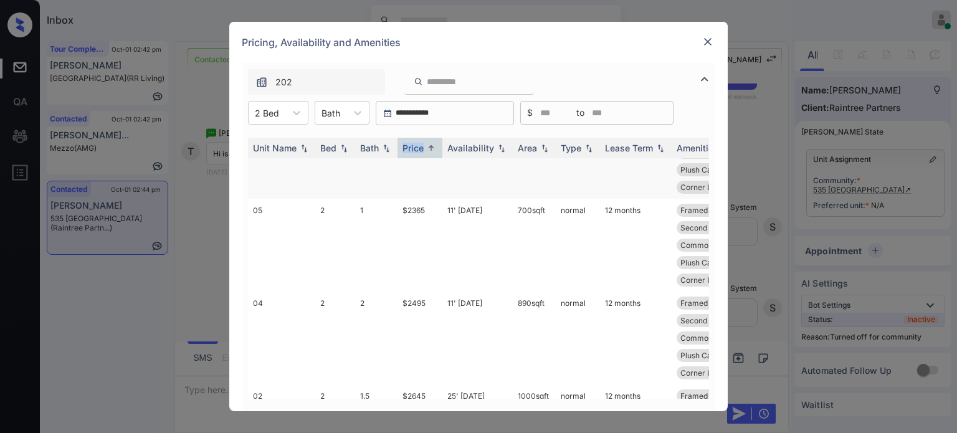
scroll to position [122, 0]
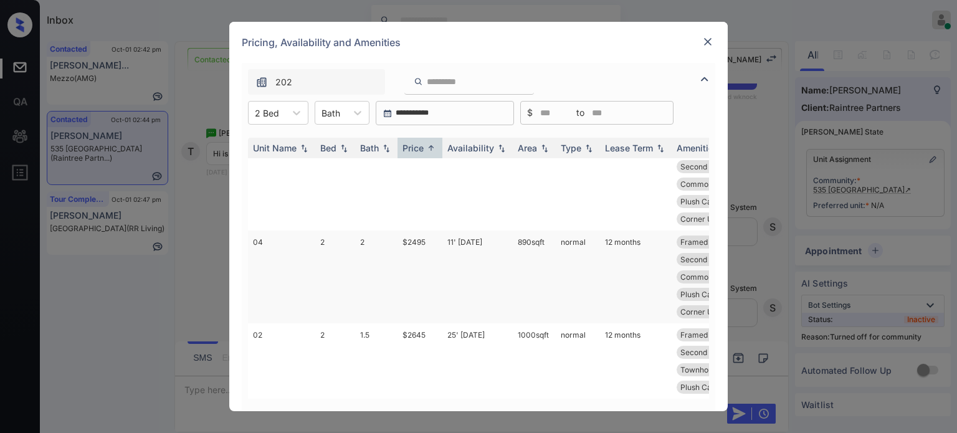
click at [466, 235] on td "11' Sep 25" at bounding box center [477, 277] width 70 height 93
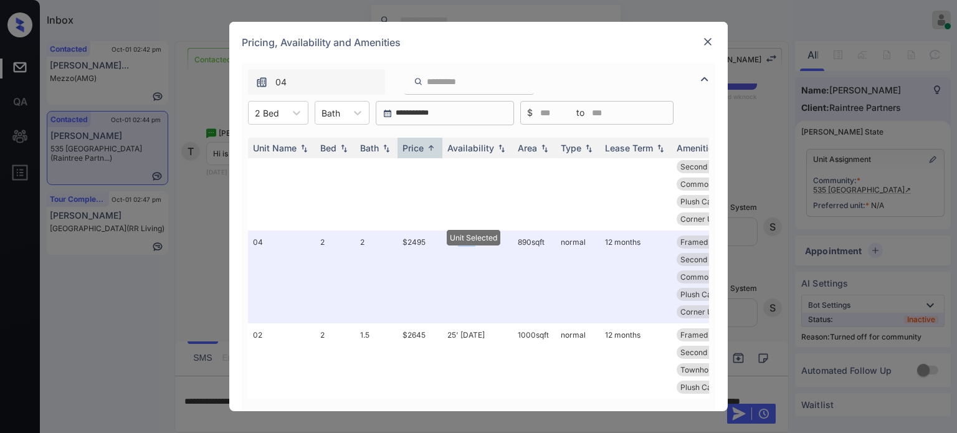
click at [709, 45] on img at bounding box center [708, 42] width 12 height 12
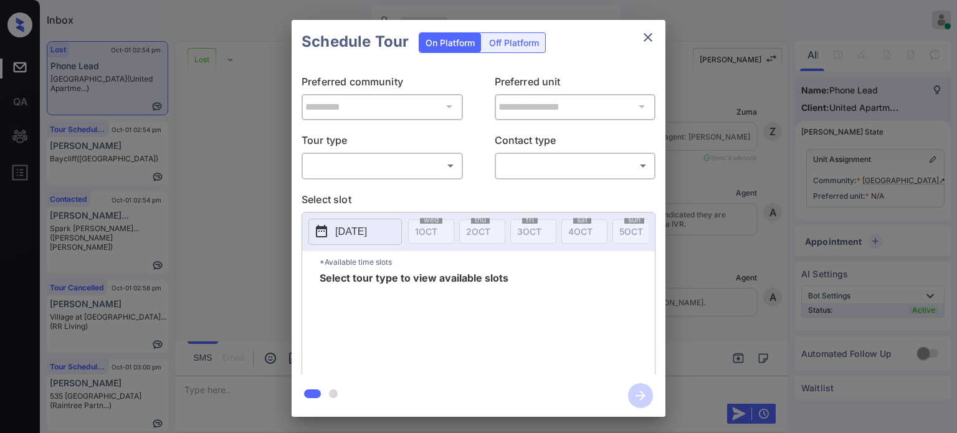
scroll to position [1020, 0]
click at [390, 161] on body "Inbox Juan Carlos Manantan Online Set yourself offline Set yourself on break Pr…" at bounding box center [478, 216] width 957 height 433
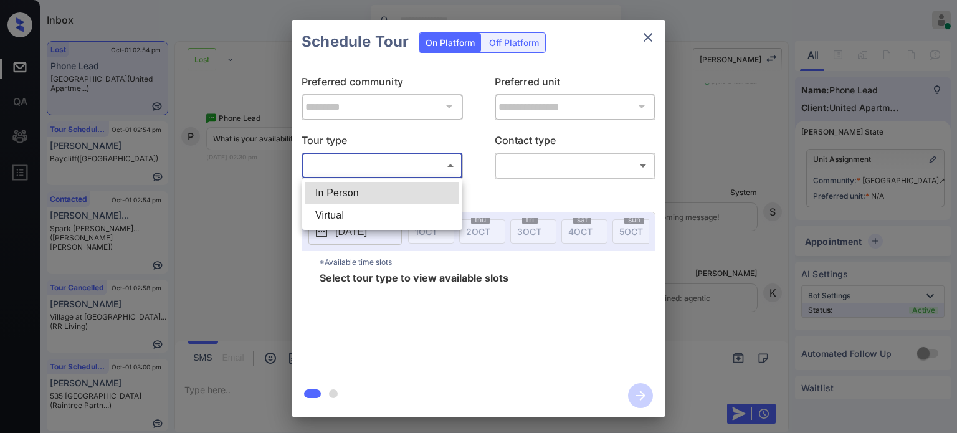
click at [376, 182] on li "In Person" at bounding box center [382, 193] width 154 height 22
type input "********"
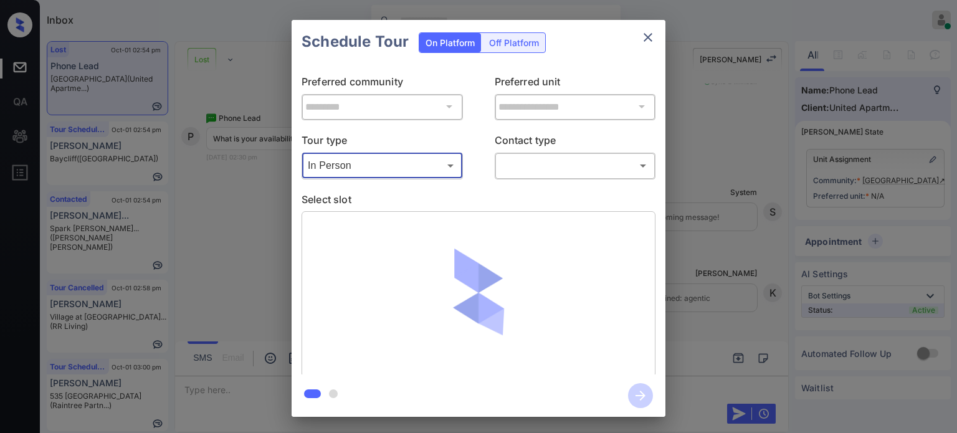
click at [582, 161] on body "Inbox Juan Carlos Manantan Online Set yourself offline Set yourself on break Pr…" at bounding box center [478, 216] width 957 height 433
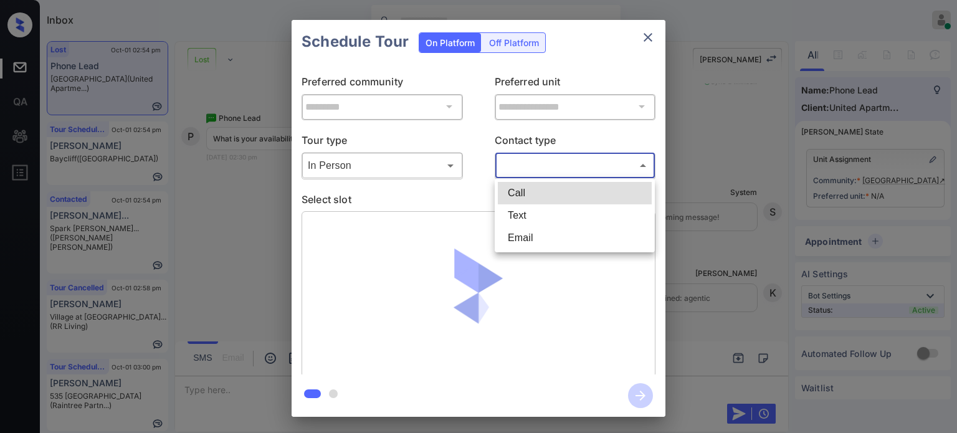
click at [543, 213] on li "Text" at bounding box center [575, 215] width 154 height 22
type input "****"
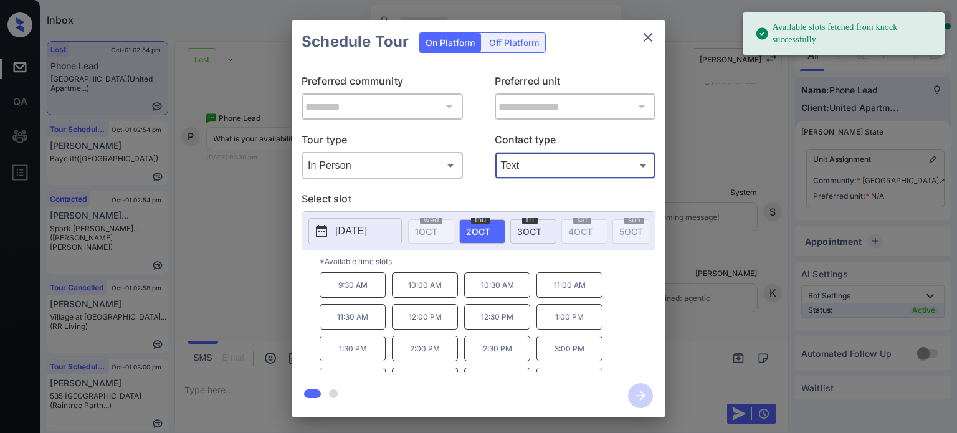
click at [523, 230] on span "[DATE]" at bounding box center [529, 231] width 24 height 11
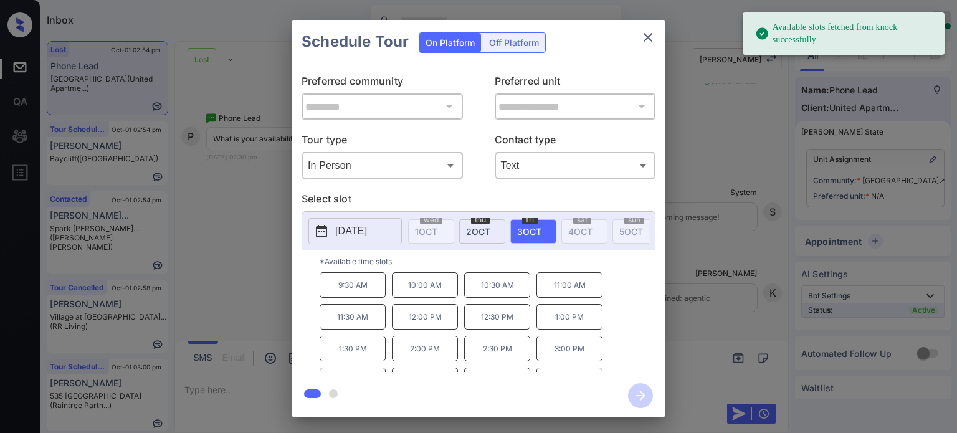
click at [452, 296] on p "10:00 AM" at bounding box center [425, 285] width 66 height 26
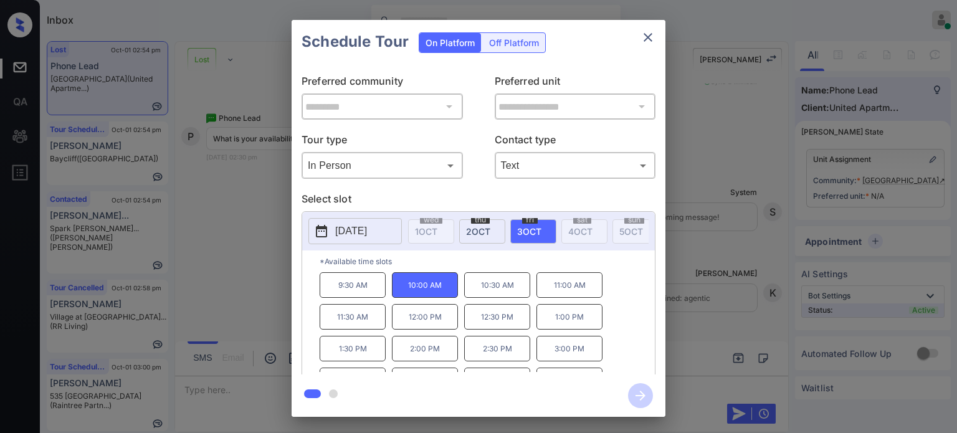
click at [643, 44] on icon "close" at bounding box center [648, 37] width 15 height 15
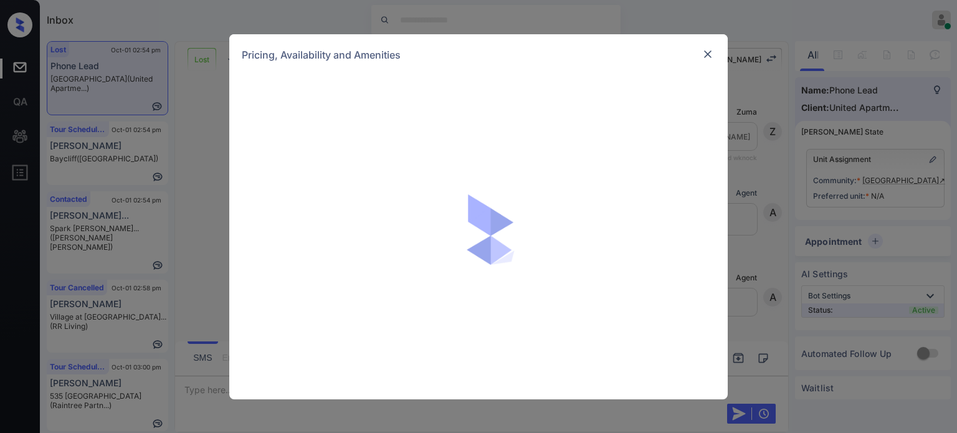
scroll to position [895, 0]
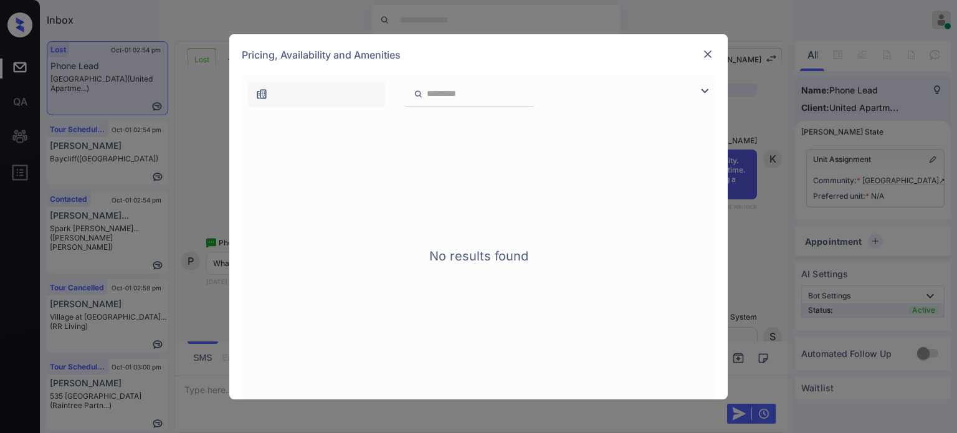
click at [704, 54] on img at bounding box center [708, 54] width 12 height 12
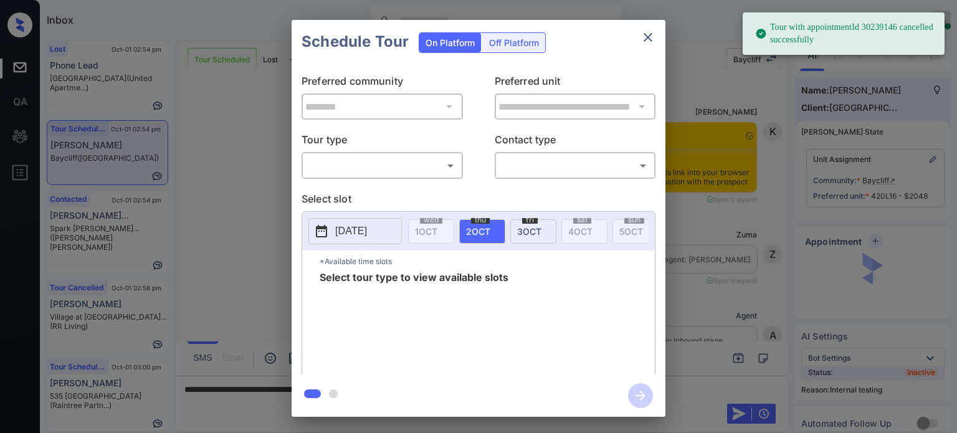
scroll to position [8463, 0]
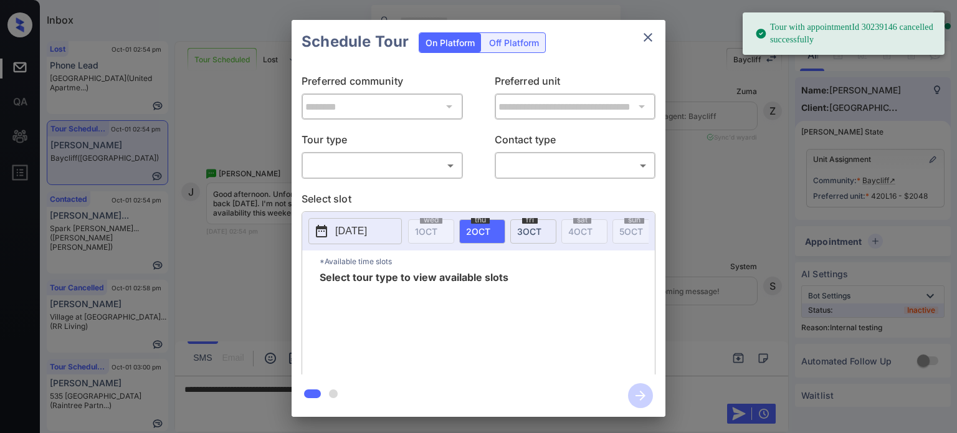
click at [420, 157] on body "Tour with appointmentId 30239146 cancelled successfully Inbox Juan Carlos Manan…" at bounding box center [478, 216] width 957 height 433
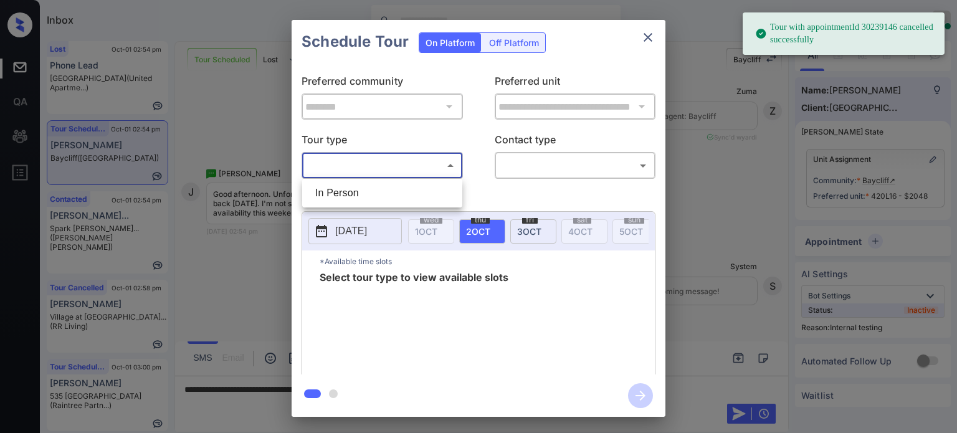
click at [361, 194] on li "In Person" at bounding box center [382, 193] width 154 height 22
type input "********"
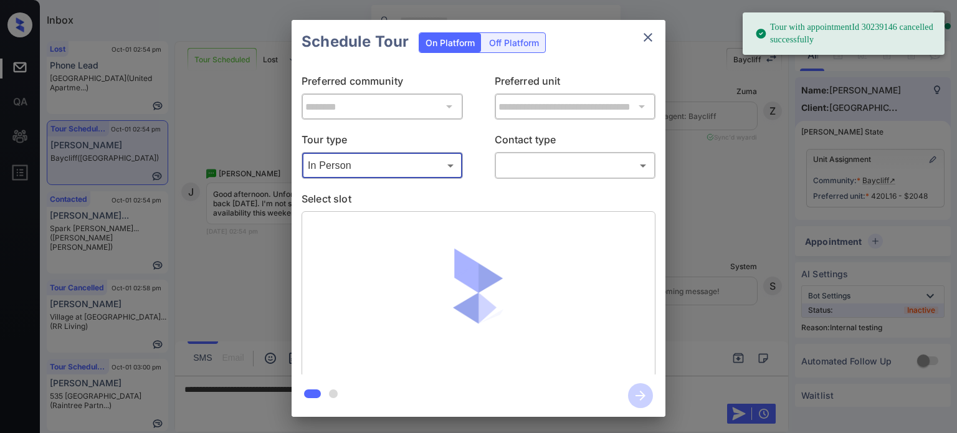
click at [536, 167] on body "Tour with appointmentId 30239146 cancelled successfully Inbox Juan Carlos Manan…" at bounding box center [478, 216] width 957 height 433
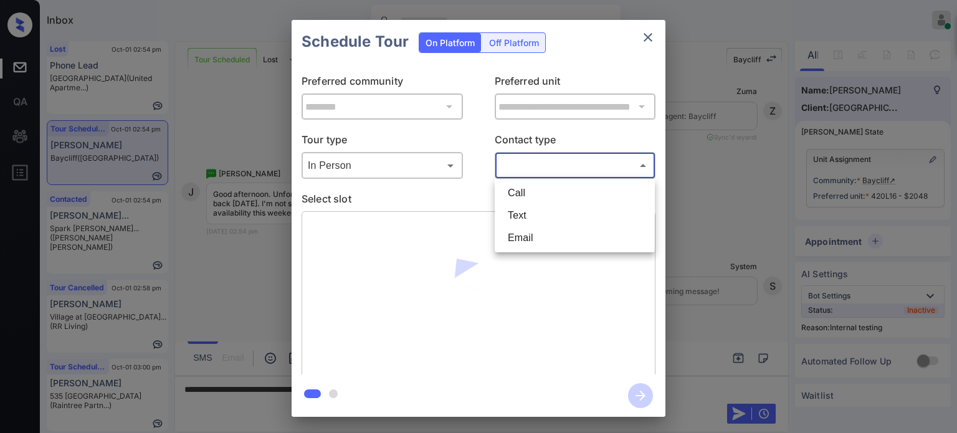
click at [514, 216] on li "Text" at bounding box center [575, 215] width 154 height 22
type input "****"
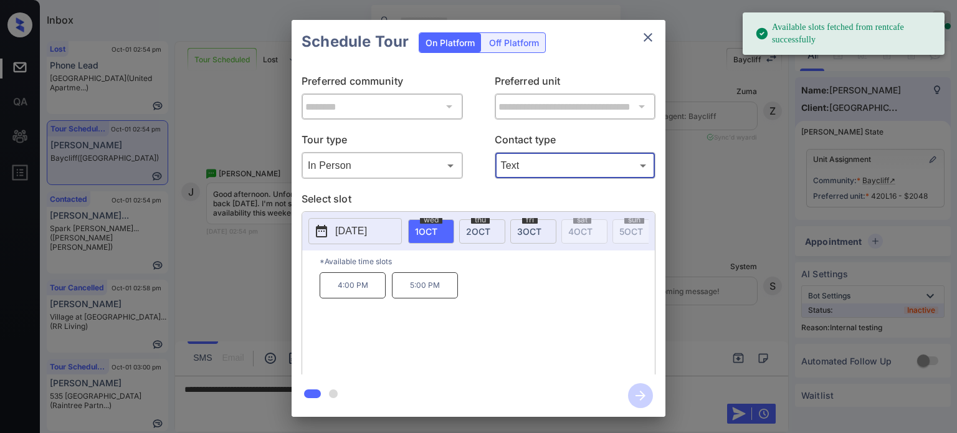
click at [519, 231] on span "3 OCT" at bounding box center [529, 231] width 24 height 11
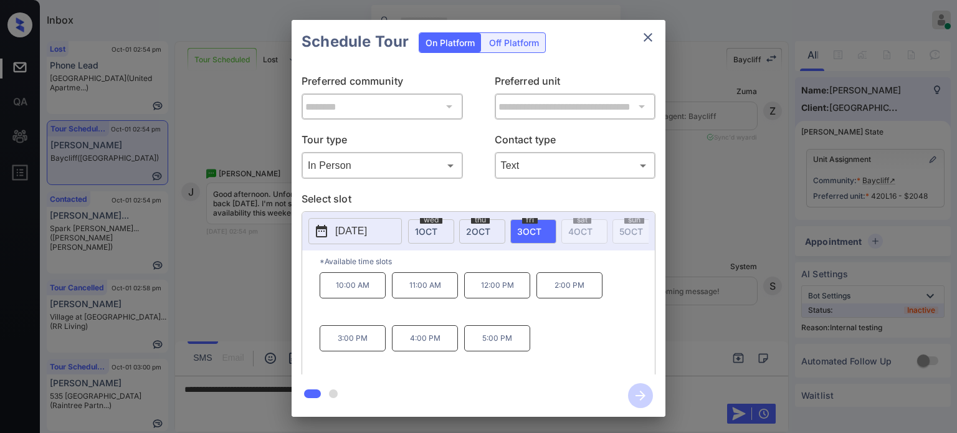
click at [366, 237] on p "2025-10-03" at bounding box center [351, 231] width 32 height 15
click at [656, 28] on button "close" at bounding box center [648, 37] width 25 height 25
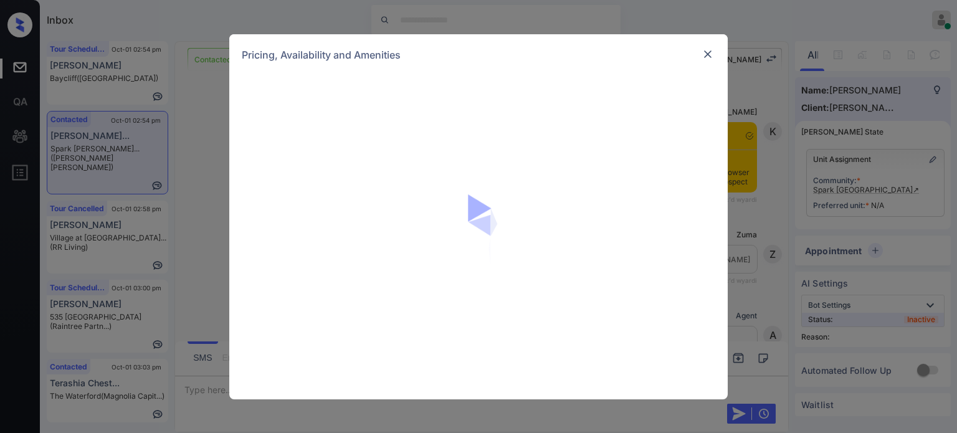
scroll to position [1647, 0]
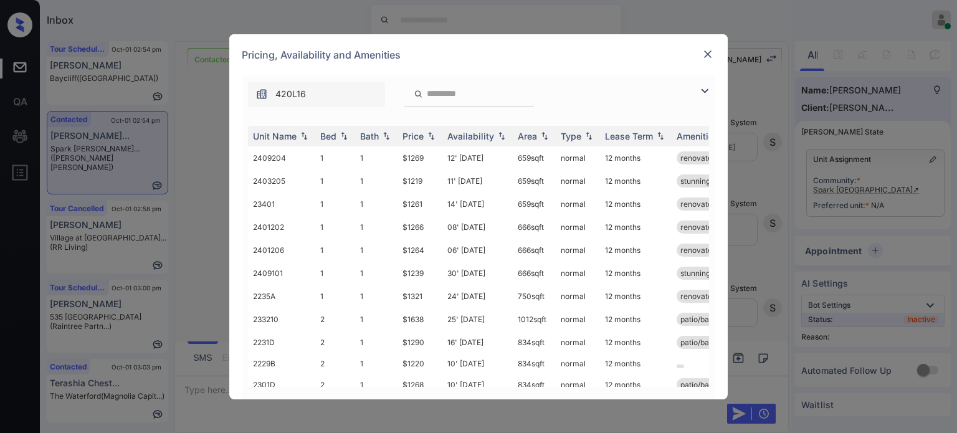
click at [697, 88] on div "420L16" at bounding box center [479, 91] width 474 height 32
click at [708, 92] on img at bounding box center [704, 91] width 15 height 15
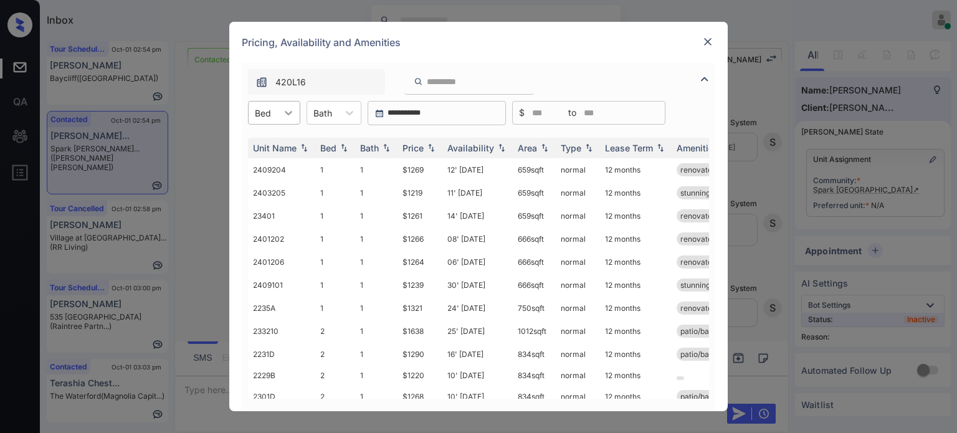
click at [282, 121] on div at bounding box center [288, 113] width 22 height 22
click at [277, 144] on div "1" at bounding box center [274, 143] width 52 height 22
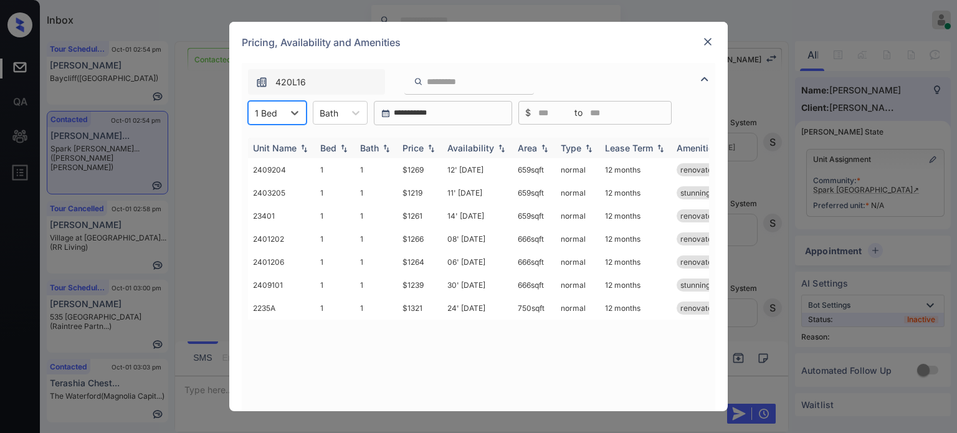
click at [414, 150] on div "Price" at bounding box center [413, 148] width 21 height 11
click at [474, 284] on td "12' Sep 25" at bounding box center [477, 285] width 70 height 23
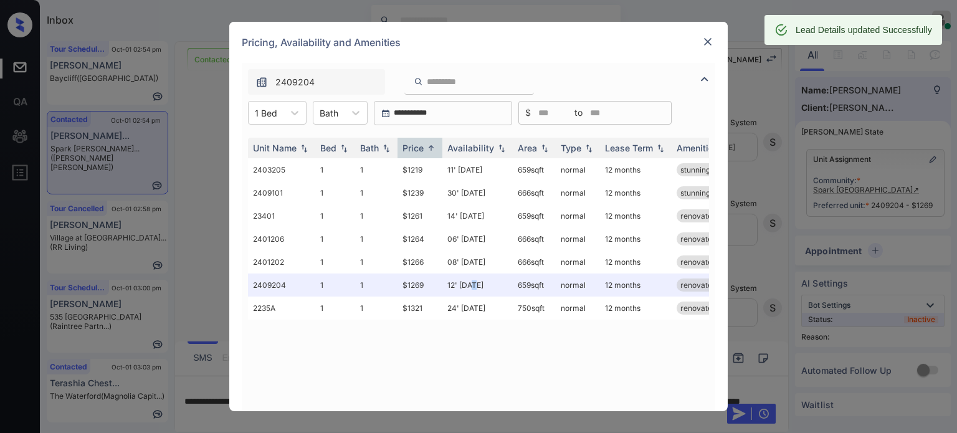
click at [707, 42] on img at bounding box center [708, 42] width 12 height 12
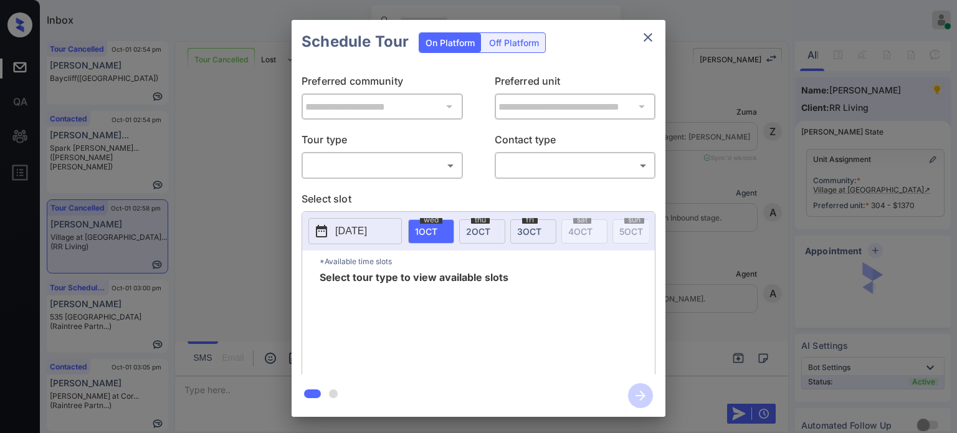
scroll to position [6565, 0]
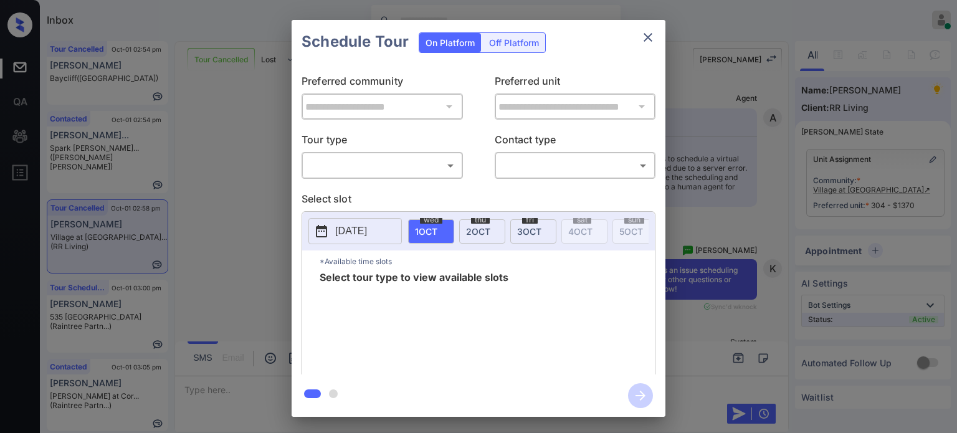
click at [388, 173] on body "Inbox Juan Carlos Manantan Online Set yourself offline Set yourself on break Pr…" at bounding box center [478, 216] width 957 height 433
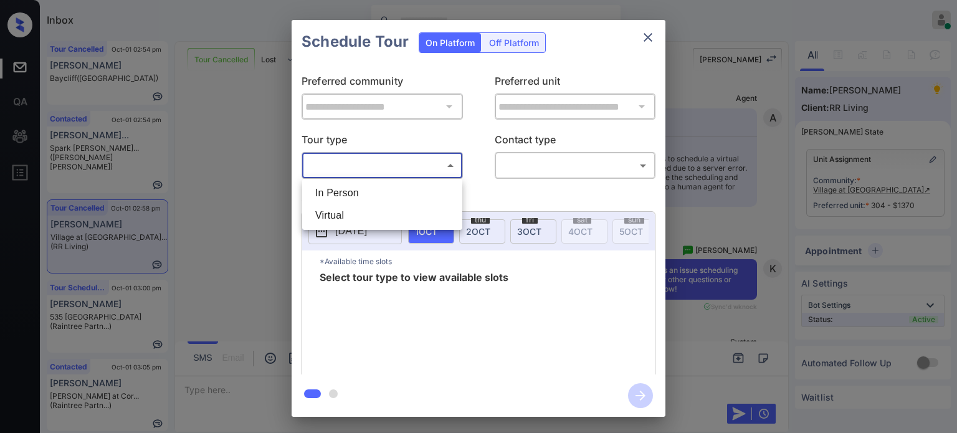
click at [368, 191] on li "In Person" at bounding box center [382, 193] width 154 height 22
type input "********"
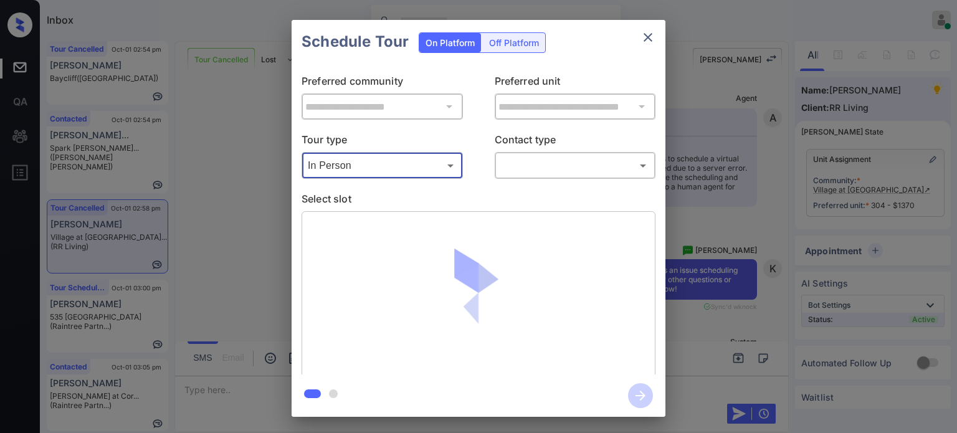
click at [542, 170] on body "Inbox Juan Carlos Manantan Online Set yourself offline Set yourself on break Pr…" at bounding box center [478, 216] width 957 height 433
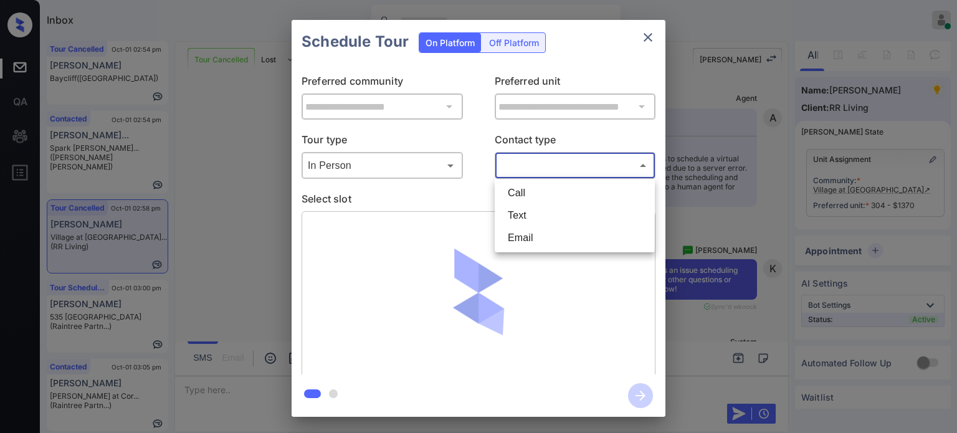
click at [528, 208] on li "Text" at bounding box center [575, 215] width 154 height 22
type input "****"
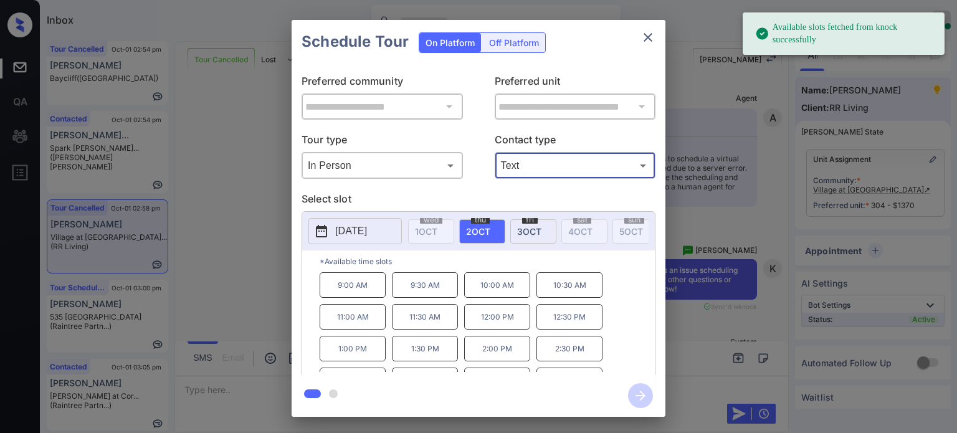
click at [366, 228] on p "[DATE]" at bounding box center [351, 231] width 32 height 15
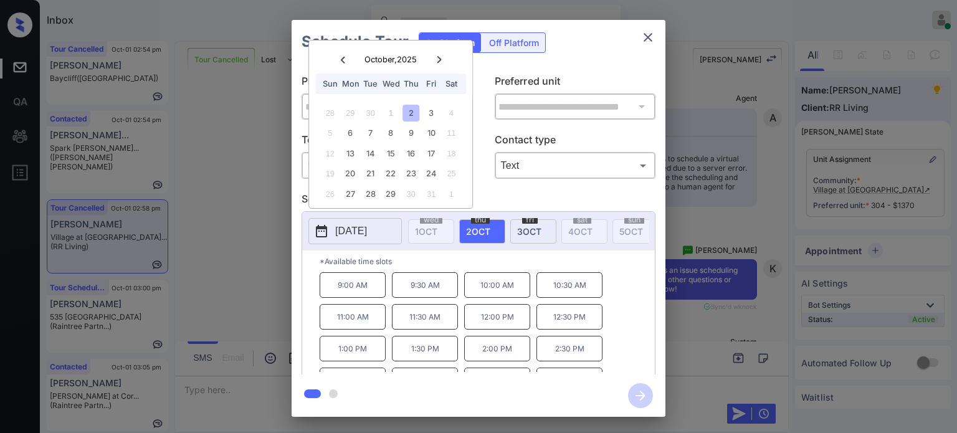
click at [644, 42] on icon "close" at bounding box center [648, 37] width 15 height 15
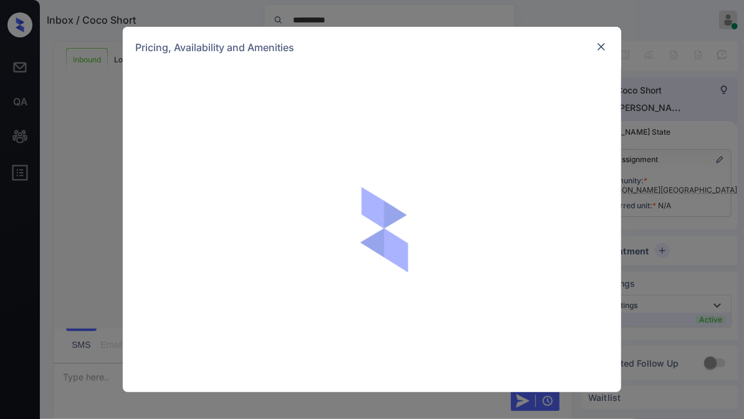
scroll to position [489, 0]
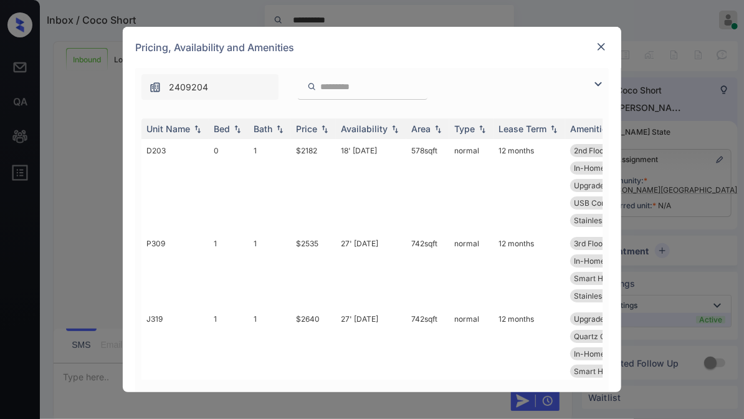
click at [601, 80] on img at bounding box center [598, 84] width 15 height 15
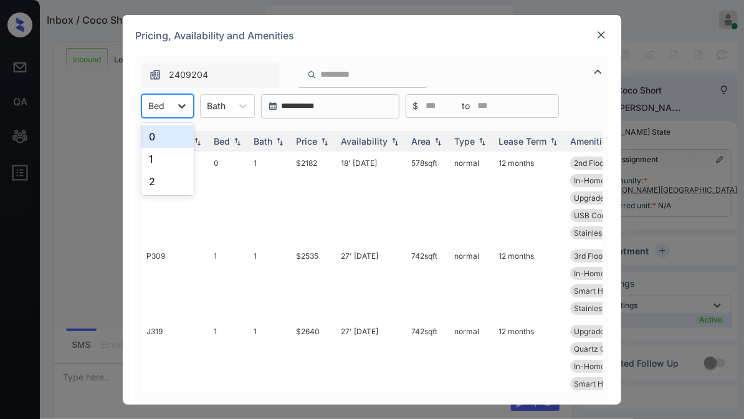
click at [182, 106] on icon at bounding box center [182, 106] width 12 height 12
click at [162, 179] on div "2" at bounding box center [167, 181] width 52 height 22
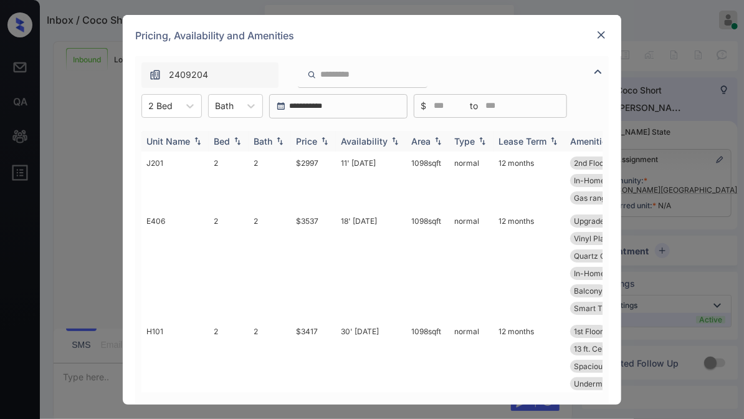
click at [317, 143] on div "Price" at bounding box center [306, 141] width 21 height 11
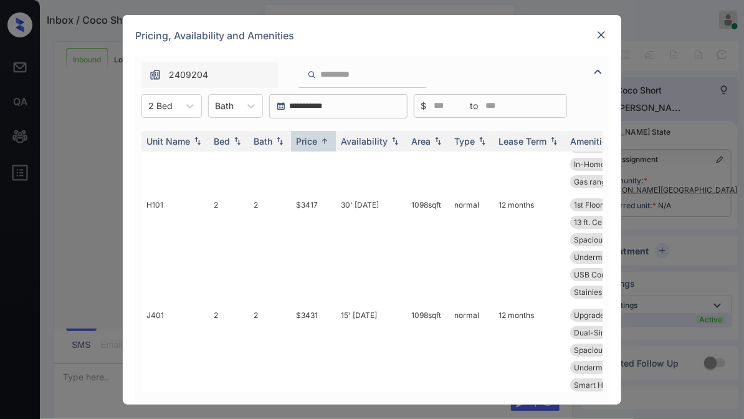
scroll to position [0, 0]
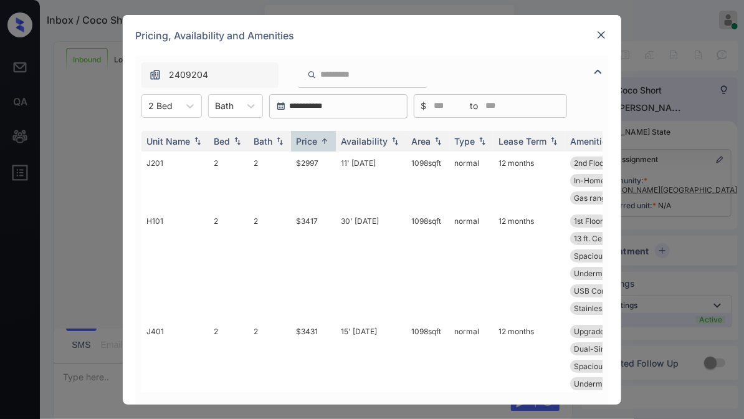
click at [601, 32] on img at bounding box center [601, 35] width 12 height 12
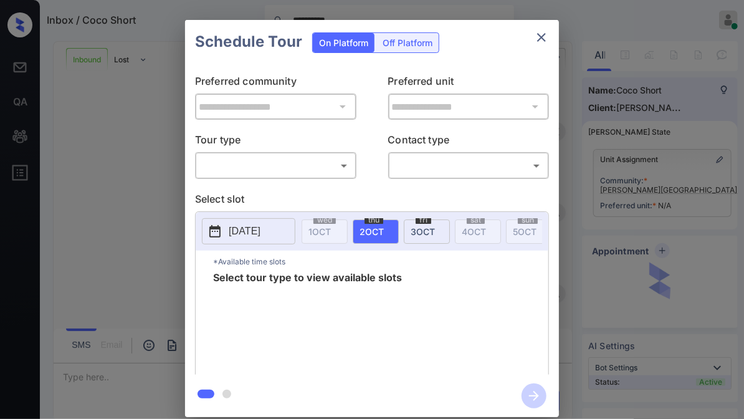
scroll to position [489, 0]
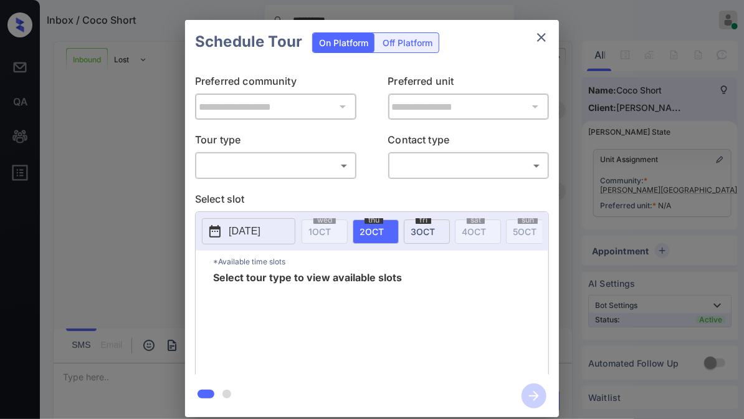
click at [308, 161] on body "**********" at bounding box center [372, 209] width 744 height 419
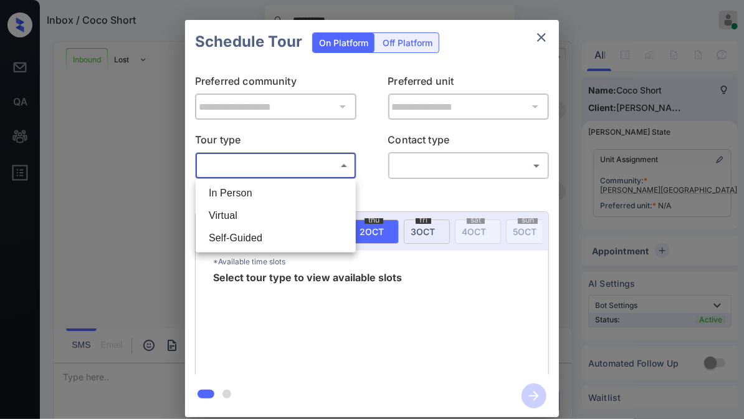
click at [272, 188] on li "In Person" at bounding box center [276, 193] width 154 height 22
type input "********"
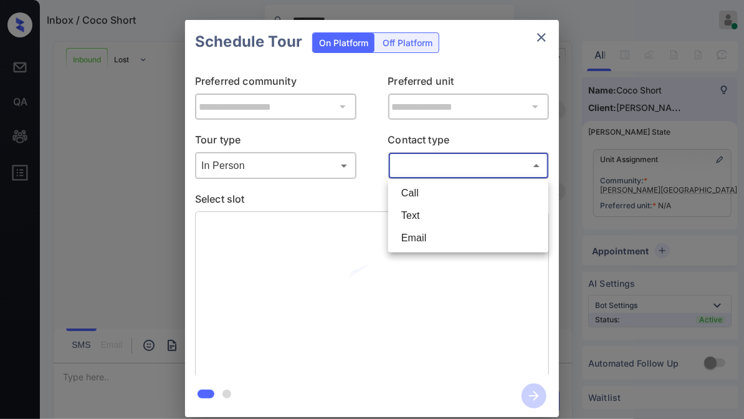
click at [458, 167] on body "**********" at bounding box center [372, 209] width 744 height 419
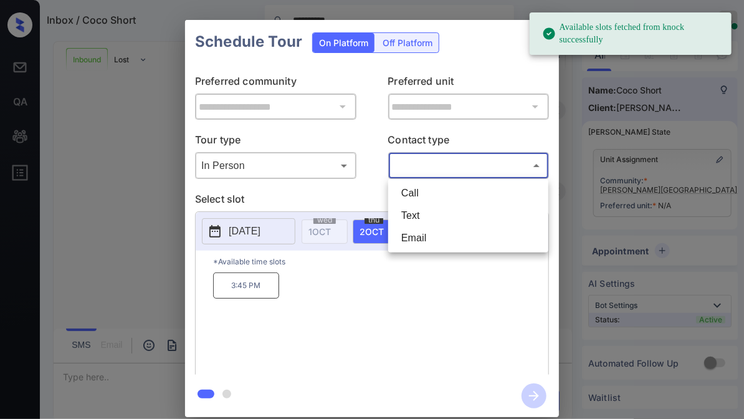
click at [444, 219] on li "Text" at bounding box center [468, 215] width 154 height 22
type input "****"
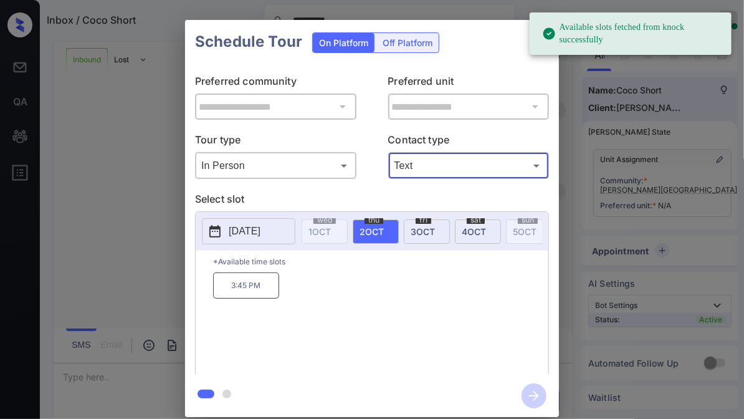
click at [429, 236] on div "fri 3 OCT" at bounding box center [427, 231] width 46 height 24
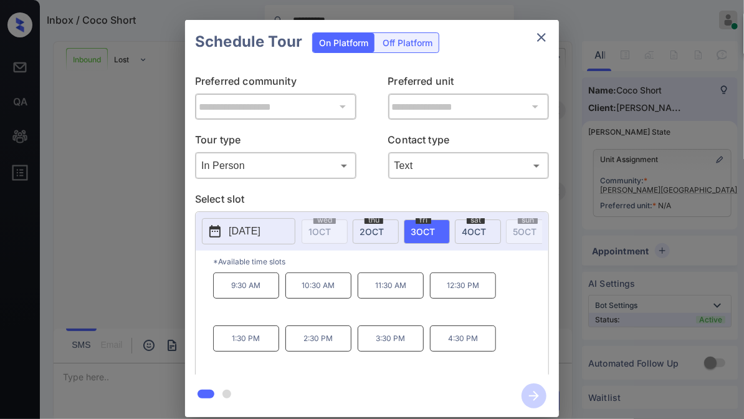
click at [383, 236] on div "thu 2 OCT" at bounding box center [376, 231] width 46 height 24
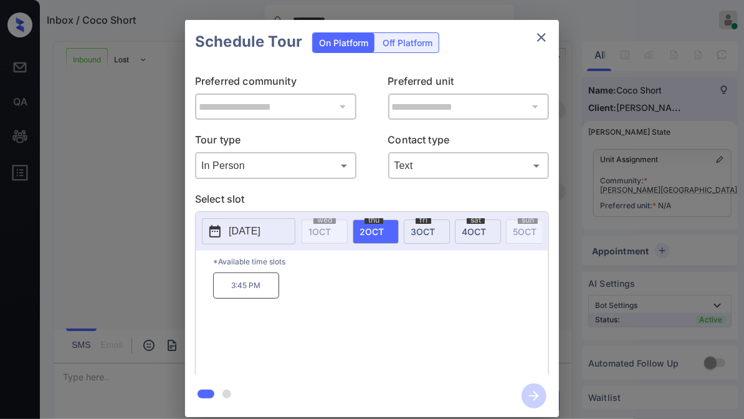
click at [415, 234] on span "3 OCT" at bounding box center [423, 231] width 24 height 11
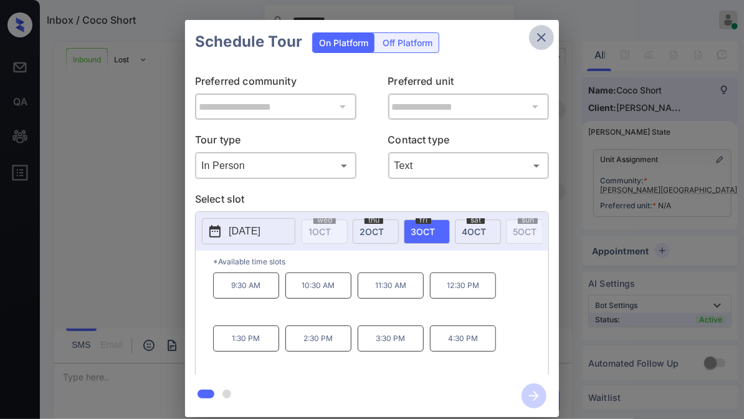
click at [538, 41] on icon "close" at bounding box center [541, 37] width 15 height 15
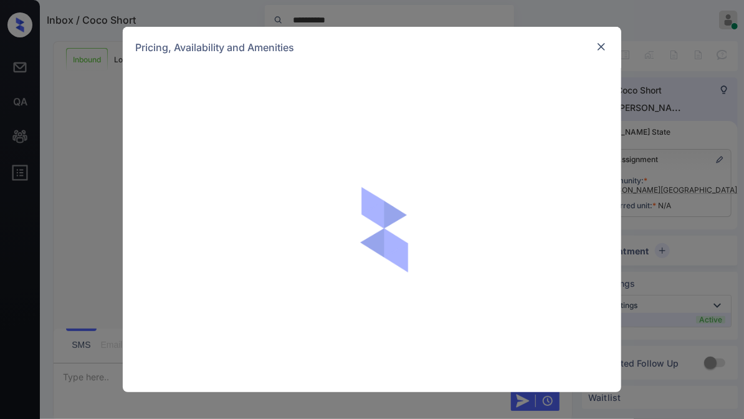
scroll to position [489, 0]
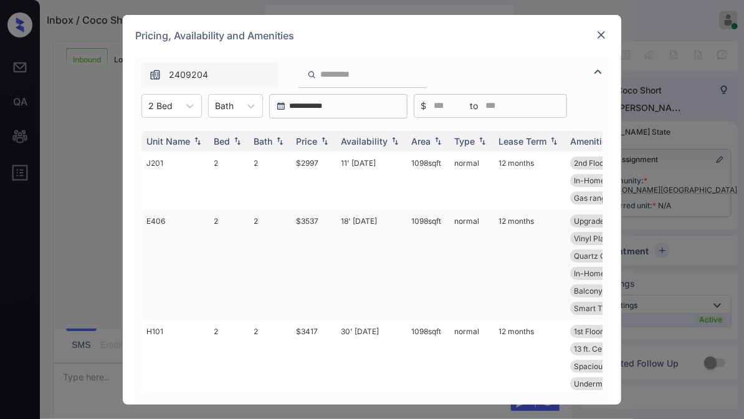
click at [354, 220] on td "18' [DATE]" at bounding box center [371, 264] width 70 height 110
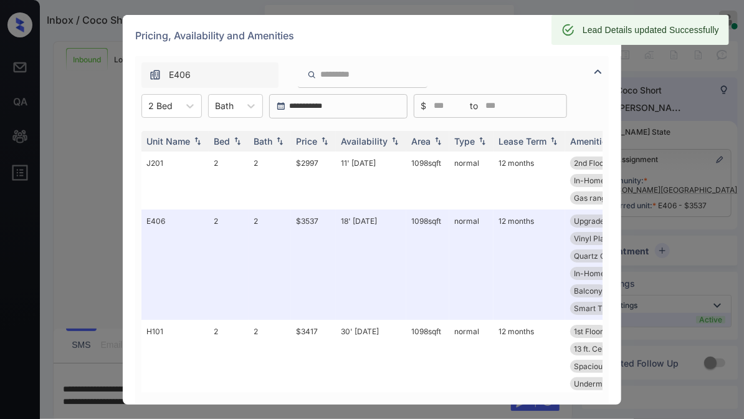
click at [508, 51] on div "Pricing, Availability and Amenities" at bounding box center [372, 35] width 499 height 41
click at [496, 35] on div "Pricing, Availability and Amenities" at bounding box center [372, 35] width 499 height 41
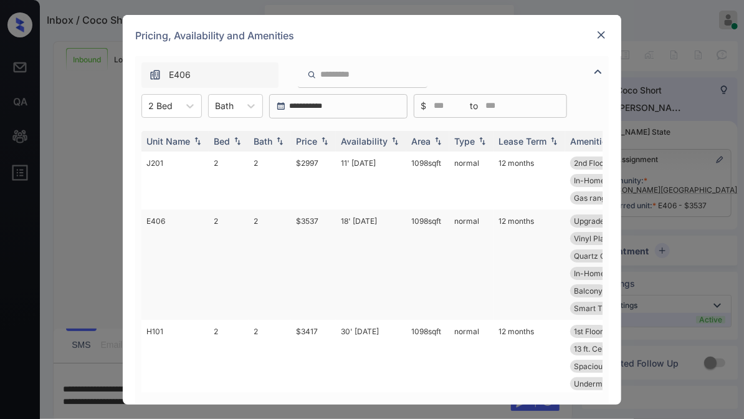
click at [364, 226] on td "18' [DATE]" at bounding box center [371, 264] width 70 height 110
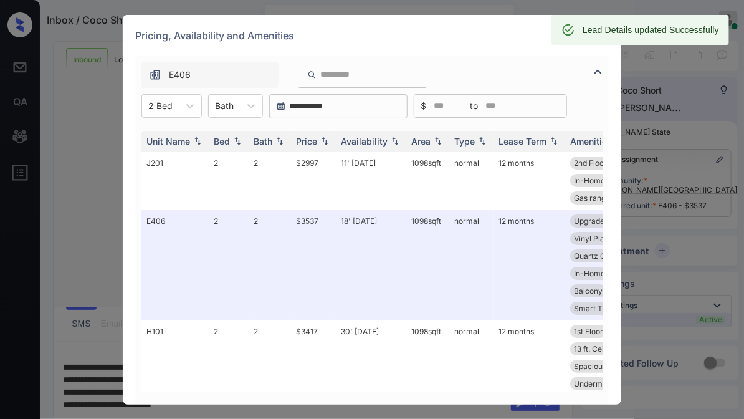
click at [513, 34] on div "Pricing, Availability and Amenities" at bounding box center [372, 35] width 499 height 41
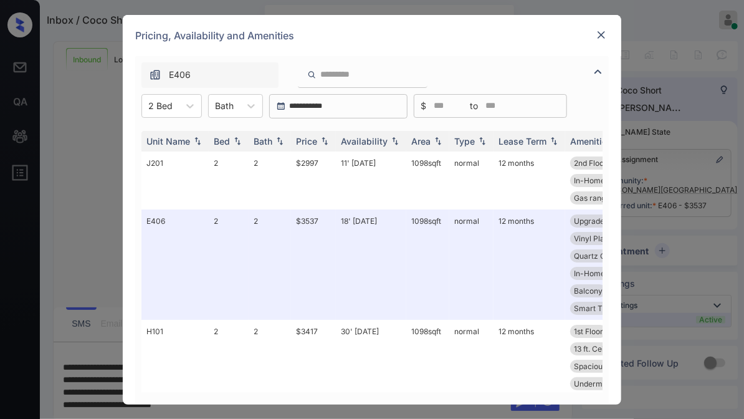
click at [606, 32] on img at bounding box center [601, 35] width 12 height 12
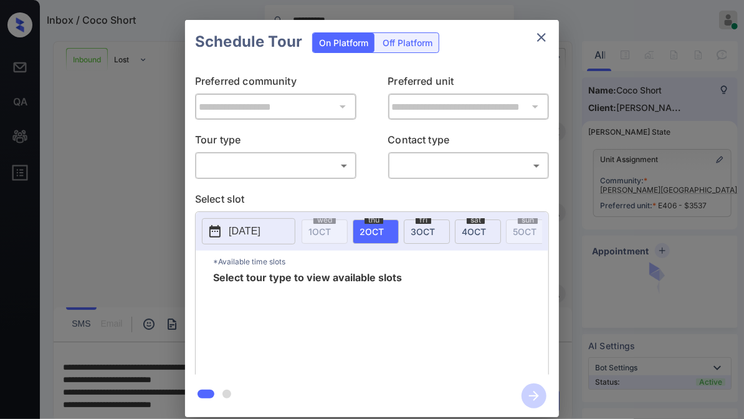
scroll to position [919, 0]
click at [300, 154] on div "​ ​" at bounding box center [275, 165] width 161 height 27
click at [278, 169] on body "**********" at bounding box center [372, 209] width 744 height 419
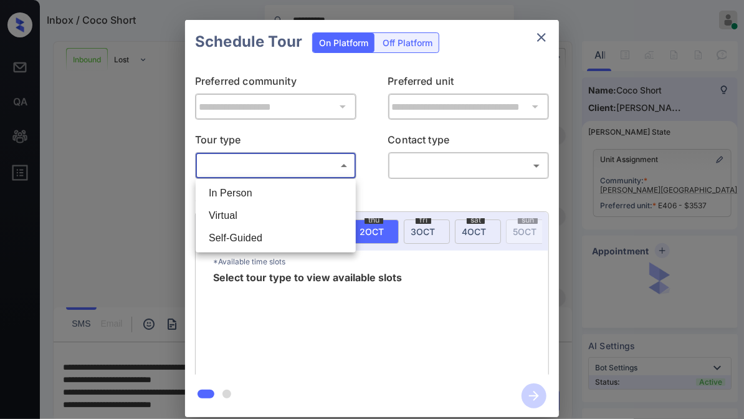
click at [246, 192] on li "In Person" at bounding box center [276, 193] width 154 height 22
type input "********"
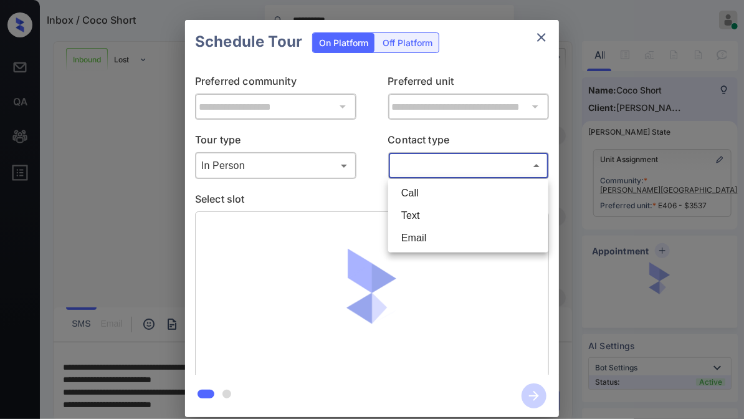
click at [449, 159] on body "**********" at bounding box center [372, 209] width 744 height 419
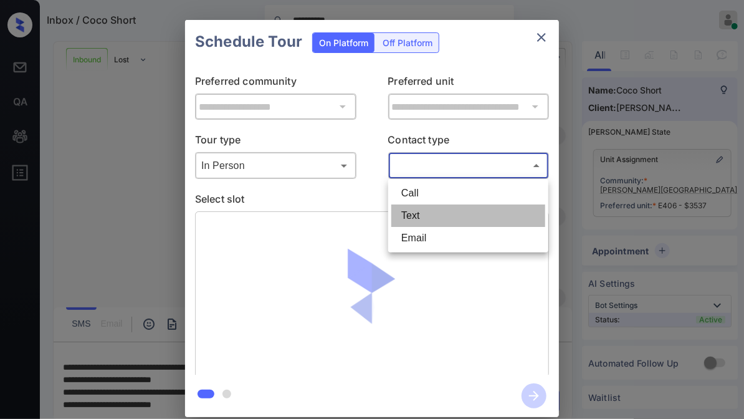
click at [419, 214] on li "Text" at bounding box center [468, 215] width 154 height 22
type input "****"
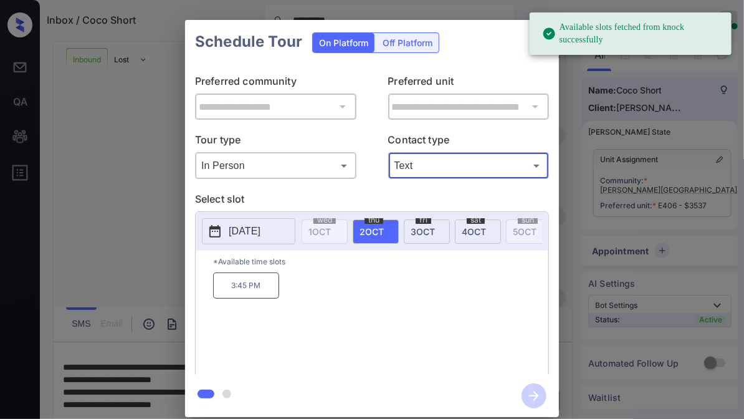
click at [439, 227] on div "[DATE]" at bounding box center [427, 231] width 46 height 24
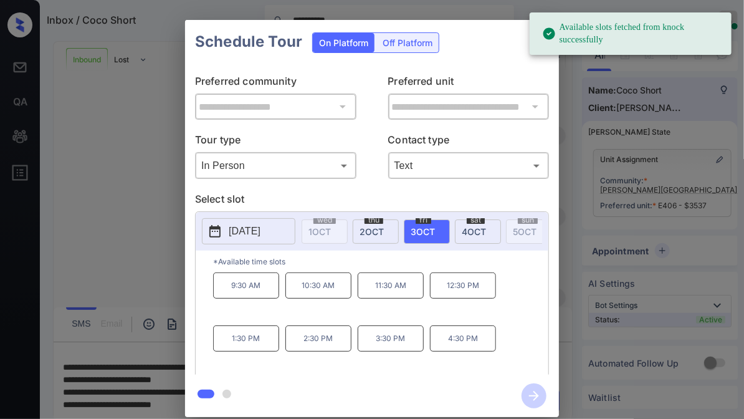
drag, startPoint x: 466, startPoint y: 341, endPoint x: 528, endPoint y: 373, distance: 70.0
click at [467, 341] on p "4:30 PM" at bounding box center [463, 338] width 66 height 26
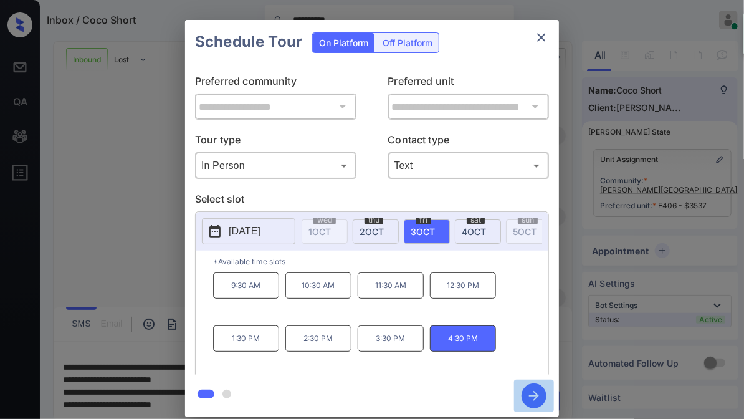
click at [527, 394] on icon "button" at bounding box center [534, 395] width 25 height 25
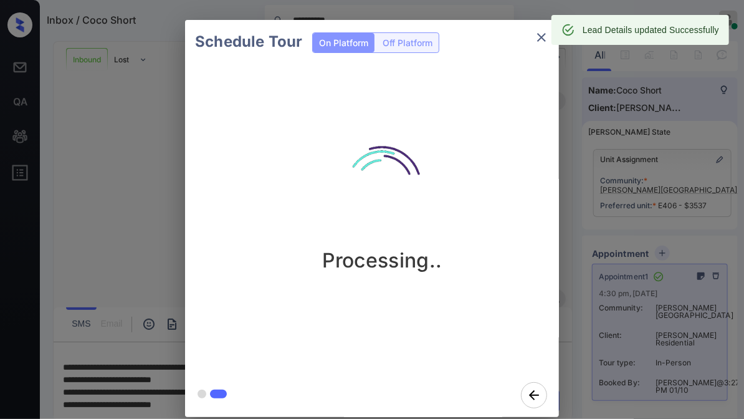
scroll to position [1466, 0]
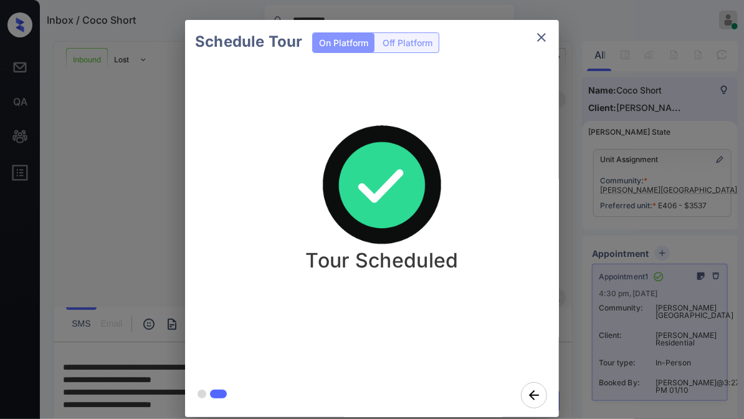
click at [125, 138] on div "Schedule Tour On Platform Off Platform Tour Scheduled" at bounding box center [372, 218] width 744 height 437
